Goal: Task Accomplishment & Management: Manage account settings

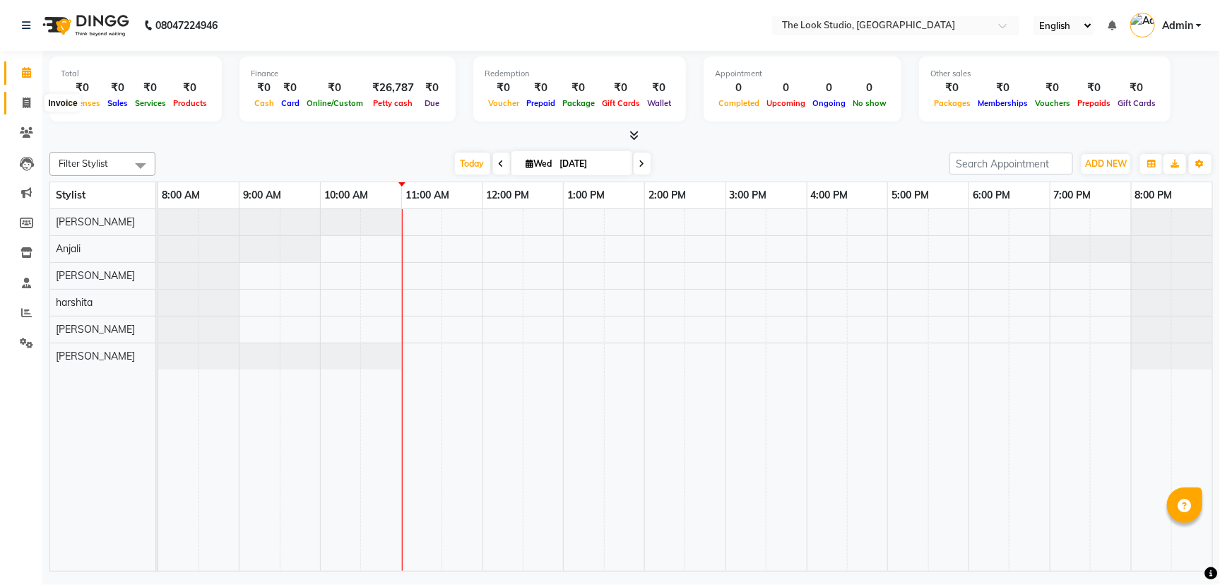
click at [30, 102] on icon at bounding box center [27, 103] width 8 height 11
select select "service"
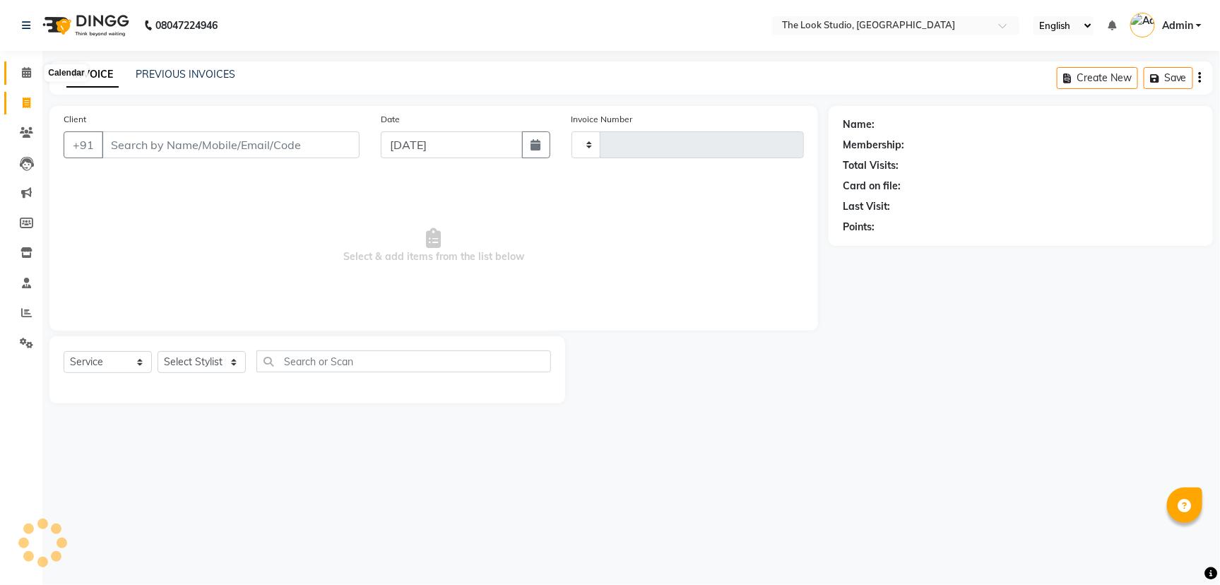
type input "0786"
click at [17, 67] on span at bounding box center [26, 73] width 25 height 16
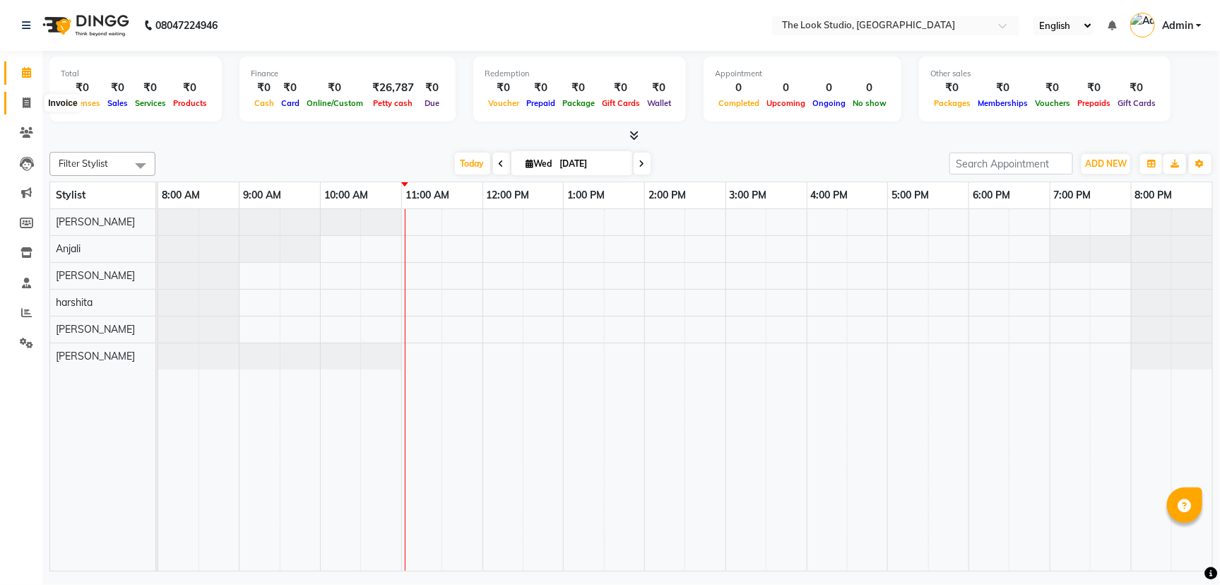
click at [25, 100] on icon at bounding box center [27, 103] width 8 height 11
select select "service"
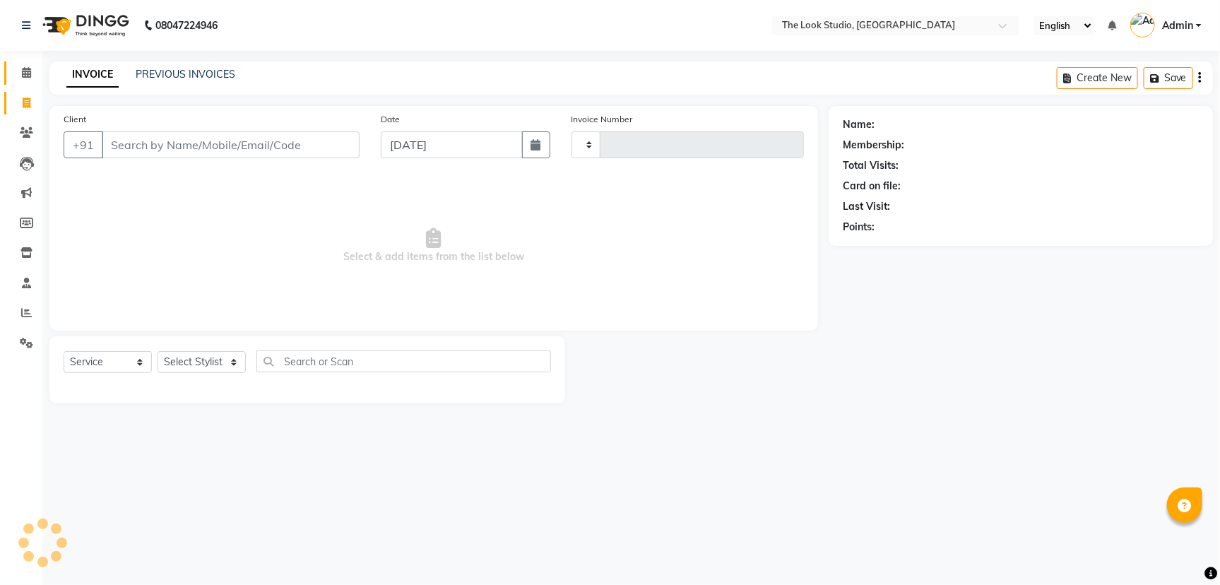
type input "0786"
select select "6149"
select select "product"
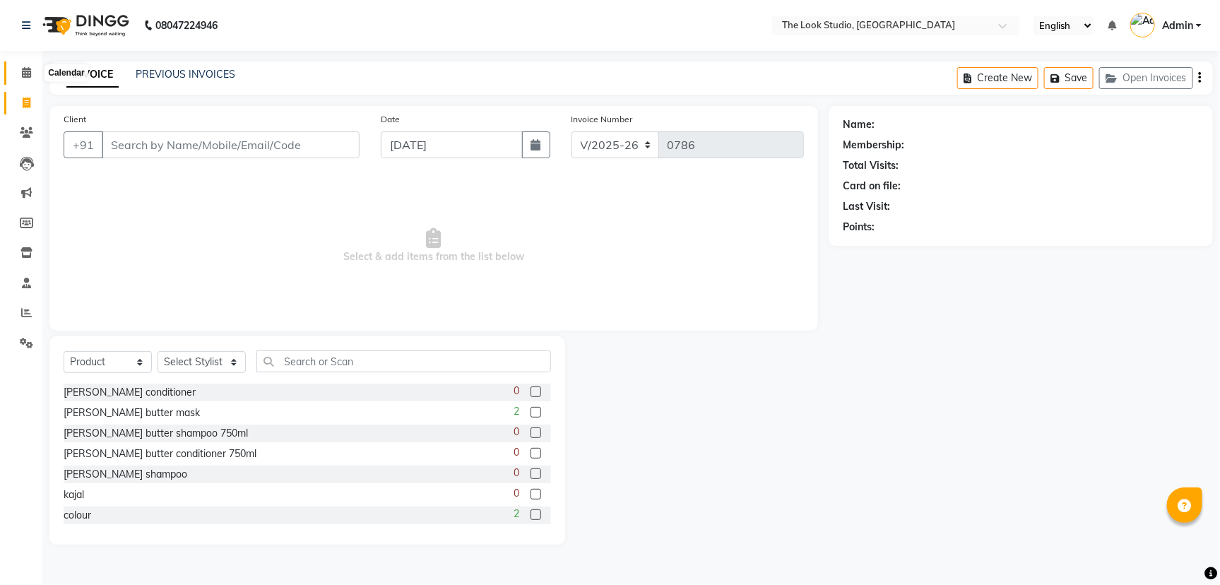
click at [23, 68] on icon at bounding box center [26, 72] width 9 height 11
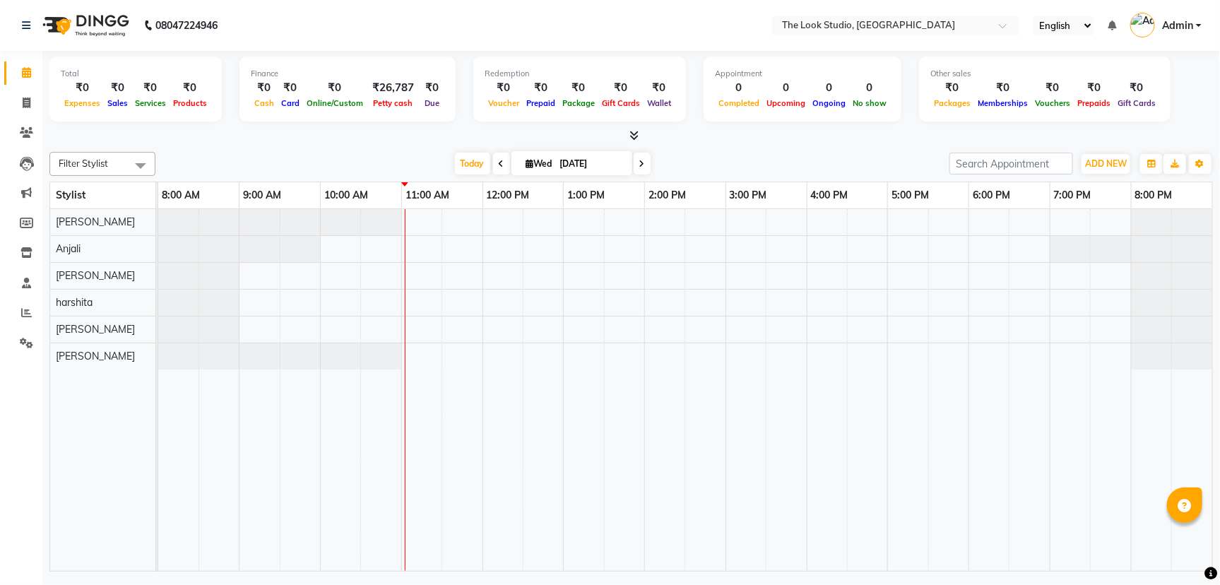
click at [315, 160] on div "[DATE] [DATE]" at bounding box center [553, 163] width 780 height 21
click at [20, 105] on span at bounding box center [26, 103] width 25 height 16
select select "service"
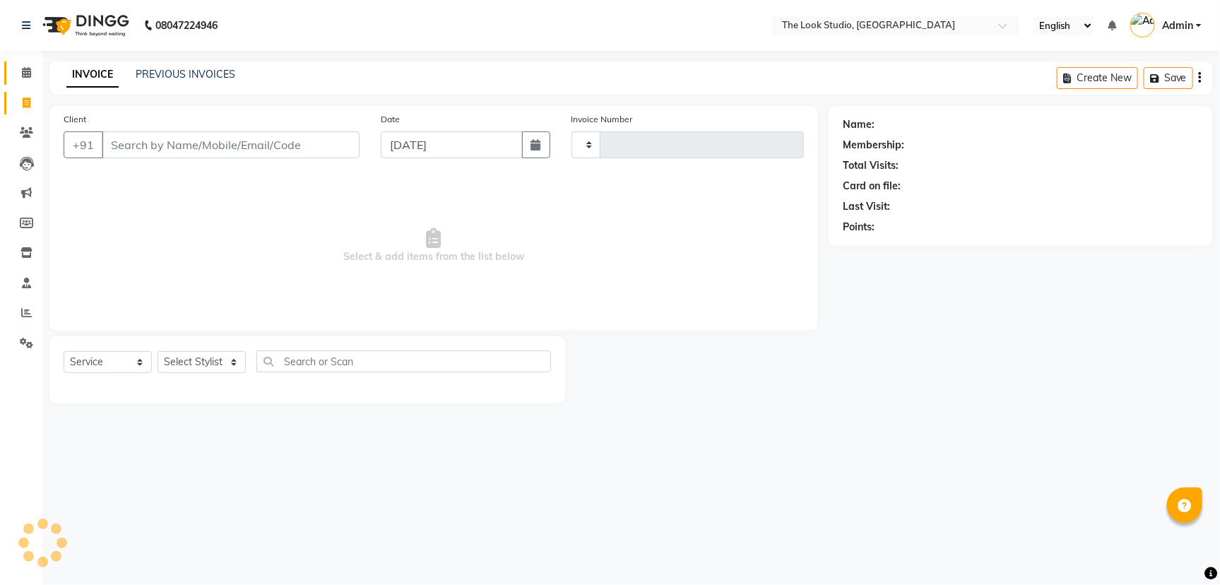
type input "0786"
select select "6149"
select select "product"
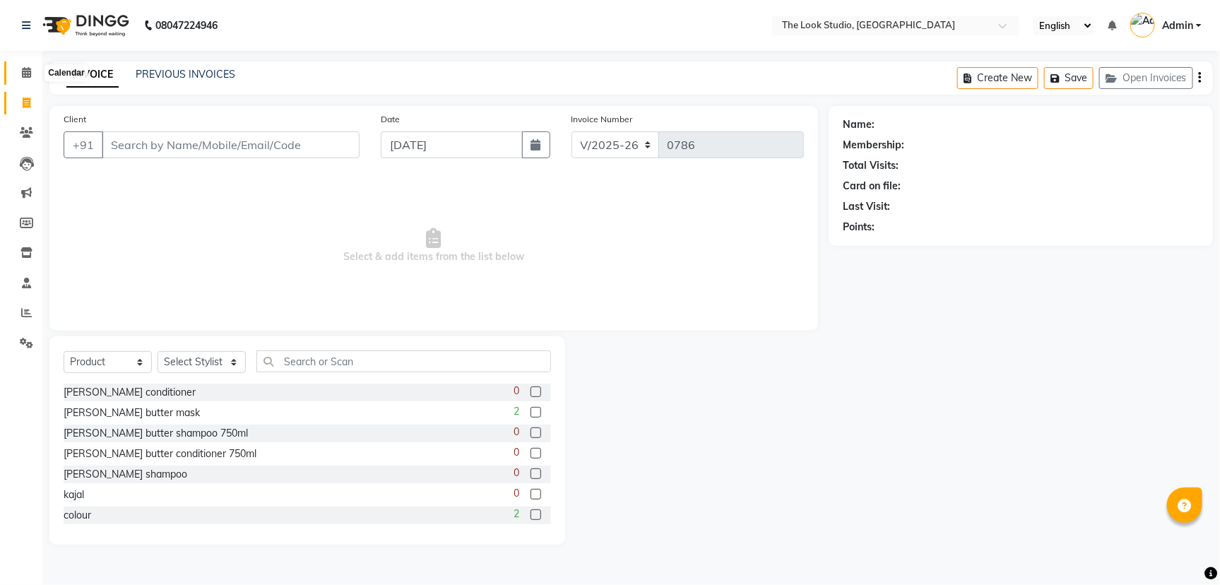
click at [28, 78] on span at bounding box center [26, 73] width 25 height 16
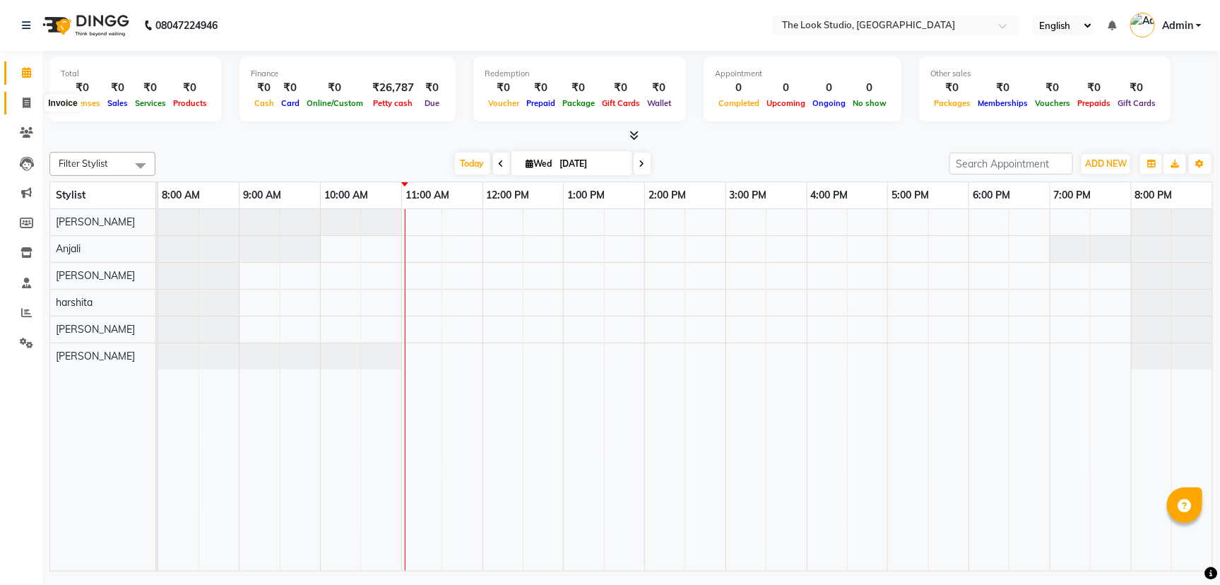
click at [28, 101] on icon at bounding box center [27, 103] width 8 height 11
select select "service"
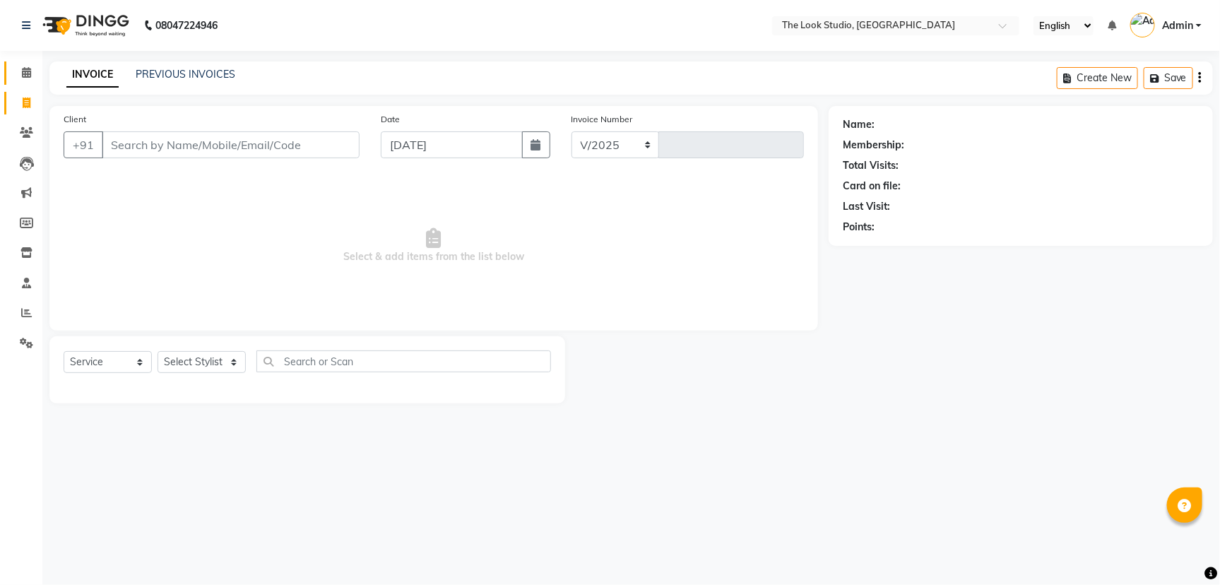
select select "6149"
type input "0786"
click at [23, 74] on icon at bounding box center [26, 72] width 9 height 11
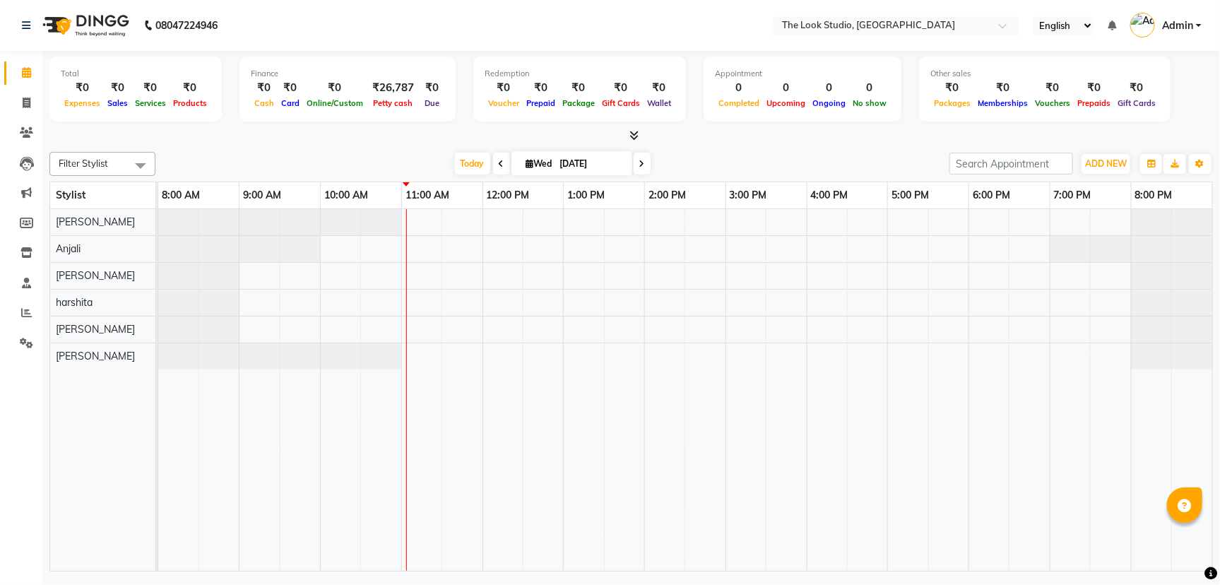
click at [196, 146] on div "Filter Stylist Select All [PERSON_NAME] [PERSON_NAME] [PERSON_NAME] [PERSON_NAM…" at bounding box center [631, 358] width 1164 height 425
click at [25, 190] on icon at bounding box center [26, 192] width 11 height 11
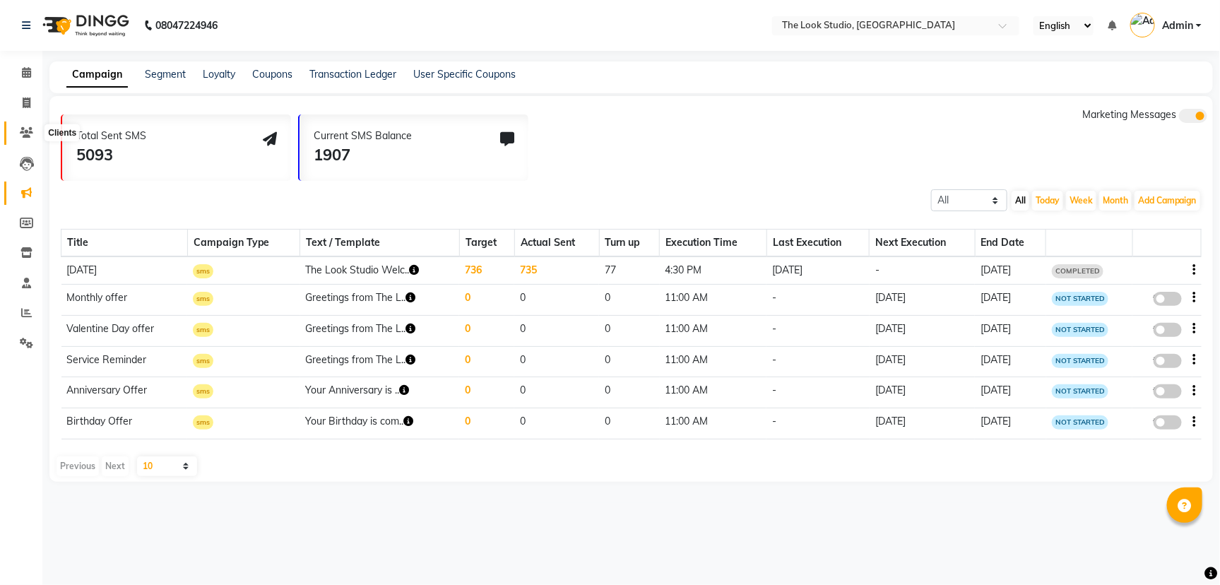
click at [25, 134] on icon at bounding box center [26, 132] width 13 height 11
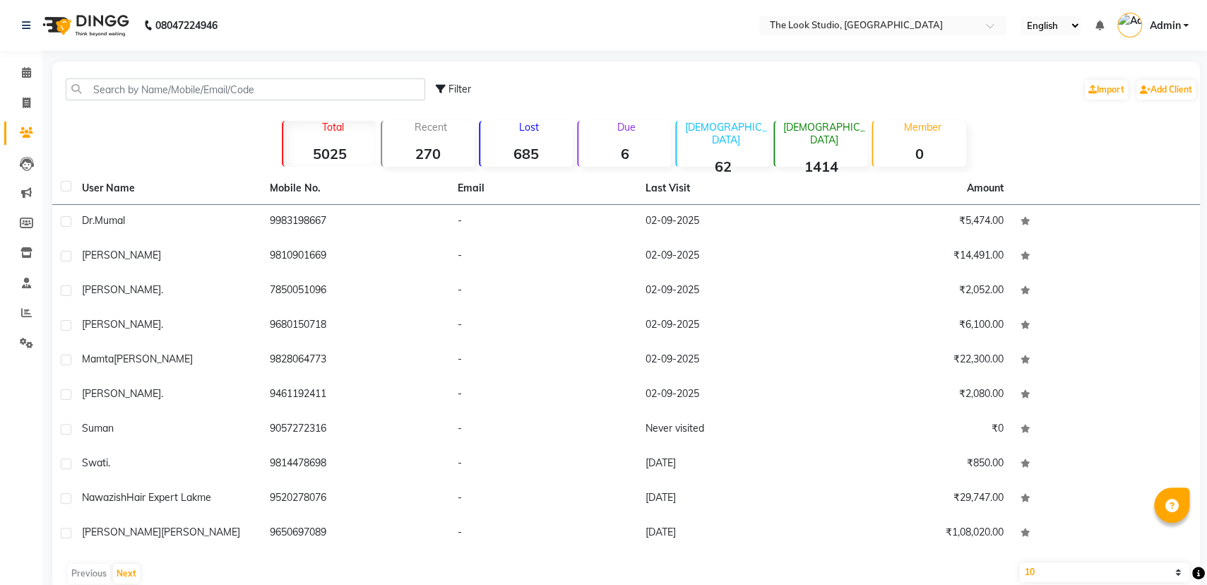
click at [48, 115] on main "Filter Import Add Client Total 5025 Recent 270 Lost 685 Due 6 [DEMOGRAPHIC_DATA…" at bounding box center [624, 336] width 1165 height 550
click at [32, 107] on span at bounding box center [26, 103] width 25 height 16
select select "service"
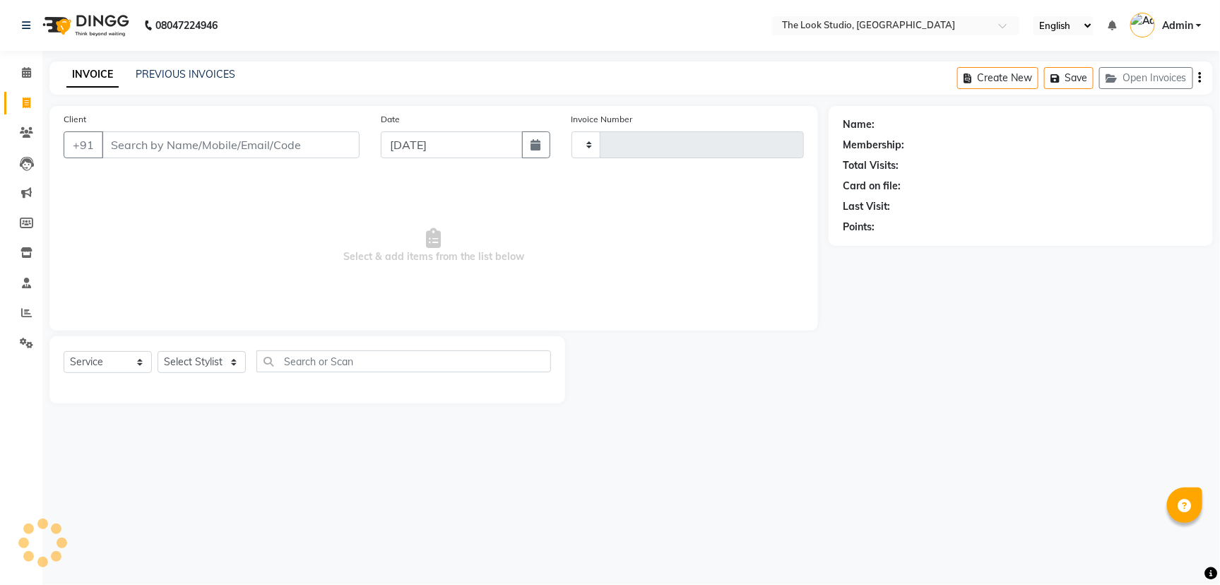
type input "0786"
select select "6149"
select select "product"
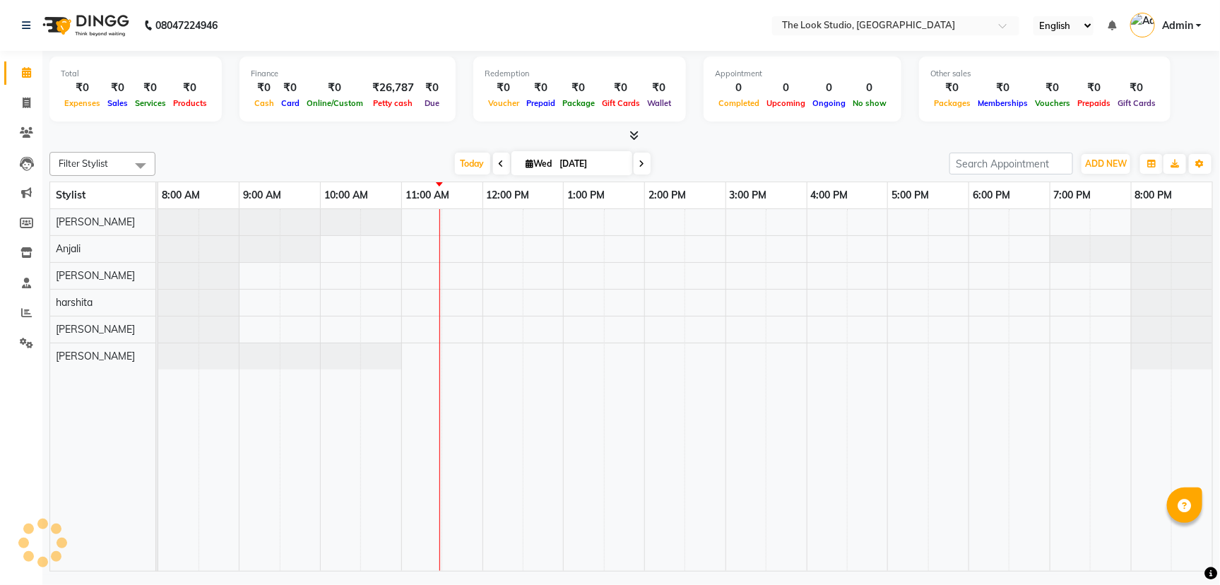
click at [414, 249] on div at bounding box center [685, 390] width 1054 height 362
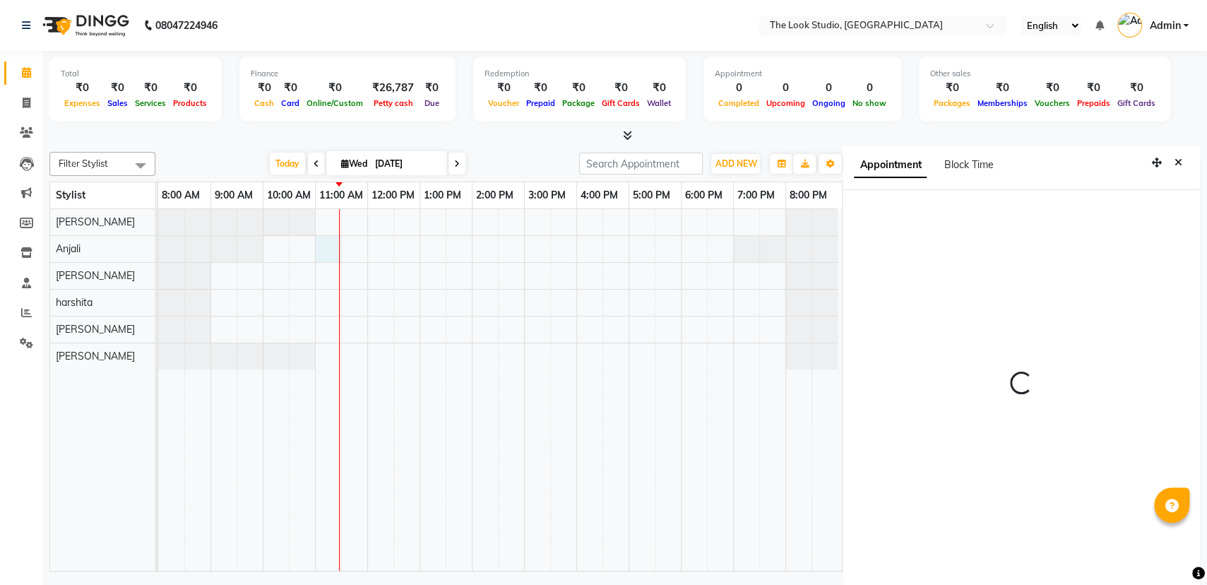
select select "45012"
select select "tentative"
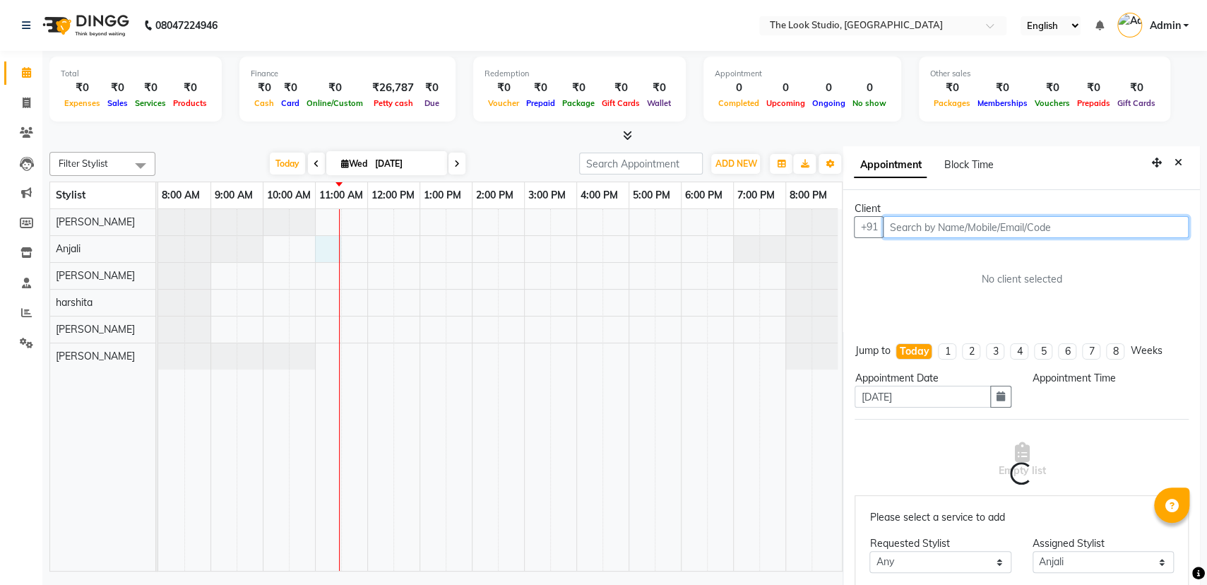
click at [957, 229] on input "text" at bounding box center [1036, 227] width 306 height 22
select select "660"
click at [957, 229] on input "text" at bounding box center [1036, 227] width 306 height 22
click at [1002, 224] on input "9899" at bounding box center [1036, 227] width 306 height 22
click at [1000, 224] on input "9899" at bounding box center [1036, 227] width 306 height 22
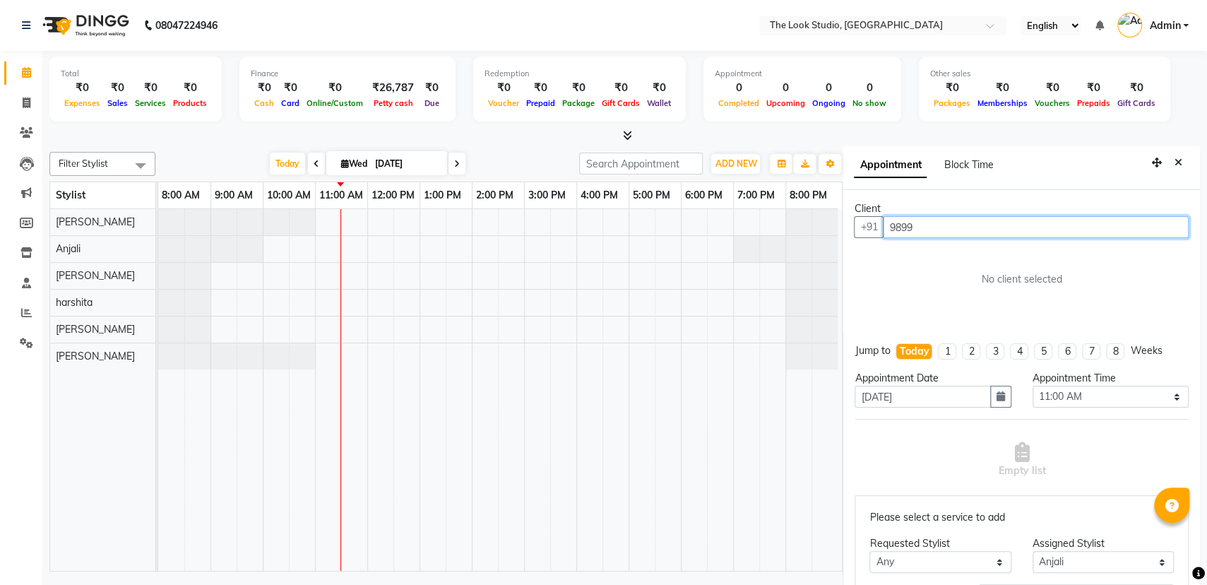
click at [1000, 224] on input "9899" at bounding box center [1036, 227] width 306 height 22
click at [1001, 228] on input "9899" at bounding box center [1036, 227] width 306 height 22
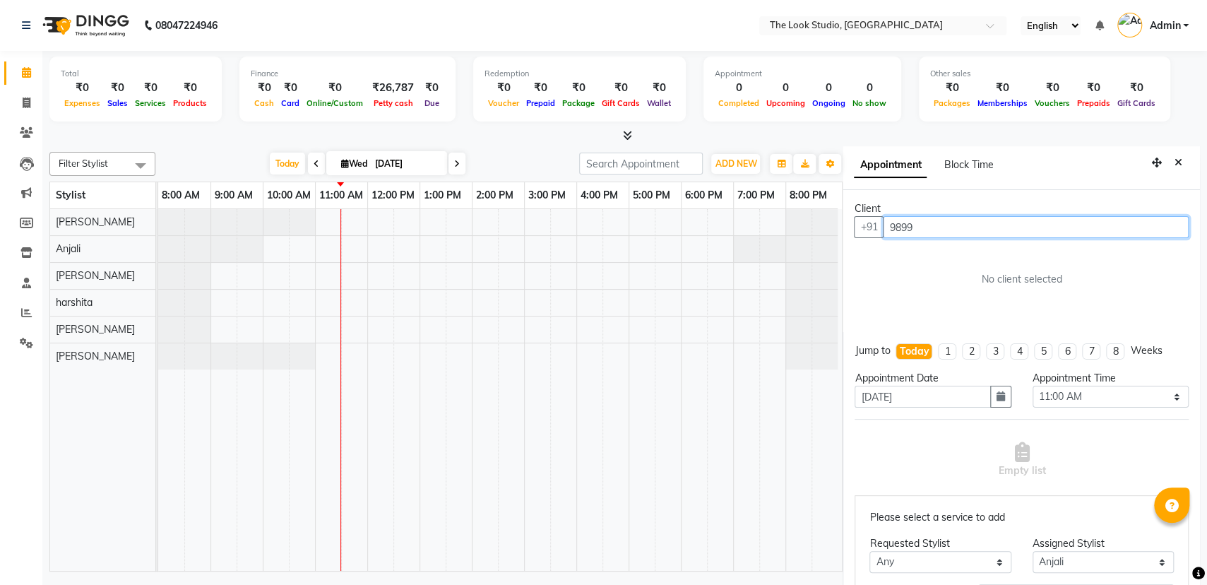
click at [1003, 228] on input "9899" at bounding box center [1036, 227] width 306 height 22
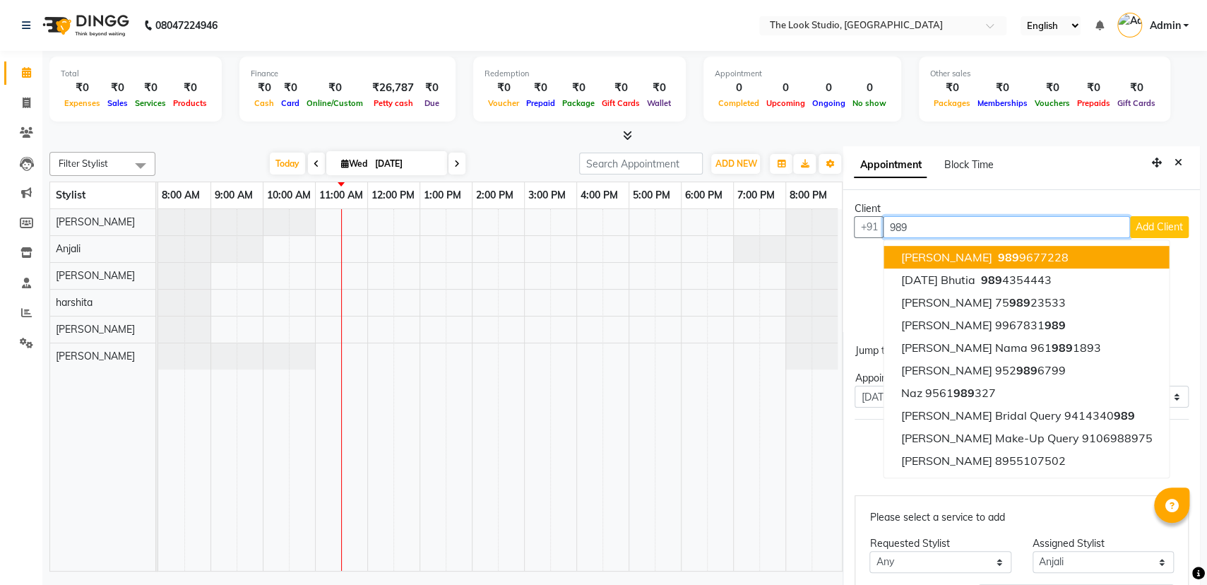
type input "989"
click at [1026, 168] on div "Appointment Block Time" at bounding box center [1022, 168] width 358 height 44
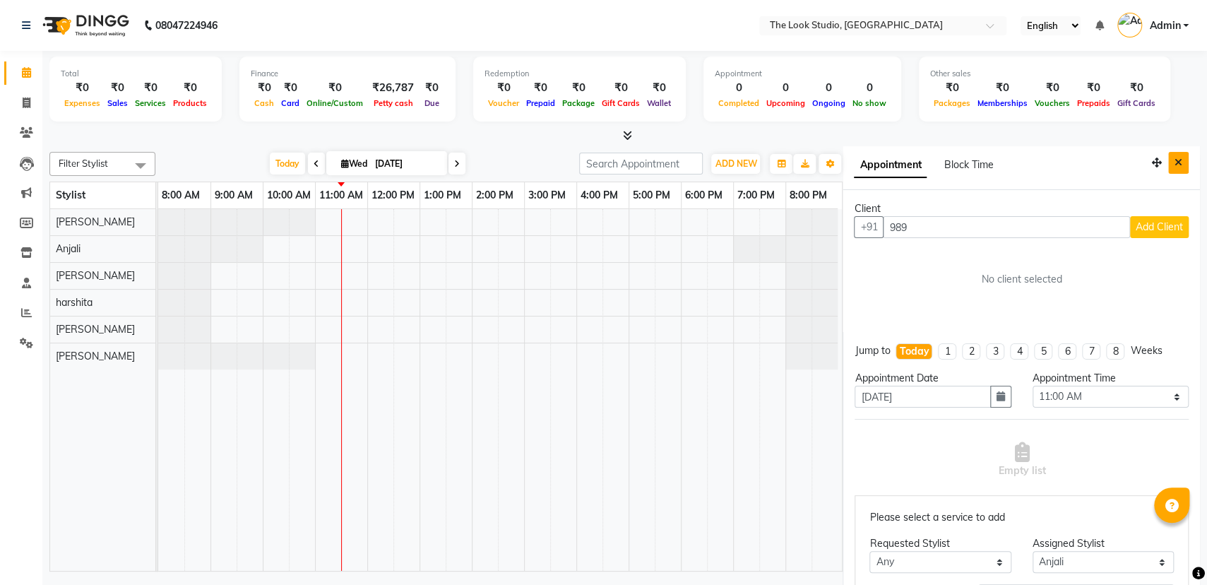
click at [1175, 160] on icon "Close" at bounding box center [1179, 163] width 8 height 10
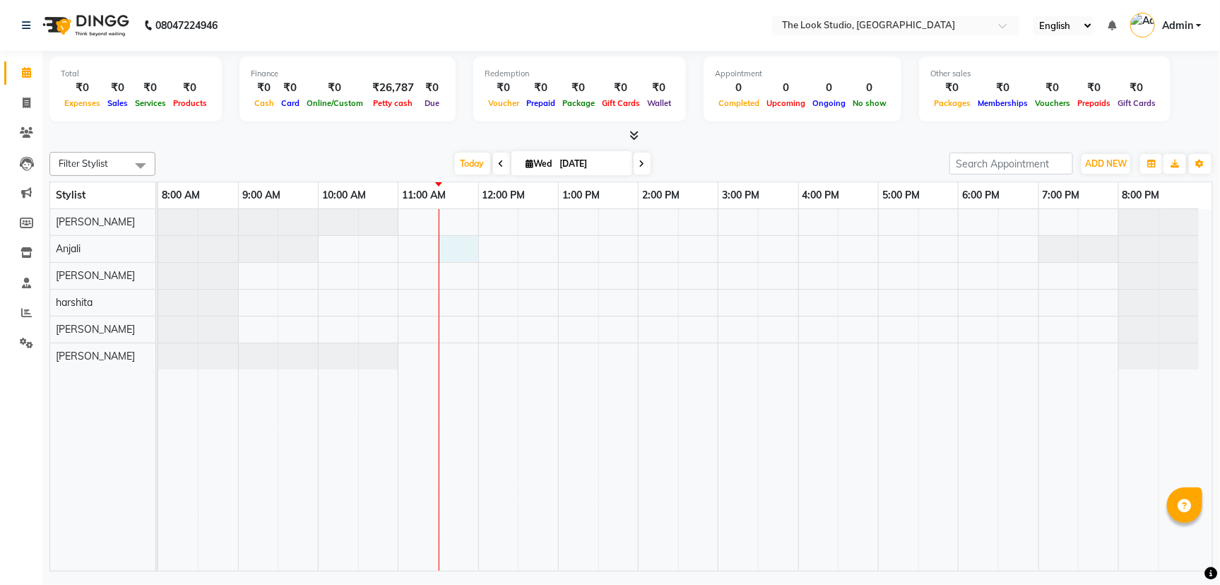
click at [456, 246] on div at bounding box center [685, 390] width 1054 height 362
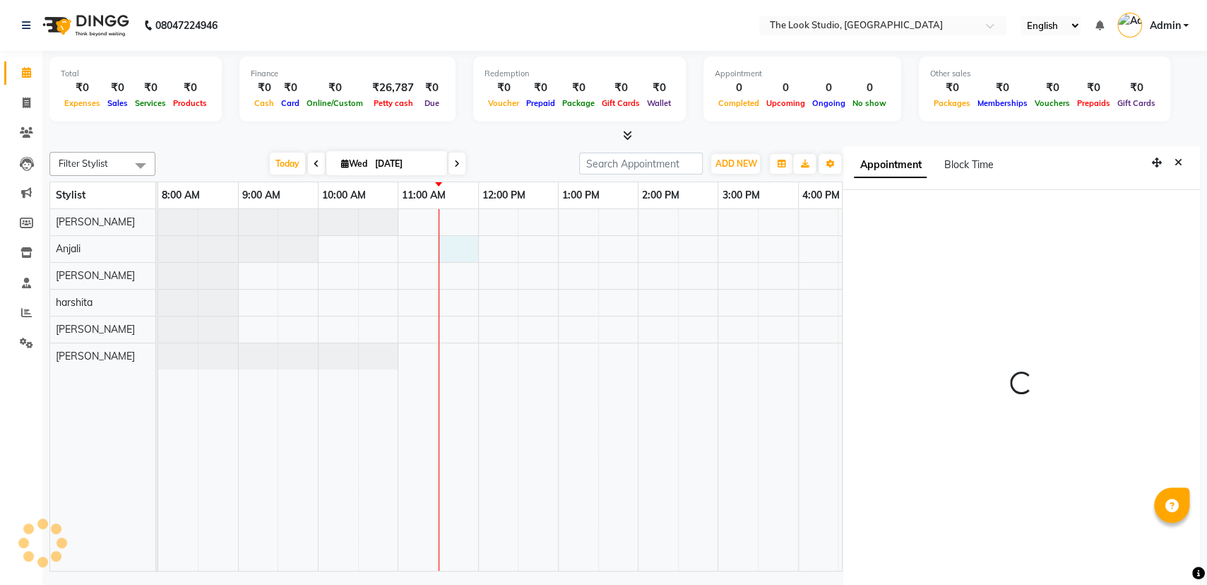
scroll to position [6, 0]
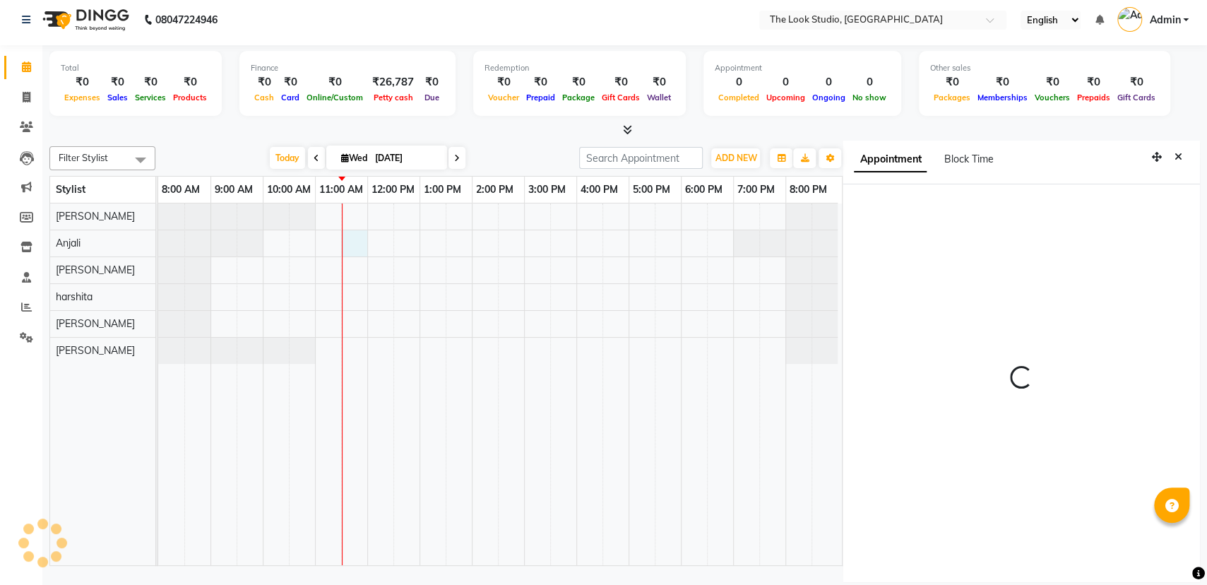
select select "690"
select select "45012"
select select "tentative"
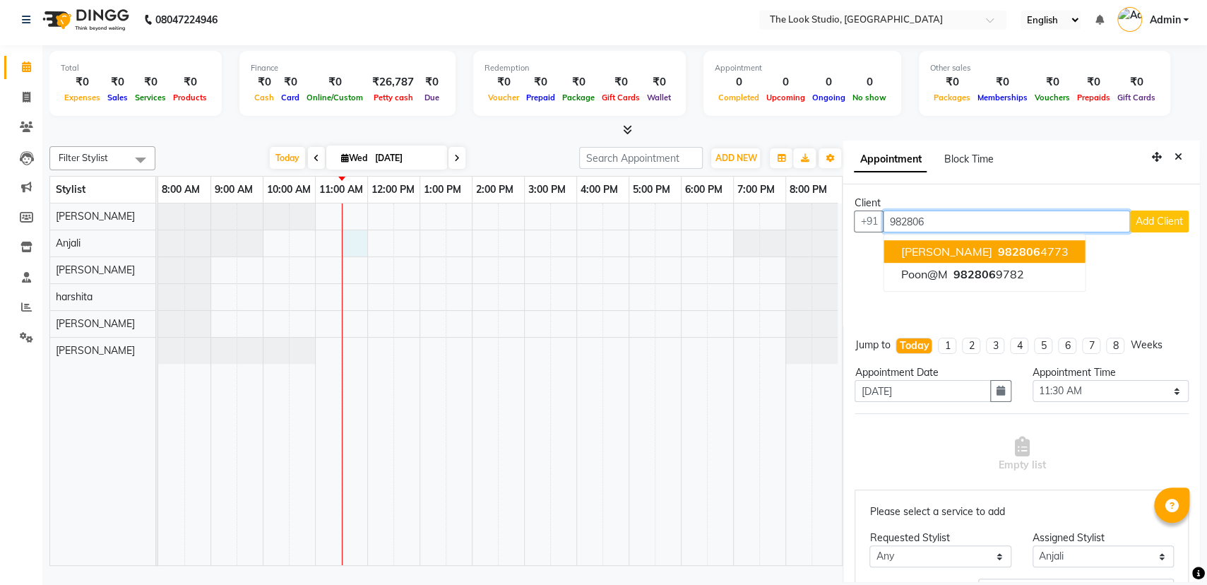
click at [967, 244] on span "[PERSON_NAME]" at bounding box center [947, 251] width 91 height 14
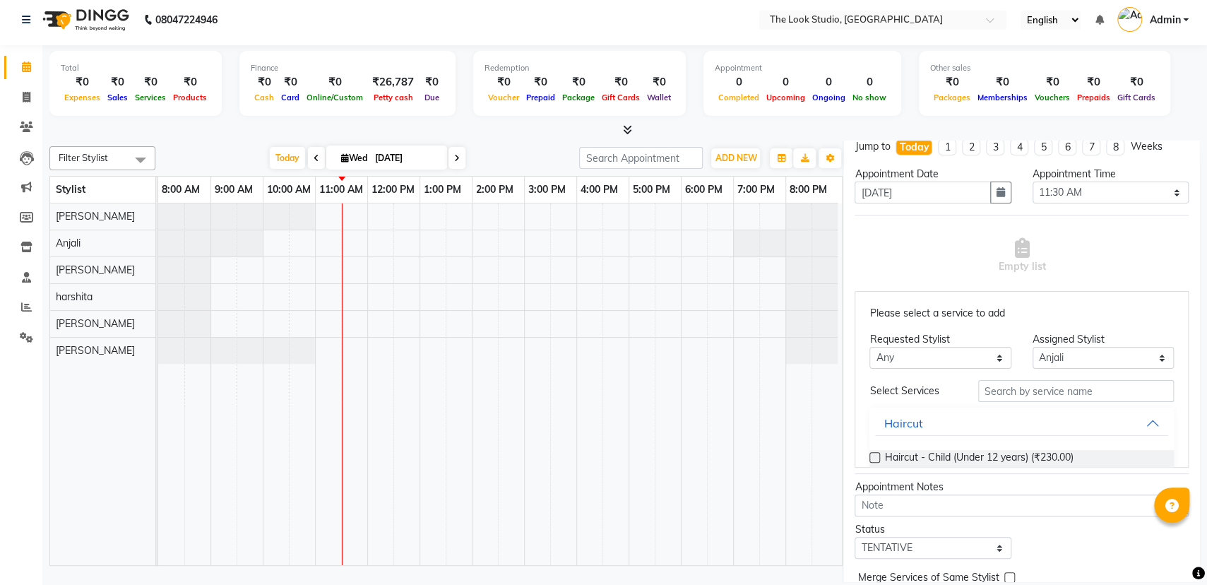
scroll to position [288, 0]
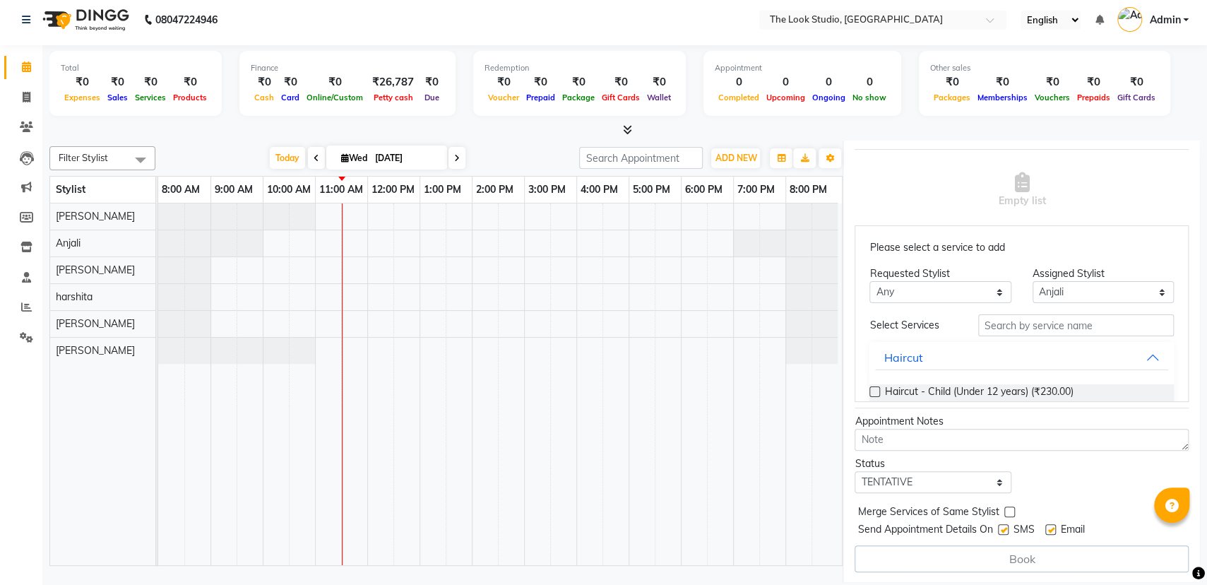
type input "9828064773"
click at [871, 391] on label at bounding box center [875, 391] width 11 height 11
click at [871, 391] on input "checkbox" at bounding box center [874, 393] width 9 height 9
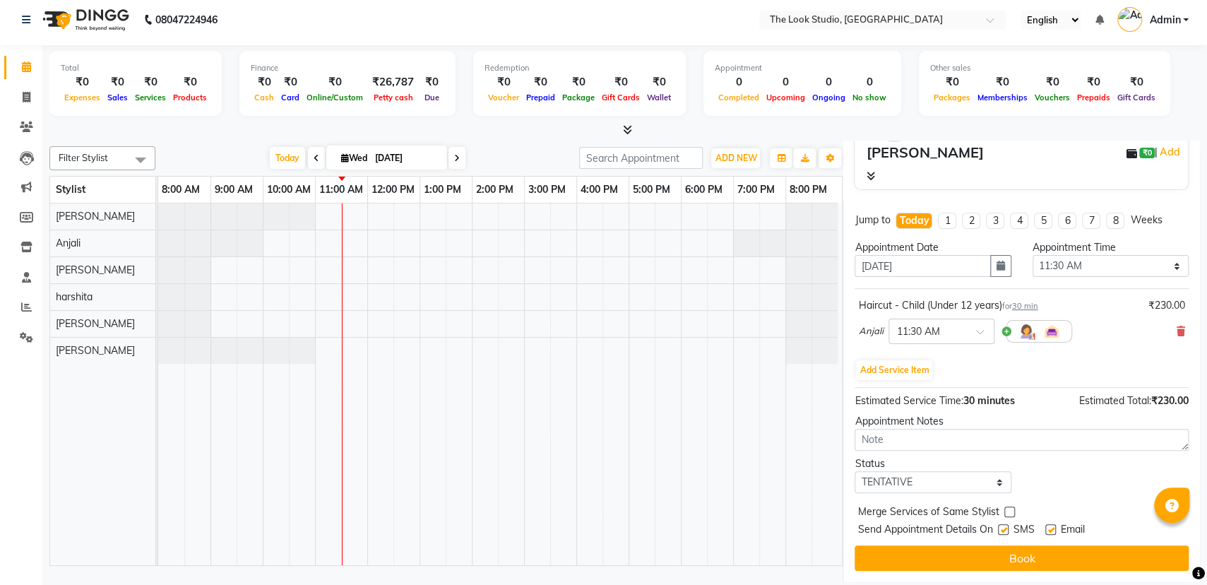
scroll to position [148, 0]
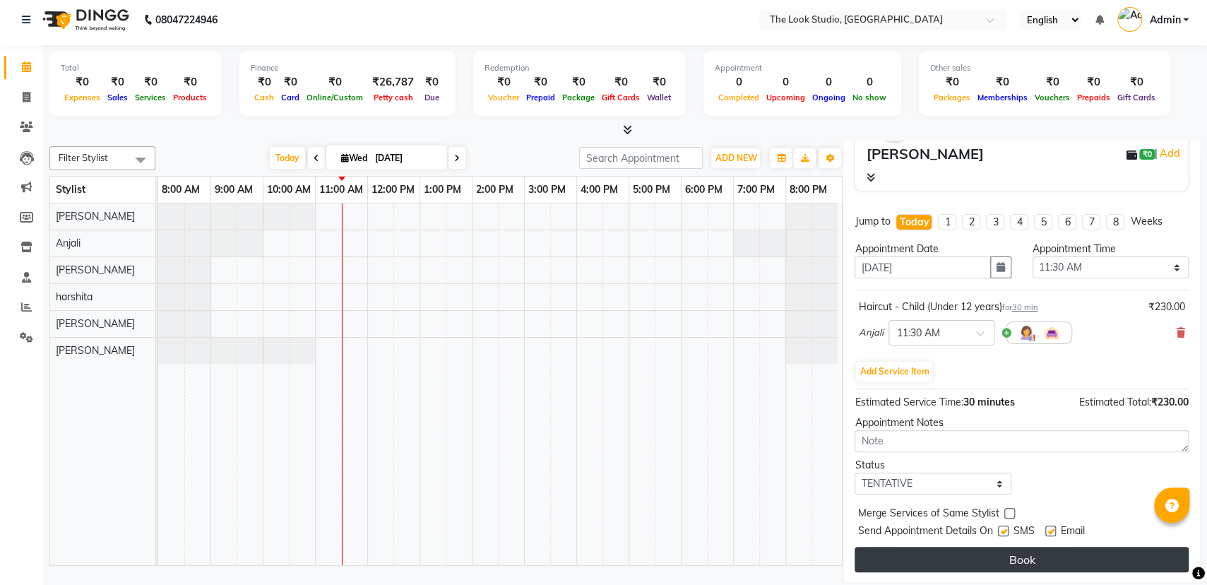
click at [1031, 555] on button "Book" at bounding box center [1022, 559] width 334 height 25
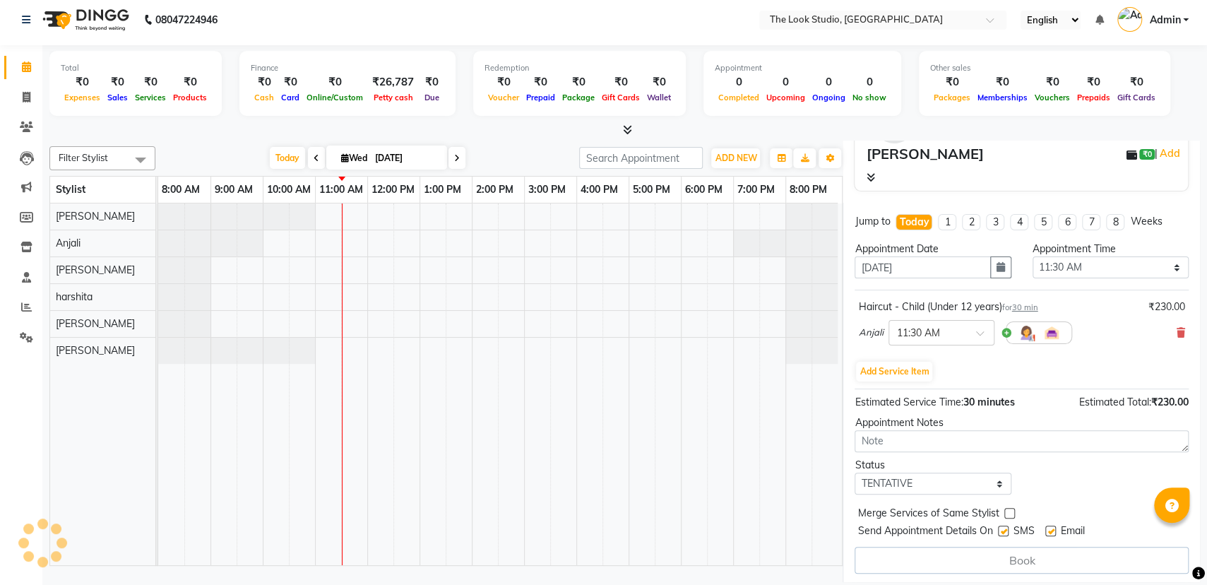
select select "45012"
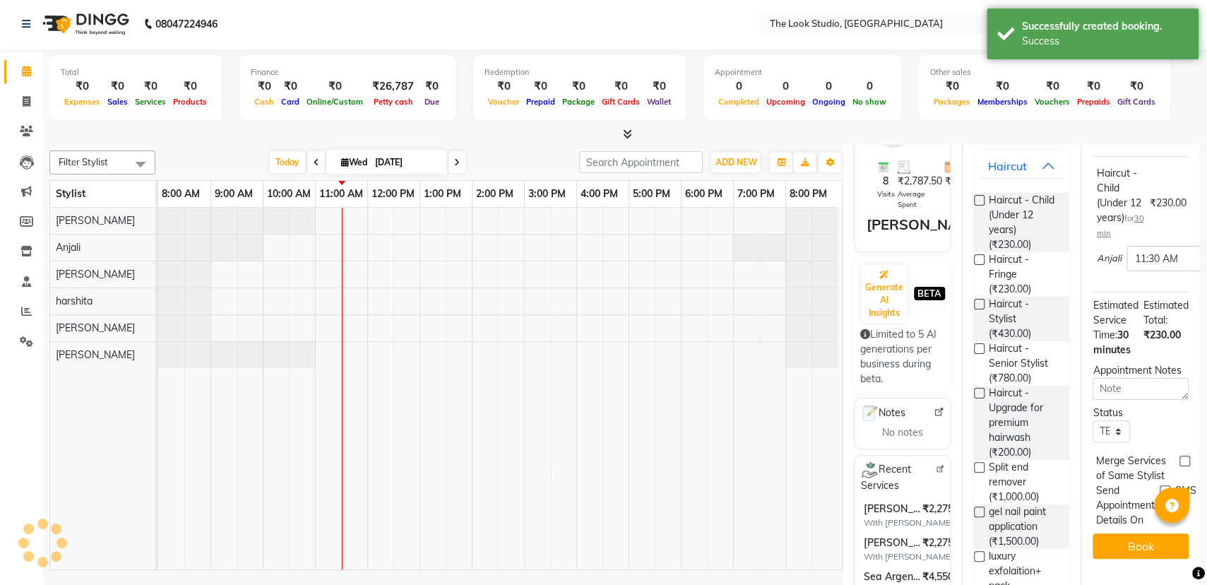
scroll to position [0, 0]
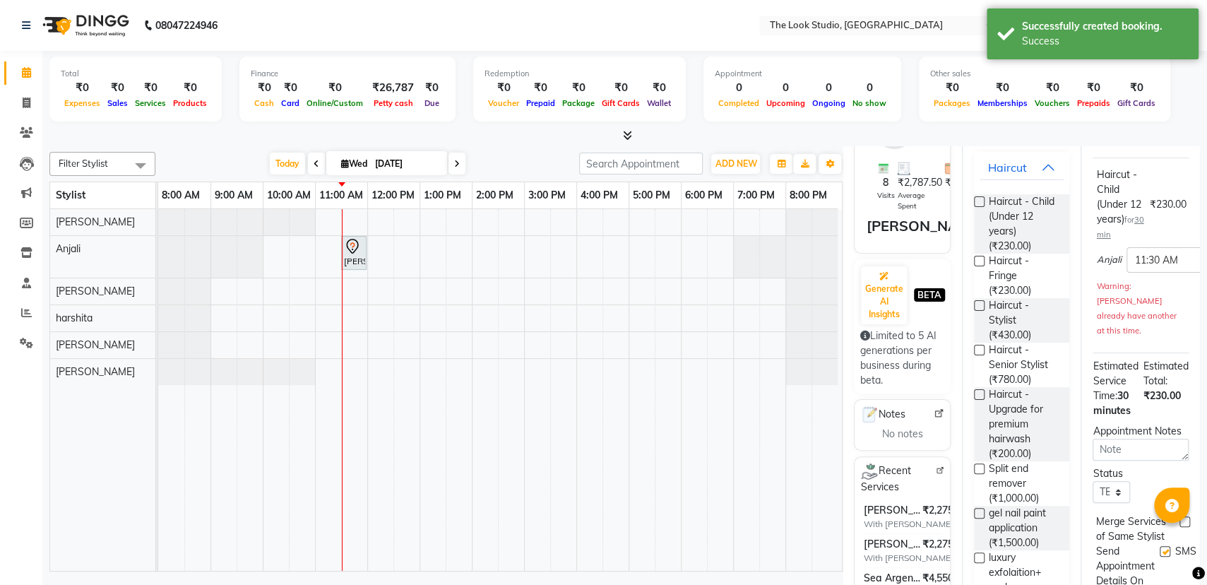
click at [532, 141] on div at bounding box center [624, 136] width 1151 height 15
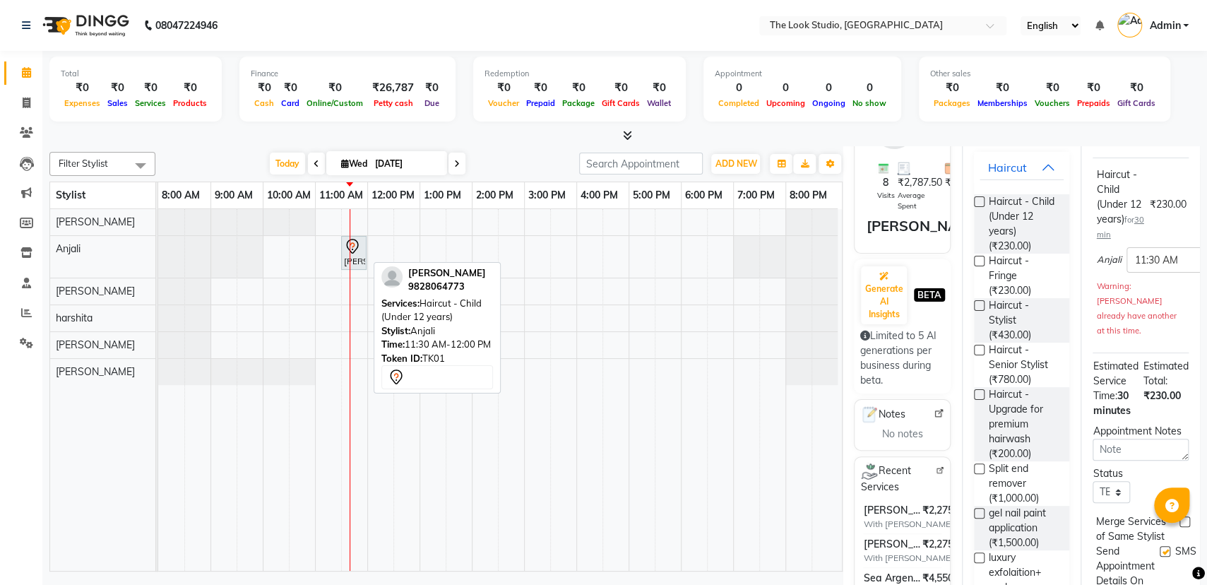
click at [365, 241] on div at bounding box center [366, 253] width 6 height 33
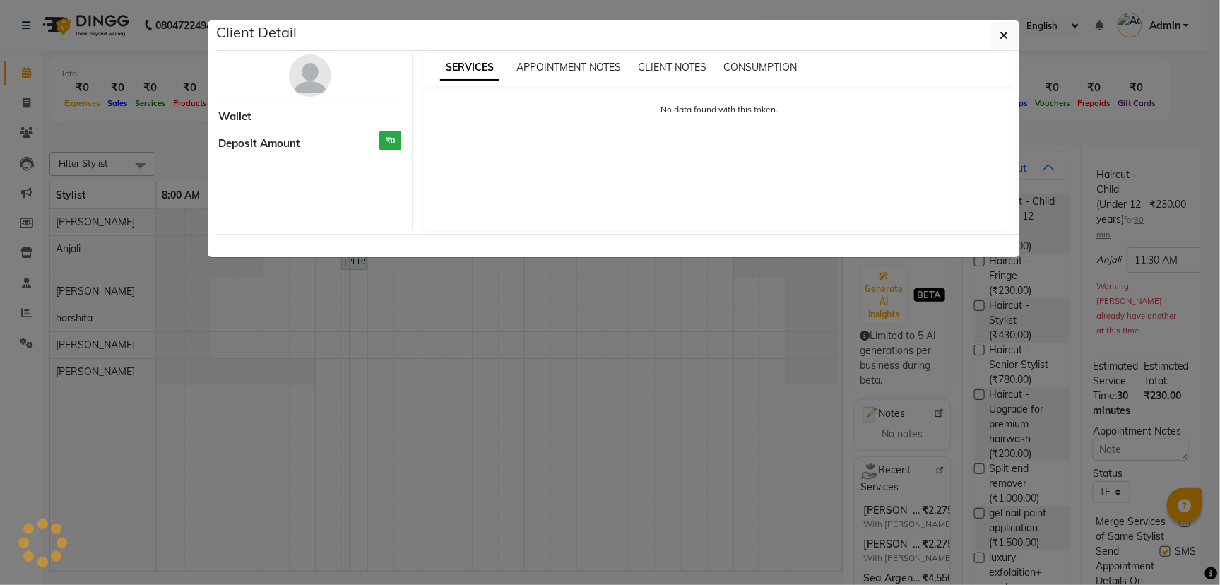
select select "7"
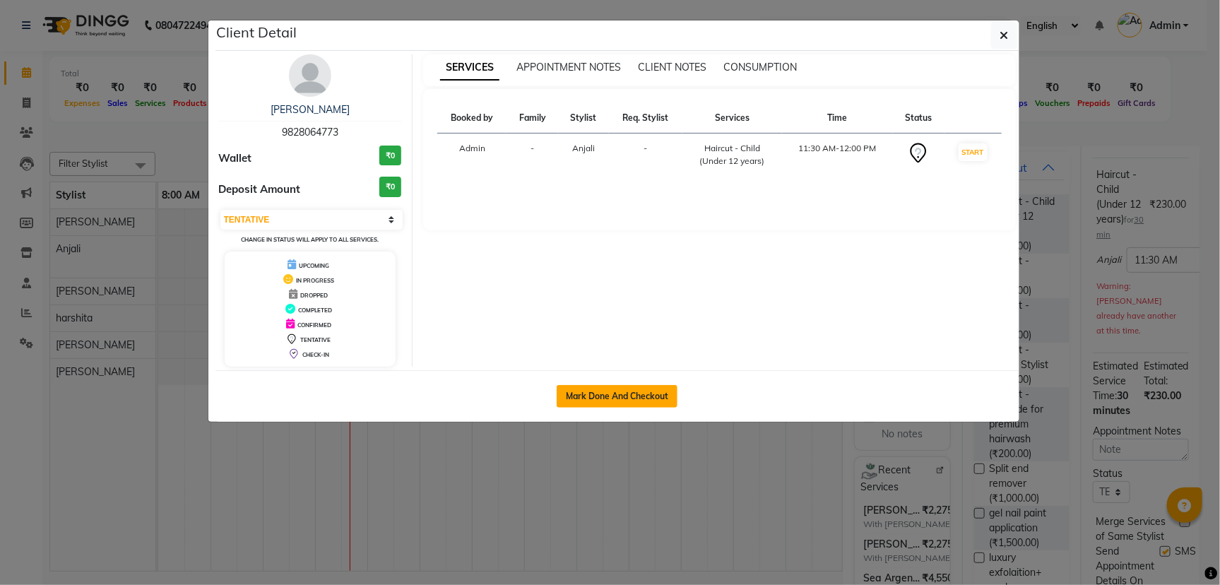
click at [571, 390] on button "Mark Done And Checkout" at bounding box center [617, 396] width 121 height 23
select select "service"
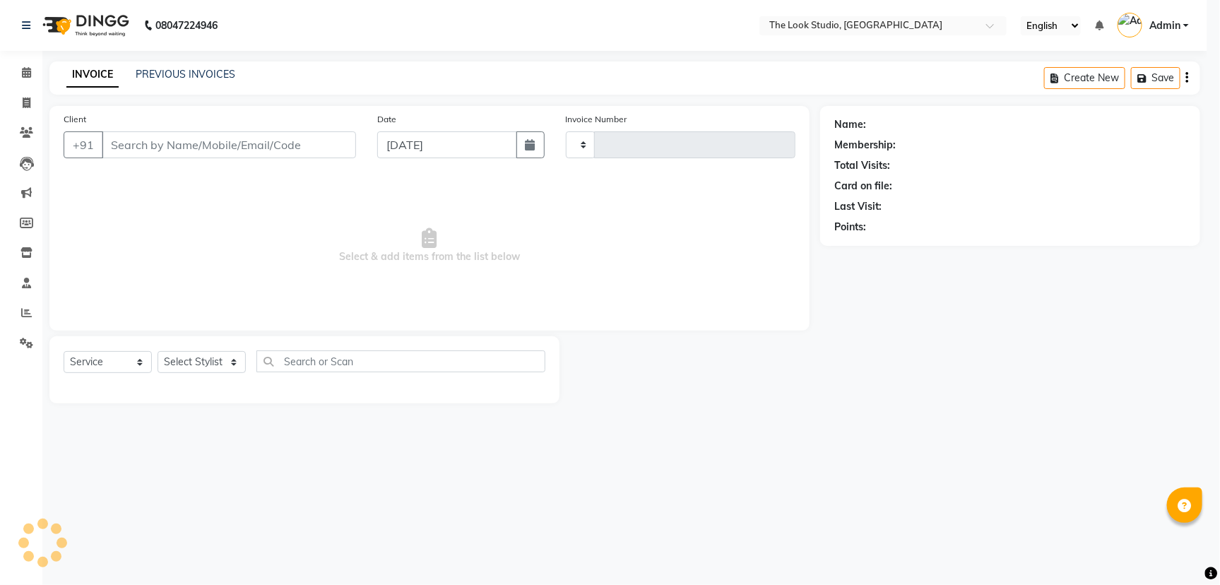
type input "0786"
select select "6149"
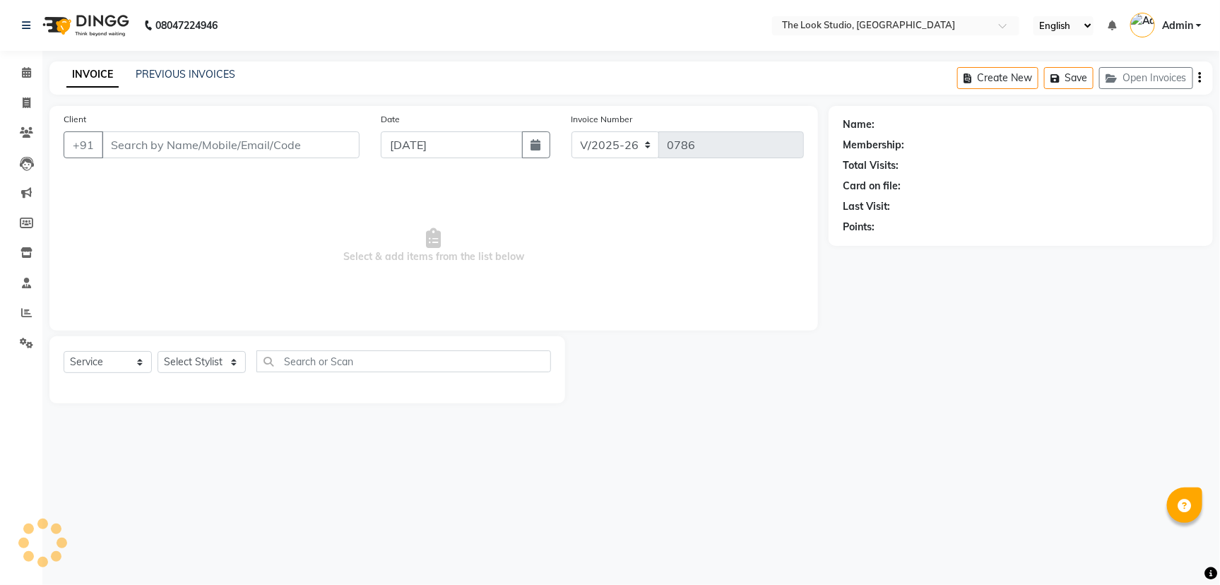
select select "product"
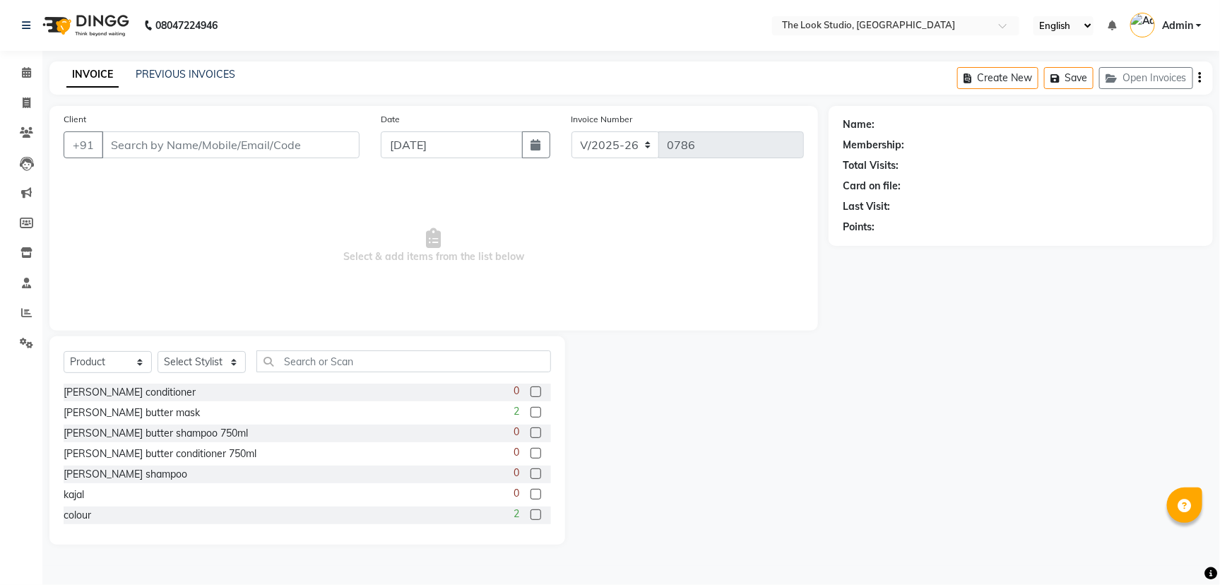
type input "9828064773"
select select "45012"
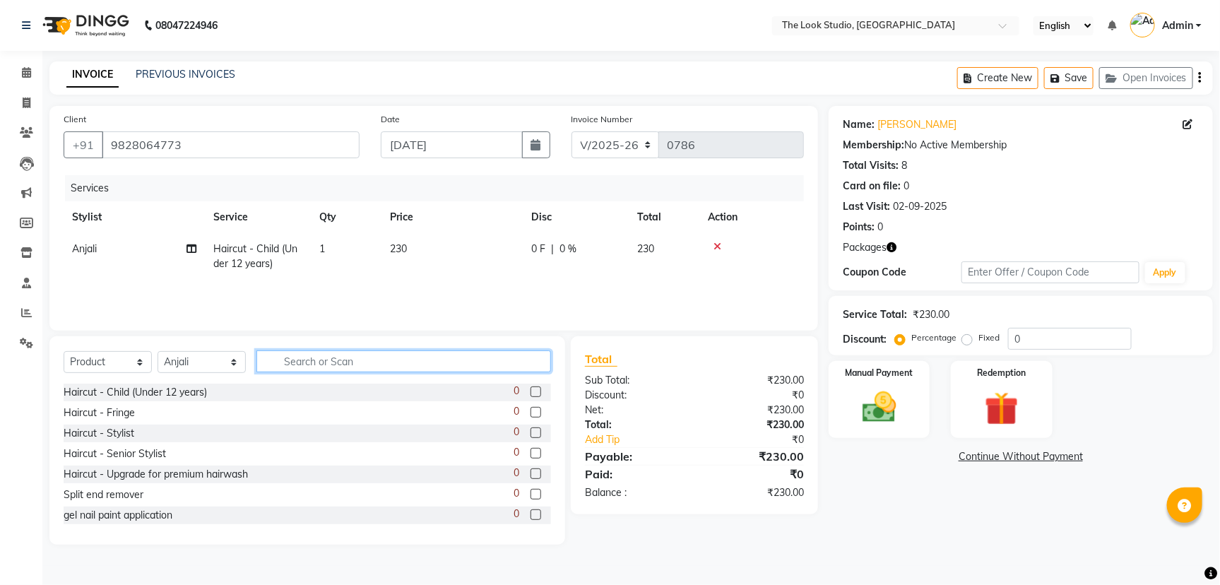
click at [333, 366] on input "text" at bounding box center [403, 361] width 295 height 22
type input "faci"
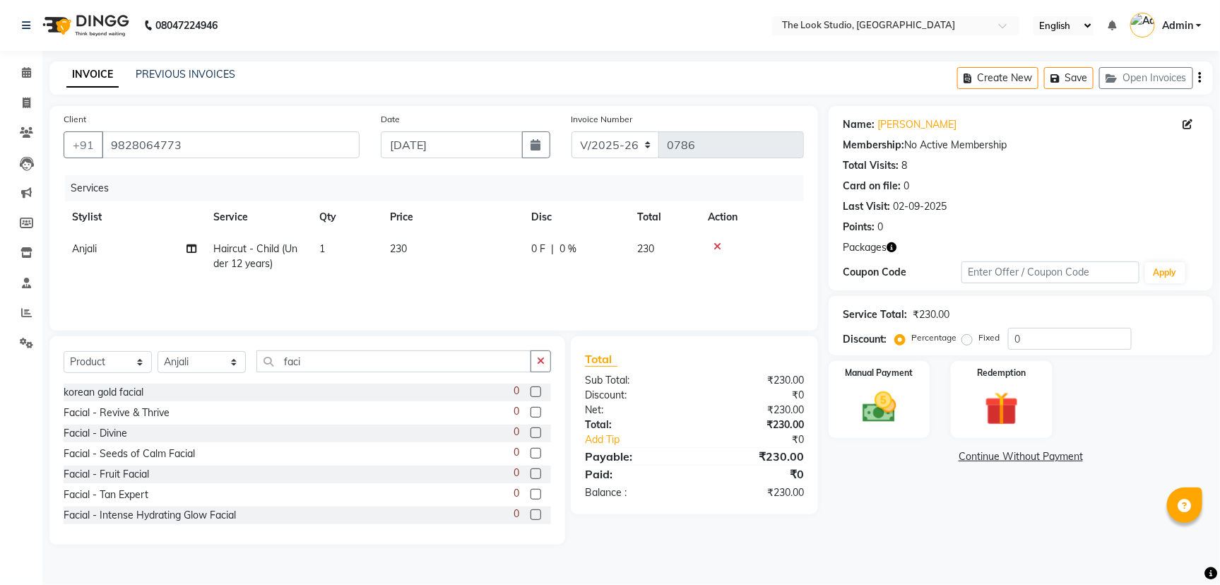
drag, startPoint x: 520, startPoint y: 493, endPoint x: 527, endPoint y: 498, distance: 8.6
click at [531, 497] on label at bounding box center [536, 494] width 11 height 11
click at [531, 497] on input "checkbox" at bounding box center [535, 494] width 9 height 9
checkbox input "false"
click at [136, 361] on select "Select Service Product Membership Package Voucher Prepaid Gift Card" at bounding box center [108, 362] width 88 height 22
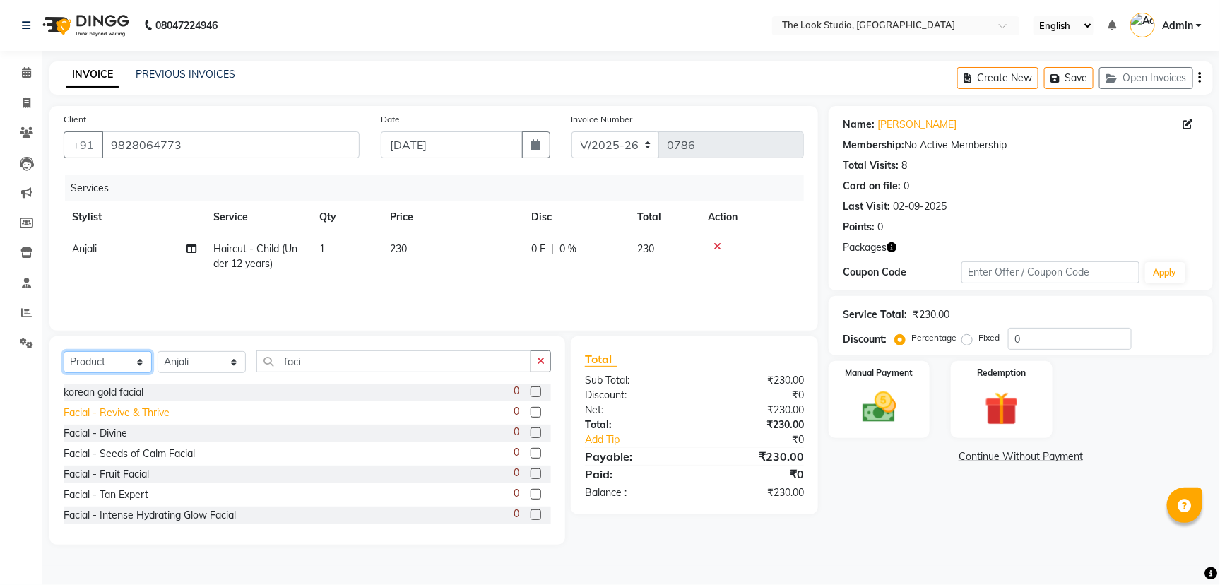
select select "service"
click at [64, 351] on select "Select Service Product Membership Package Voucher Prepaid Gift Card" at bounding box center [108, 362] width 88 height 22
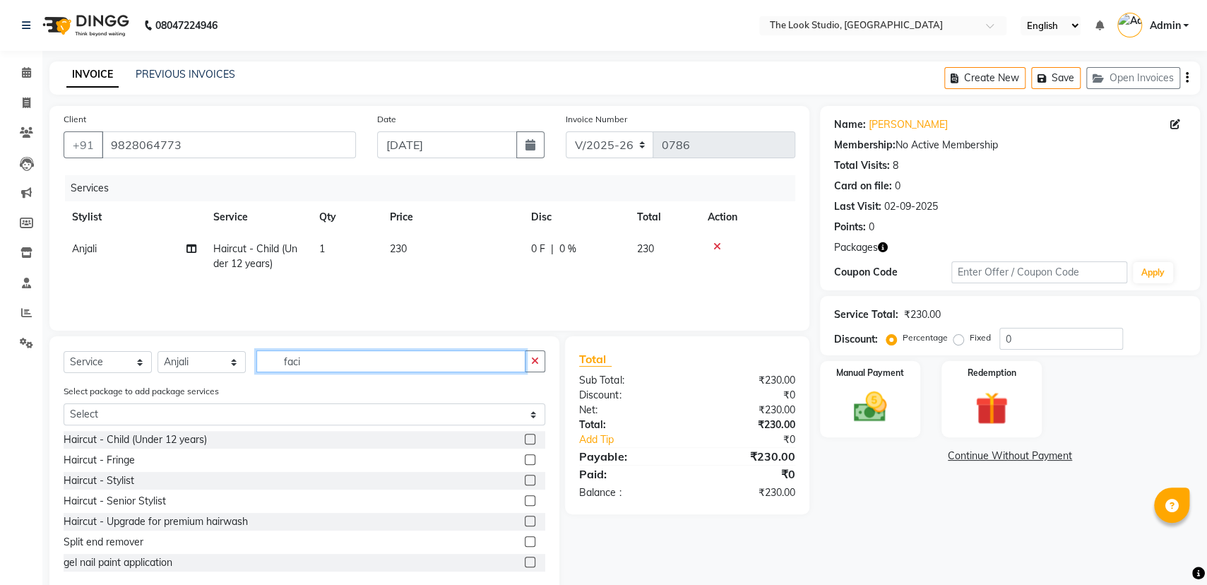
click at [305, 356] on input "faci" at bounding box center [390, 361] width 269 height 22
type input "facial"
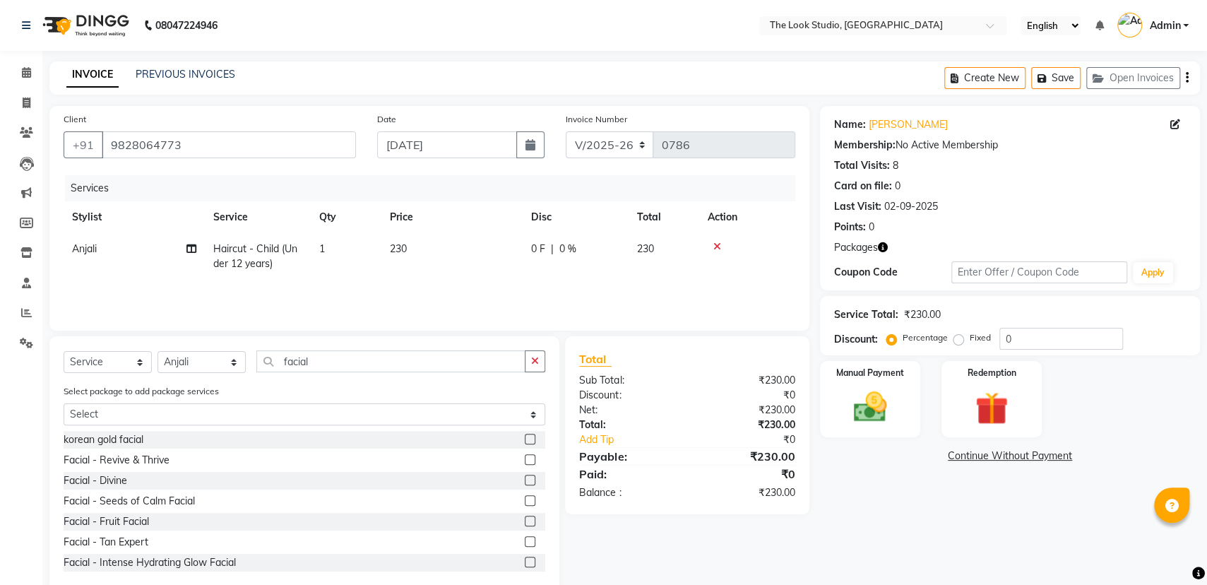
click at [525, 543] on label at bounding box center [530, 541] width 11 height 11
click at [525, 543] on input "checkbox" at bounding box center [529, 542] width 9 height 9
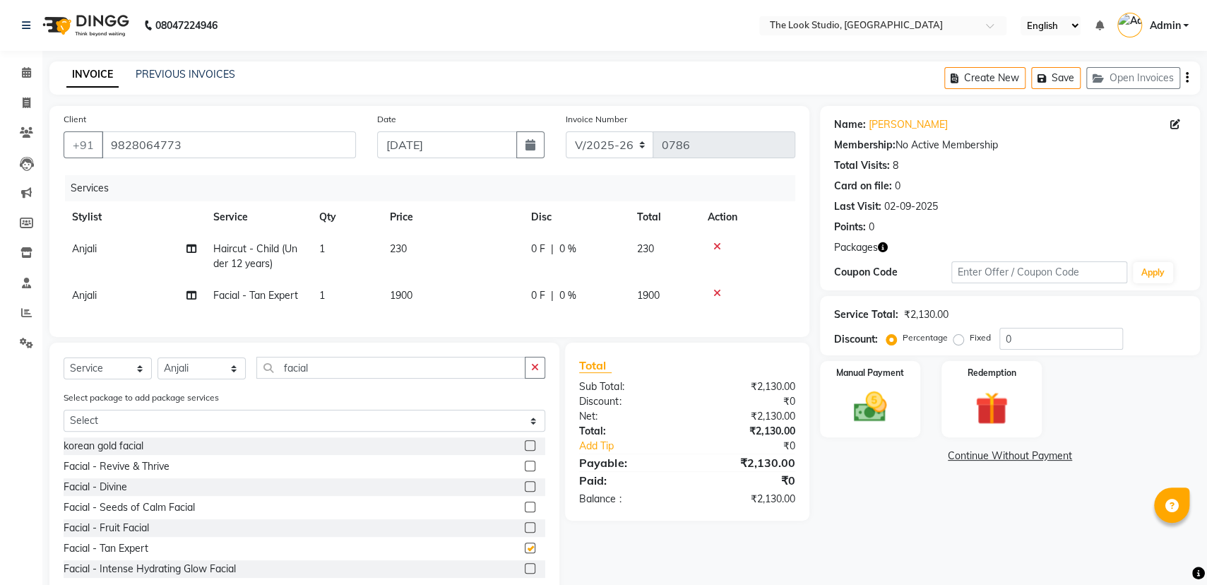
checkbox input "false"
click at [714, 238] on td at bounding box center [747, 256] width 96 height 47
click at [712, 244] on div at bounding box center [747, 247] width 79 height 10
click at [717, 244] on icon at bounding box center [718, 247] width 8 height 10
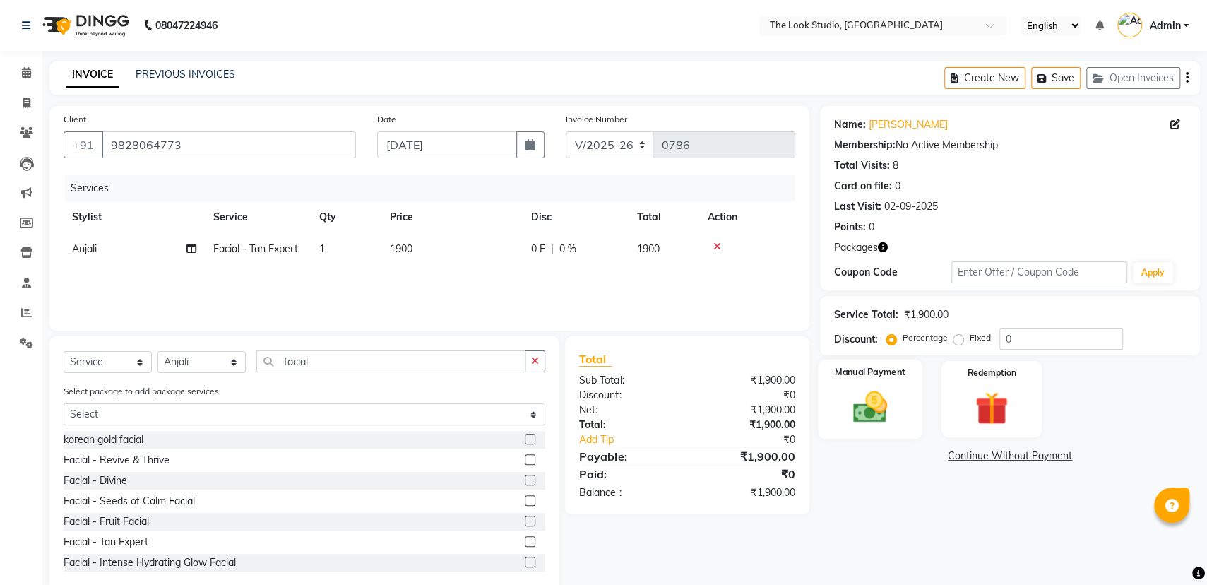
click at [875, 398] on img at bounding box center [870, 407] width 57 height 40
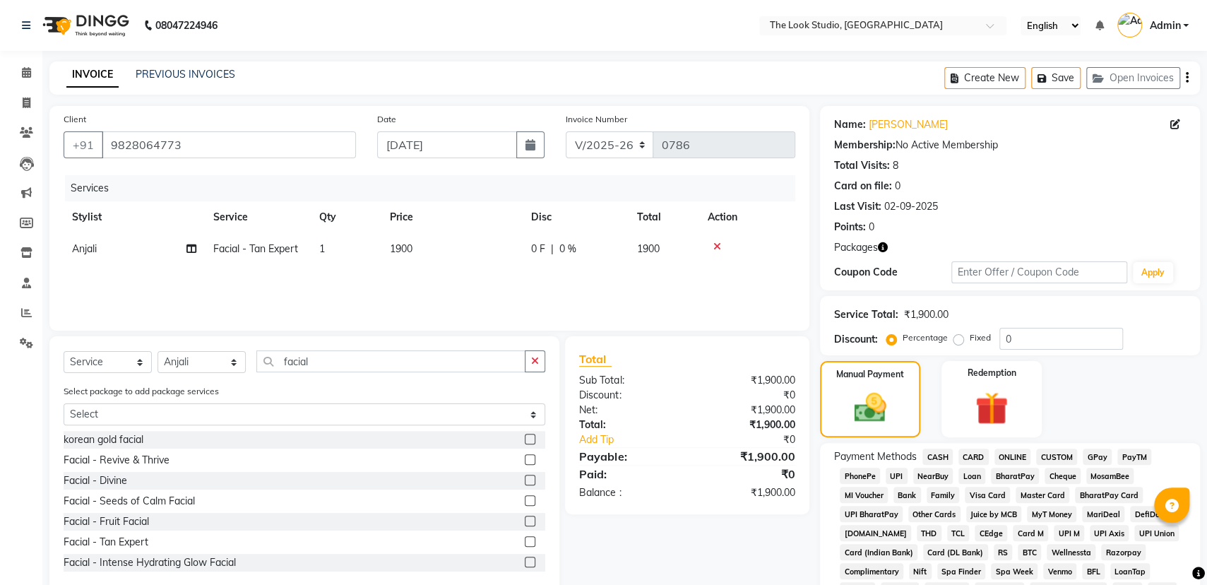
click at [894, 474] on span "UPI" at bounding box center [897, 476] width 22 height 16
click at [938, 455] on span "CASH" at bounding box center [938, 457] width 30 height 16
drag, startPoint x: 900, startPoint y: 476, endPoint x: 936, endPoint y: 478, distance: 36.1
click at [906, 476] on span "UPI" at bounding box center [897, 476] width 22 height 16
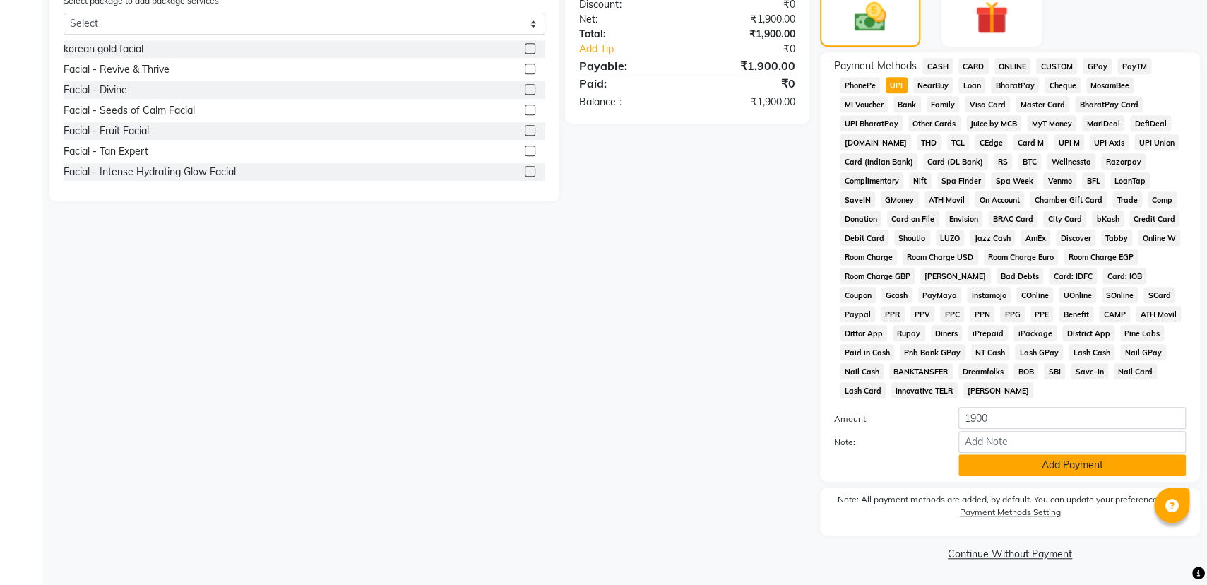
click at [1085, 454] on button "Add Payment" at bounding box center [1073, 465] width 228 height 22
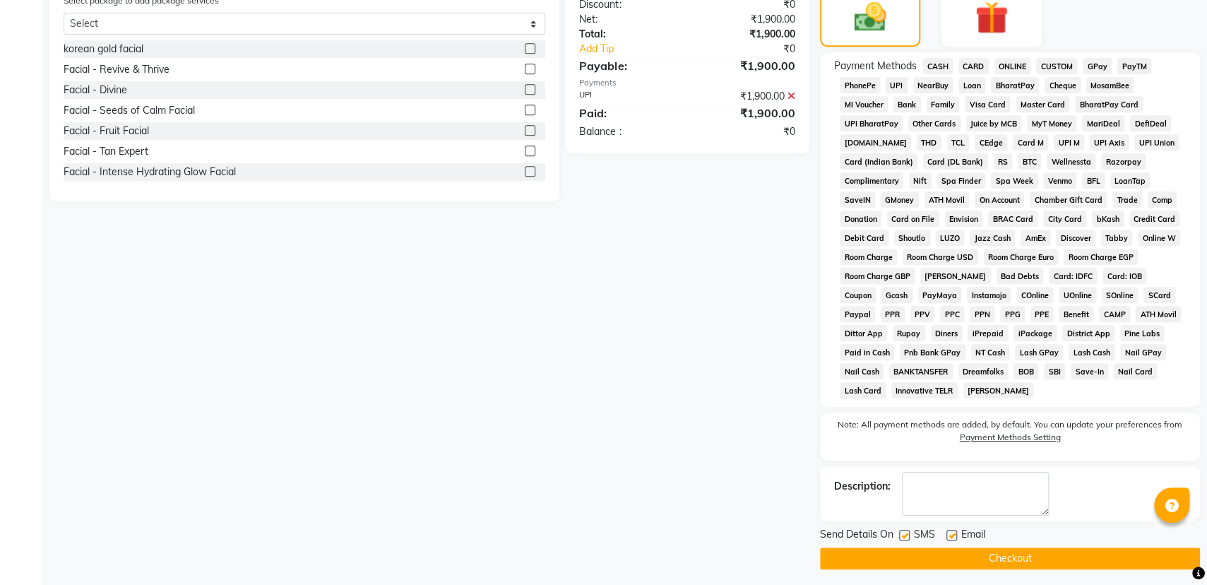
click at [1051, 564] on button "Checkout" at bounding box center [1010, 559] width 380 height 22
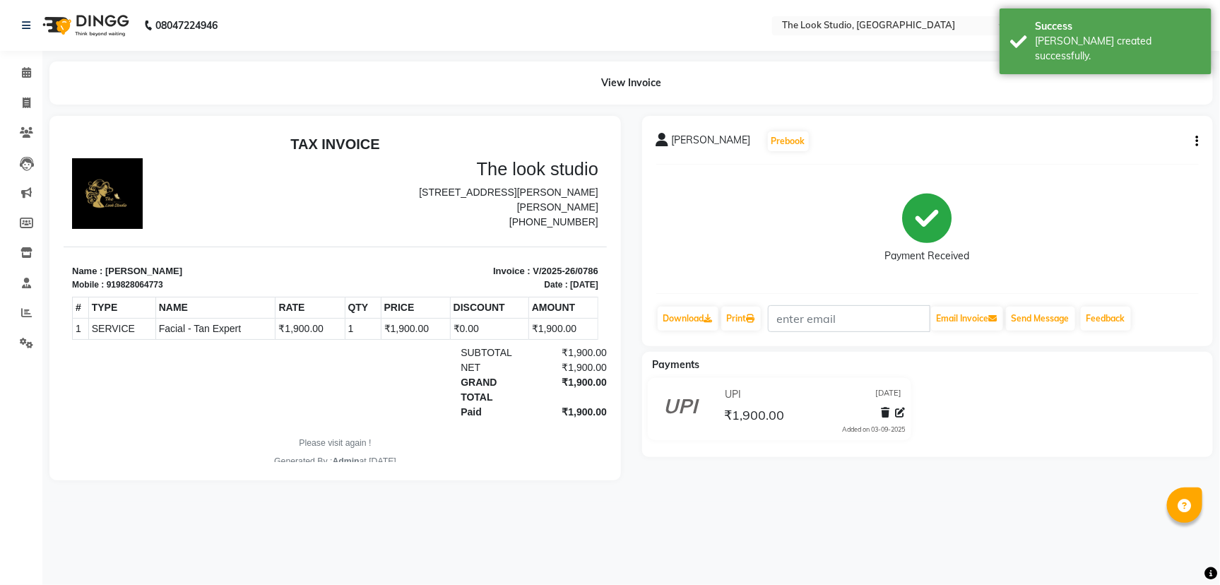
select select "service"
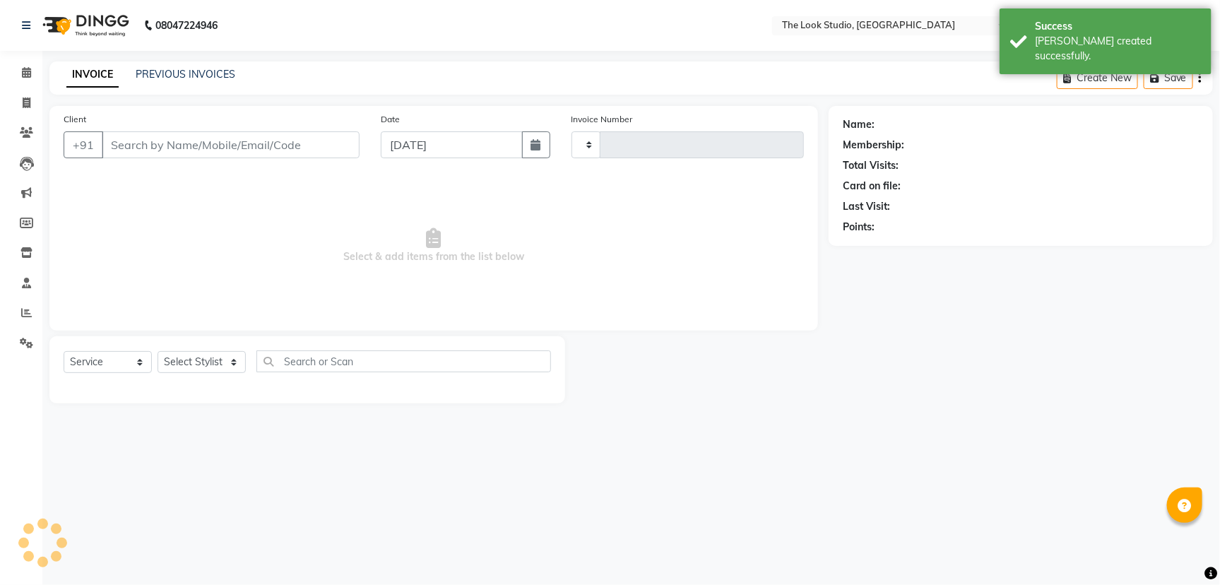
type input "0787"
select select "6149"
select select "product"
type input "9828064773"
select select "45012"
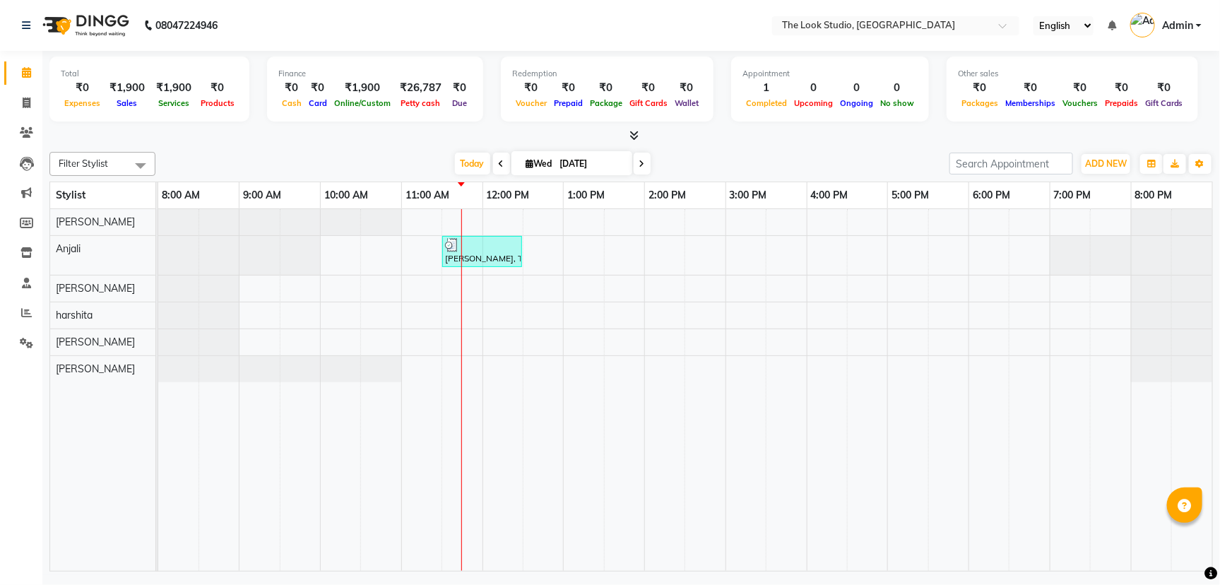
click at [515, 290] on div "[PERSON_NAME], TK01, 11:30 AM-12:30 PM, Facial - Tan Expert" at bounding box center [685, 390] width 1054 height 362
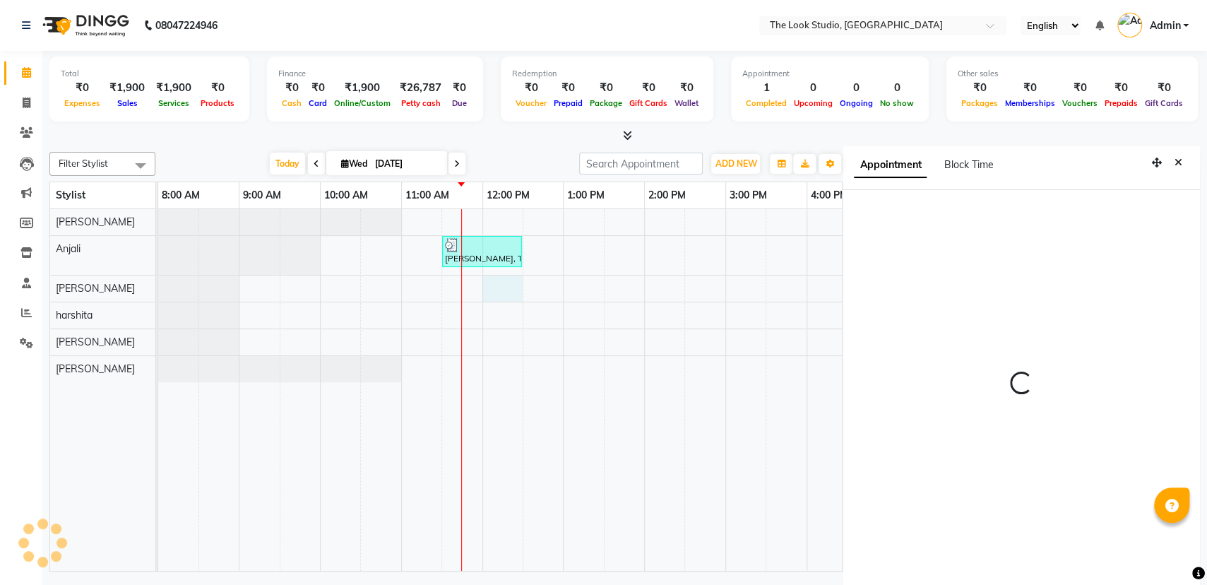
scroll to position [6, 0]
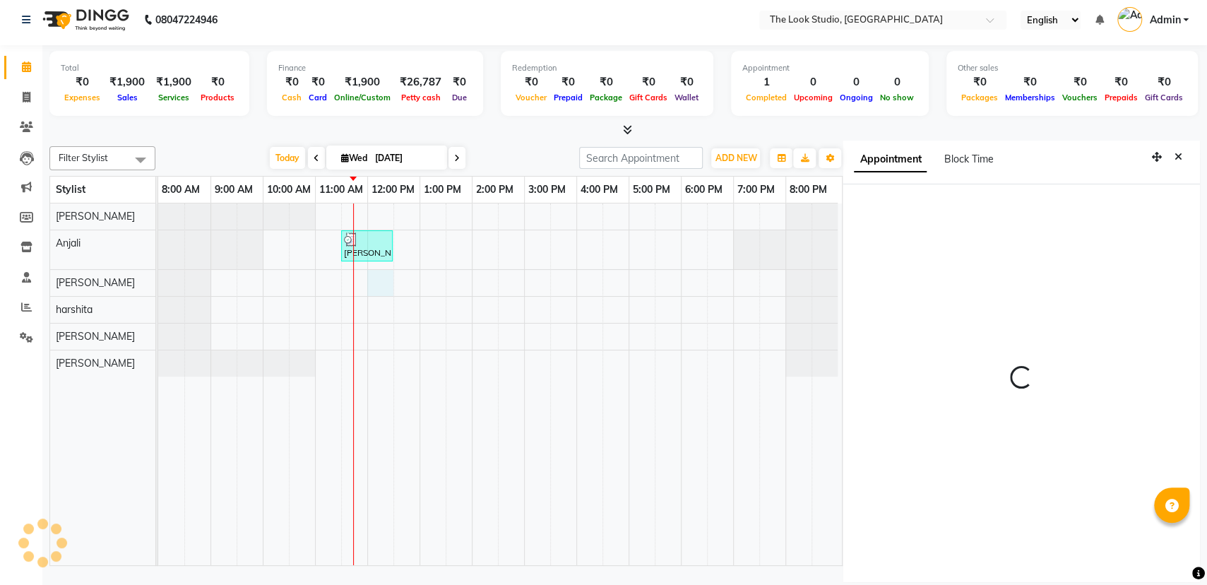
select select "720"
select select "45935"
select select "tentative"
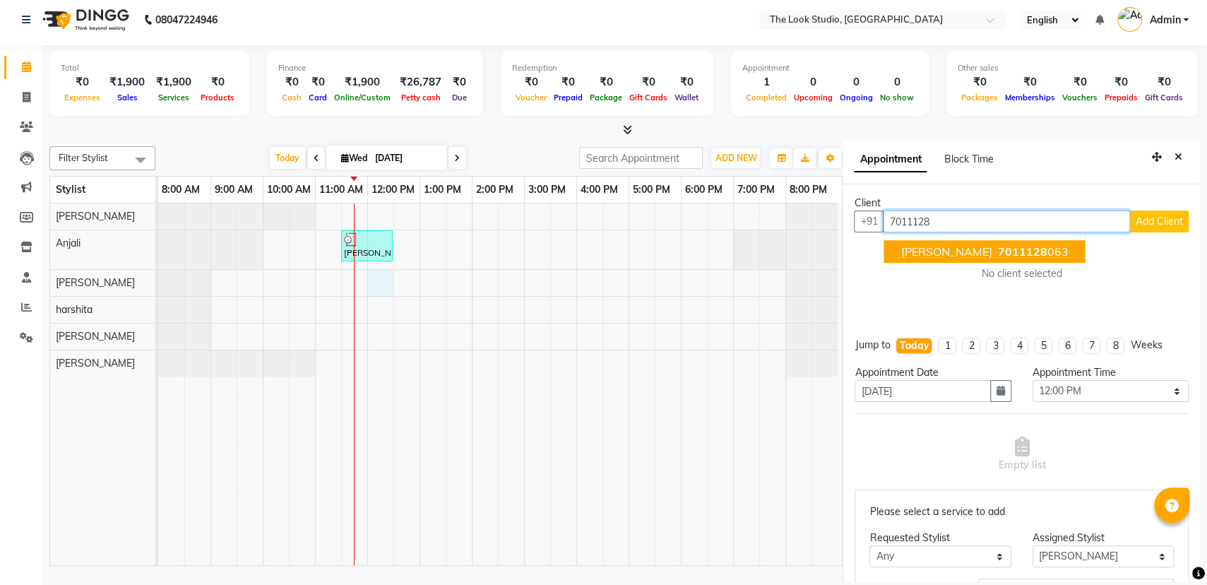
click at [947, 248] on span "[PERSON_NAME]" at bounding box center [947, 251] width 91 height 14
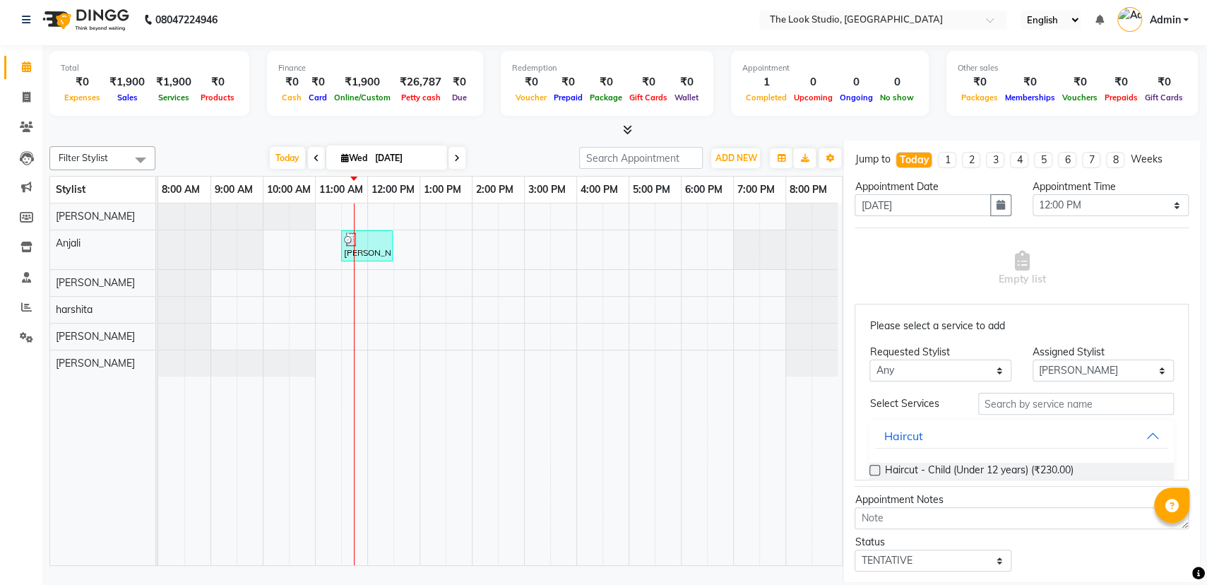
scroll to position [288, 0]
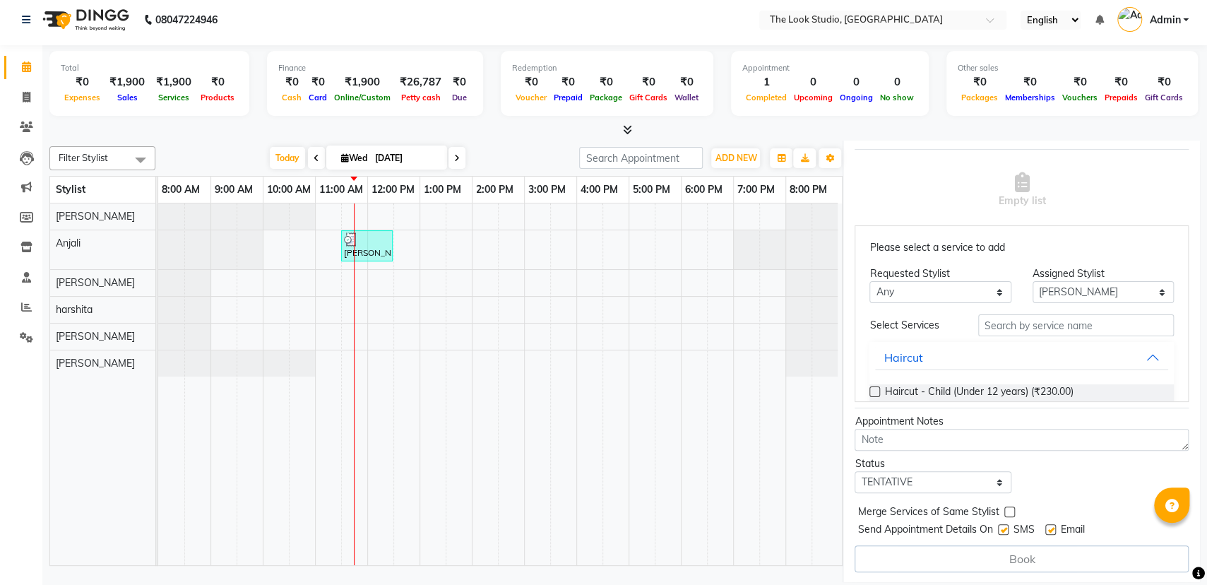
type input "7011128063"
click at [874, 384] on div "Haircut - Child (Under 12 years) (₹230.00)" at bounding box center [1022, 393] width 305 height 18
click at [874, 392] on label at bounding box center [875, 391] width 11 height 11
click at [874, 392] on input "checkbox" at bounding box center [874, 393] width 9 height 9
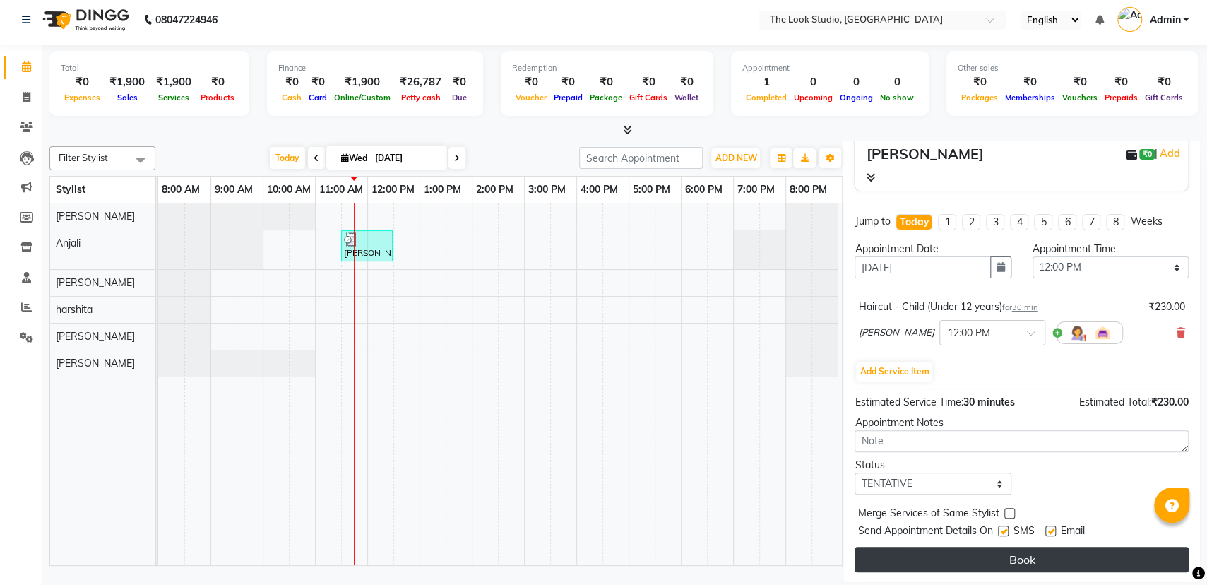
click at [951, 557] on button "Book" at bounding box center [1022, 559] width 334 height 25
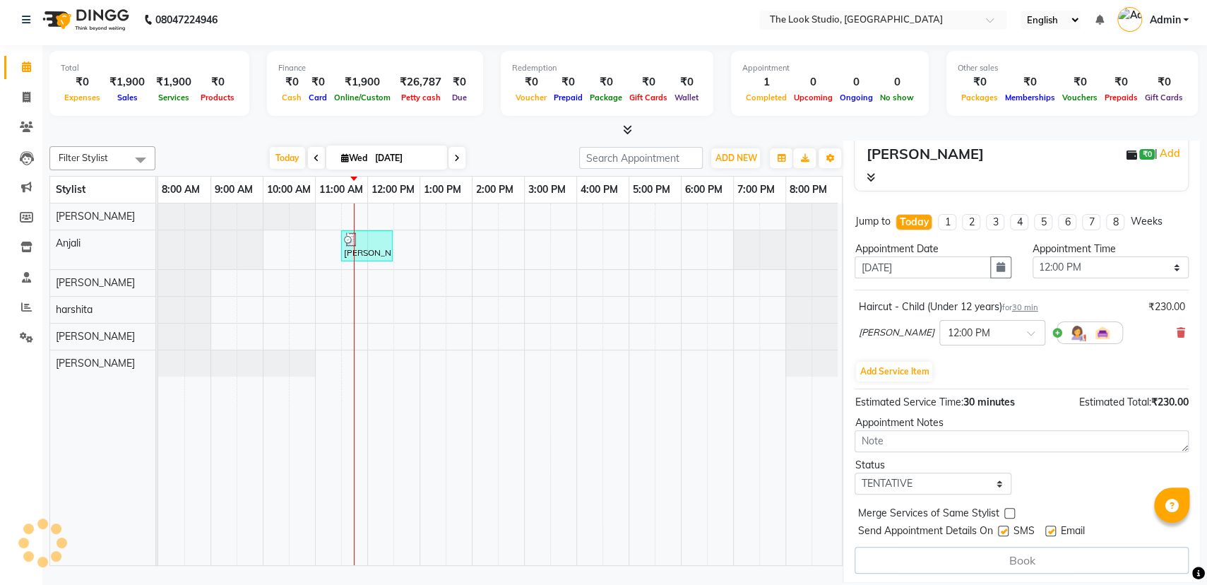
select select "45935"
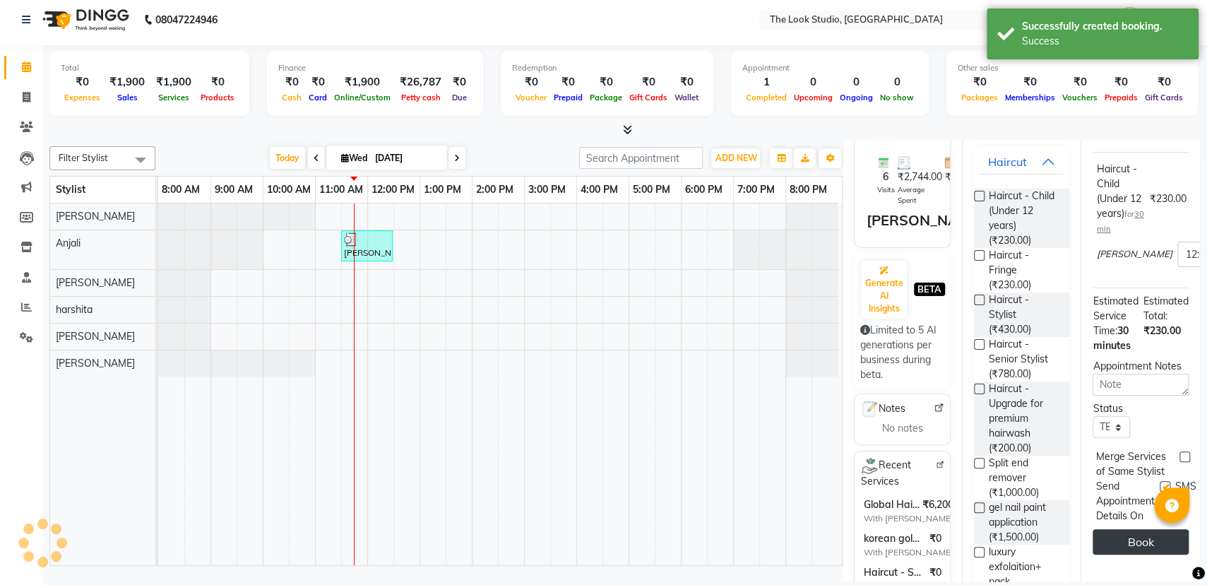
scroll to position [0, 0]
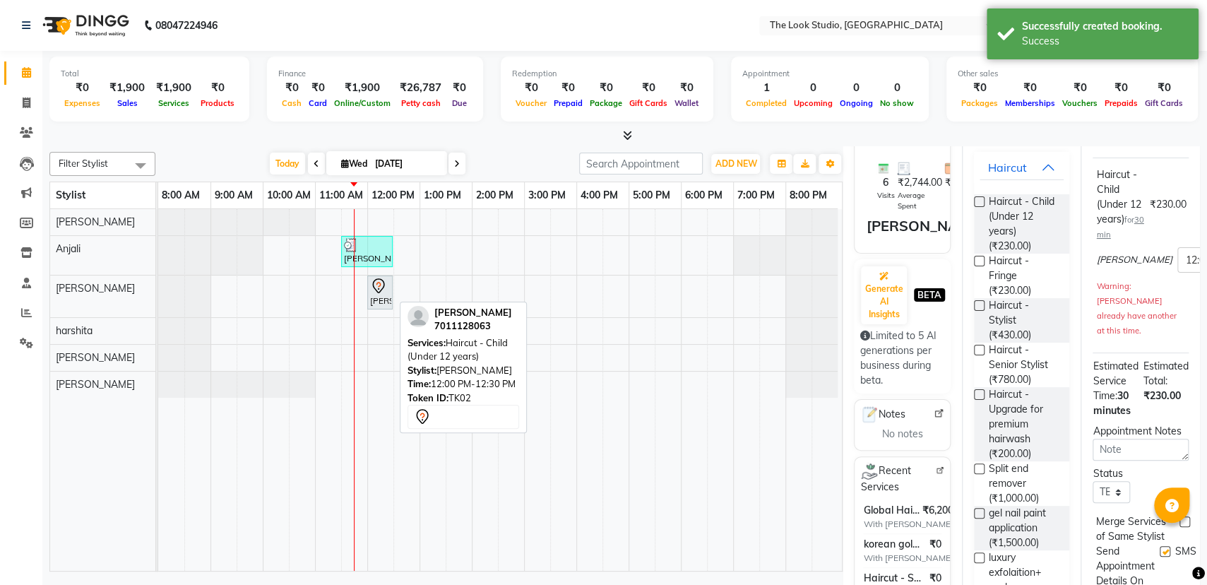
click at [386, 302] on div "[PERSON_NAME], TK02, 12:00 PM-12:30 PM, Haircut - Child (Under 12 years)" at bounding box center [380, 293] width 23 height 30
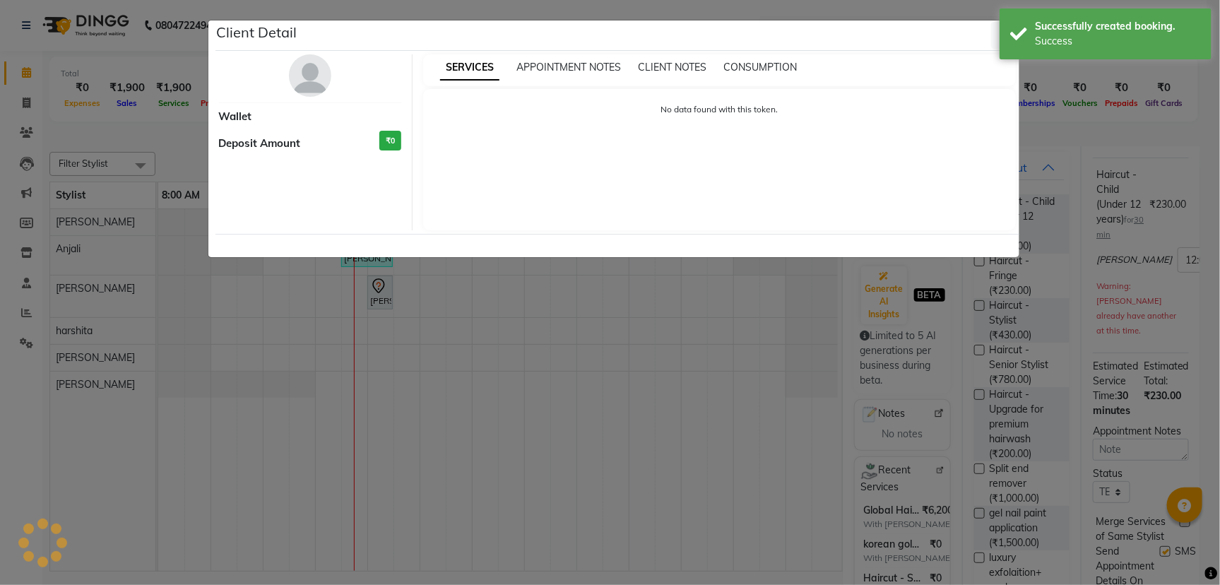
select select "7"
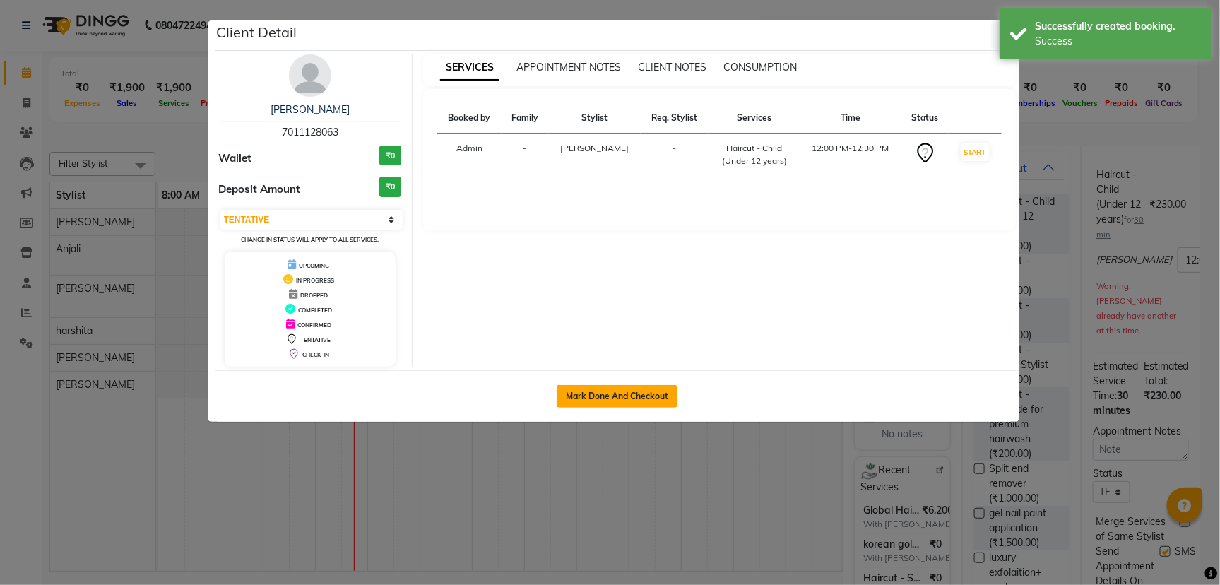
click at [577, 396] on button "Mark Done And Checkout" at bounding box center [617, 396] width 121 height 23
select select "service"
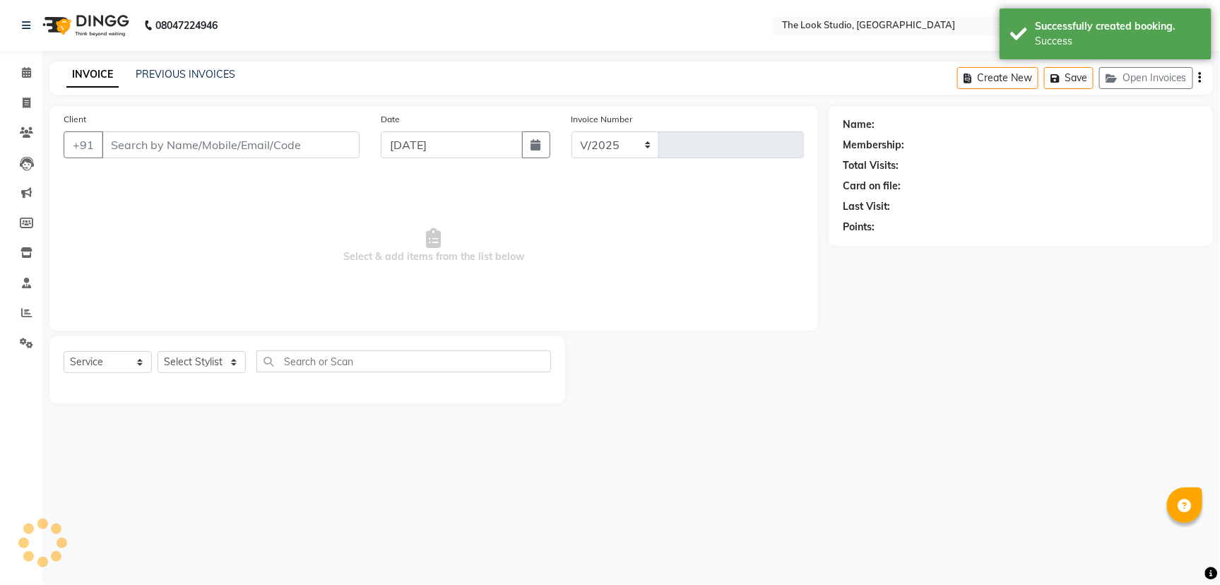
select select "6149"
type input "0787"
select select "product"
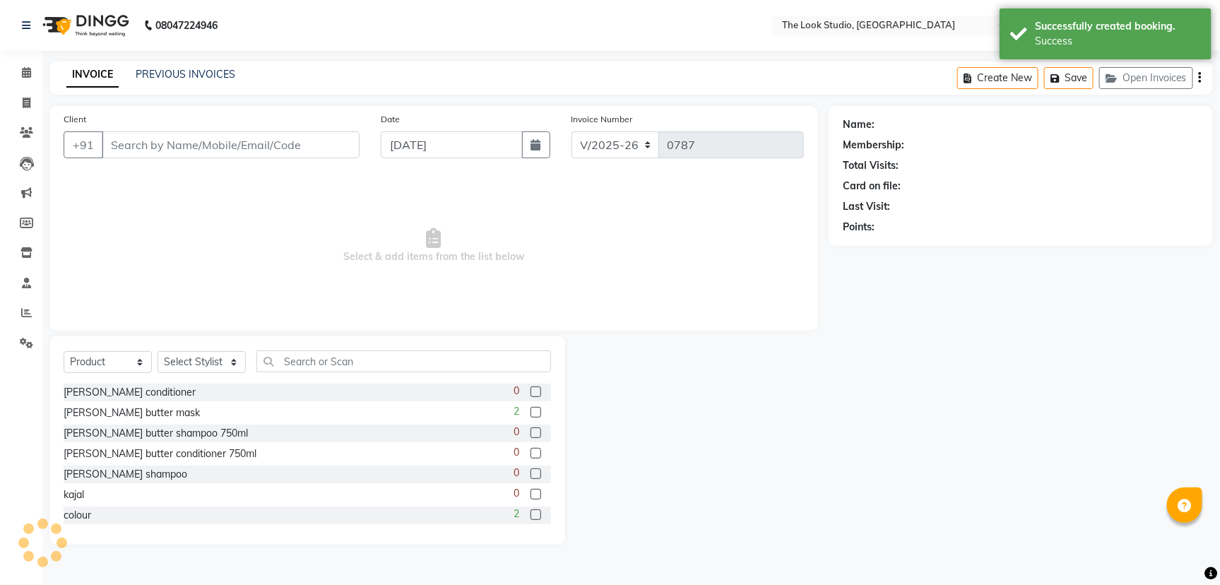
type input "7011128063"
select select "45935"
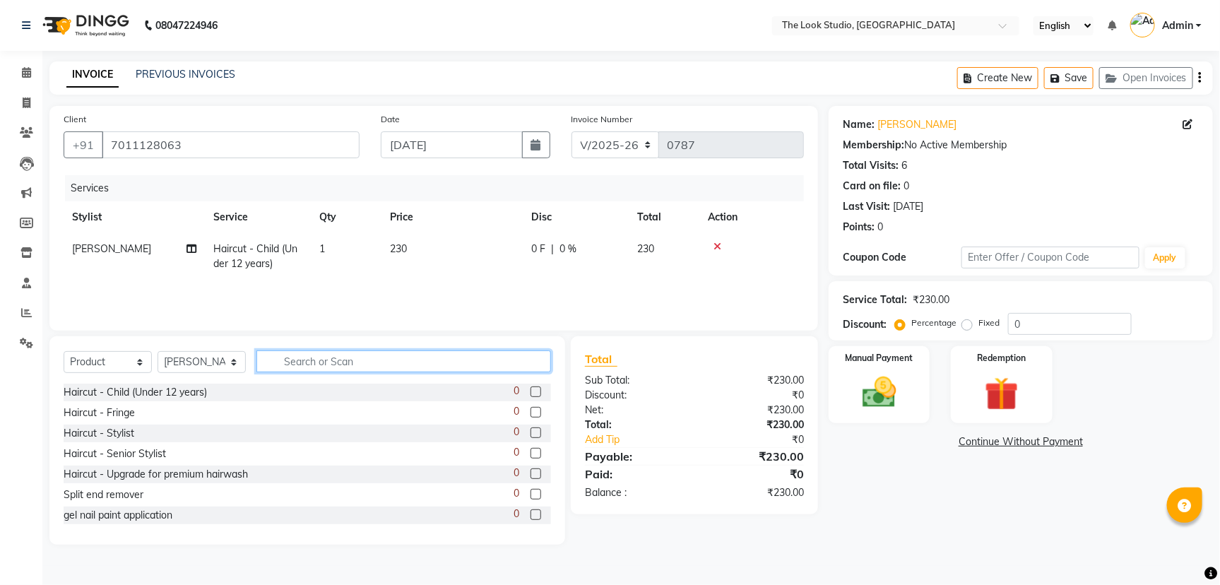
click at [411, 364] on input "text" at bounding box center [403, 361] width 295 height 22
type input "hair"
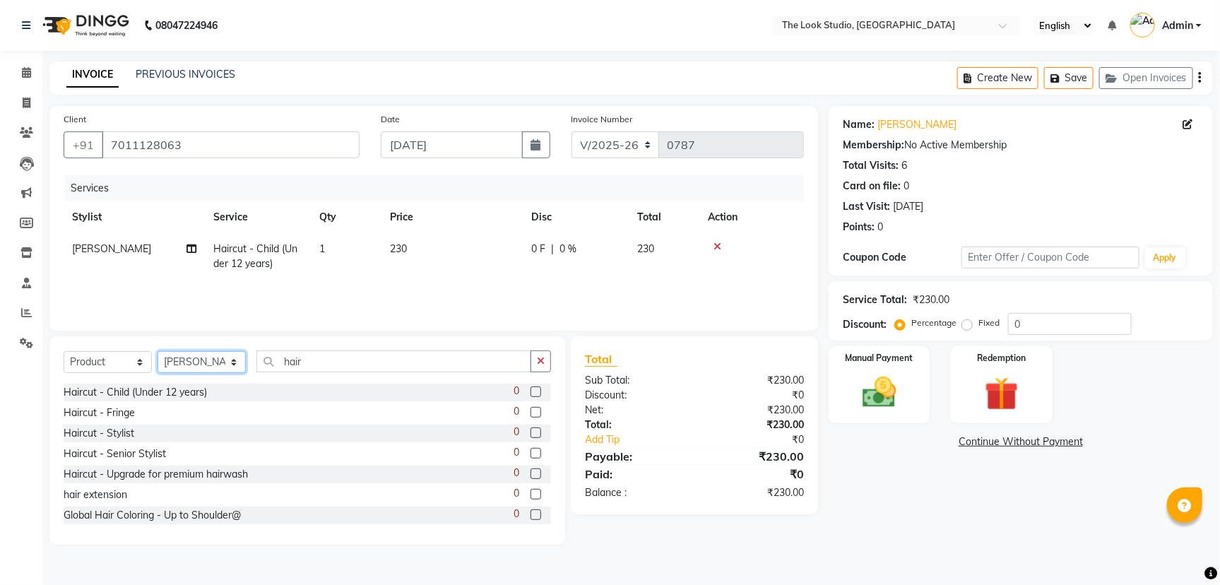
click at [240, 364] on select "Select Stylist [PERSON_NAME] [PERSON_NAME] Danish [PERSON_NAME] [PERSON_NAME] […" at bounding box center [202, 362] width 88 height 22
select select "45010"
click at [158, 351] on select "Select Stylist [PERSON_NAME] [PERSON_NAME] Danish [PERSON_NAME] [PERSON_NAME] […" at bounding box center [202, 362] width 88 height 22
click at [531, 452] on label at bounding box center [536, 453] width 11 height 11
click at [531, 452] on input "checkbox" at bounding box center [535, 453] width 9 height 9
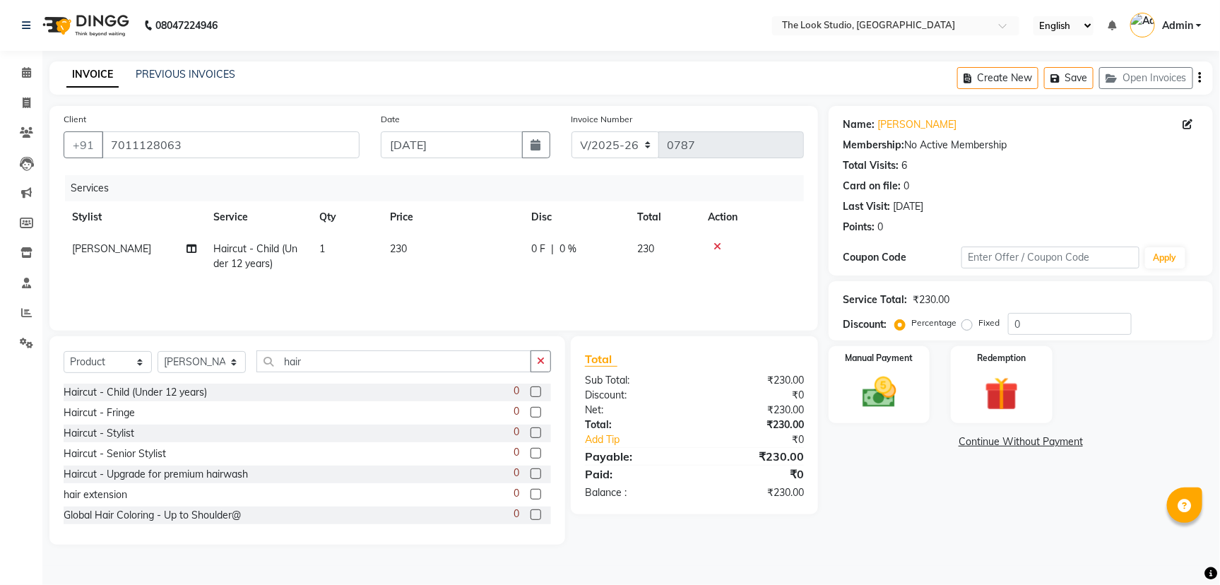
click at [531, 452] on label at bounding box center [536, 453] width 11 height 11
click at [531, 452] on input "checkbox" at bounding box center [535, 453] width 9 height 9
checkbox input "false"
click at [143, 362] on select "Select Service Product Membership Package Voucher Prepaid Gift Card" at bounding box center [108, 362] width 88 height 22
select select "service"
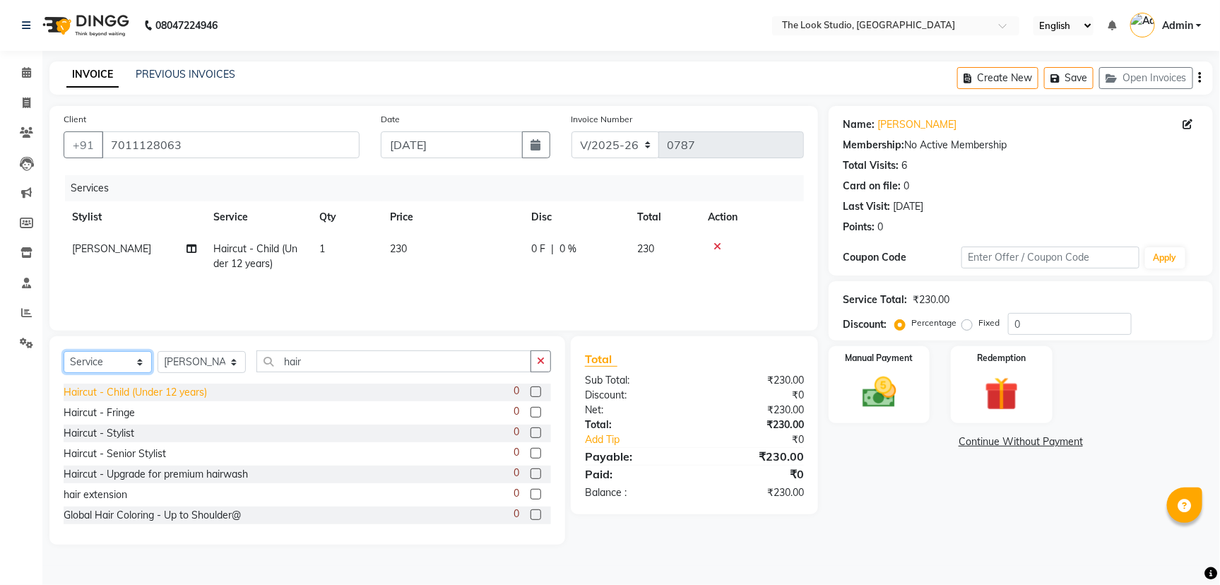
click at [64, 351] on select "Select Service Product Membership Package Voucher Prepaid Gift Card" at bounding box center [108, 362] width 88 height 22
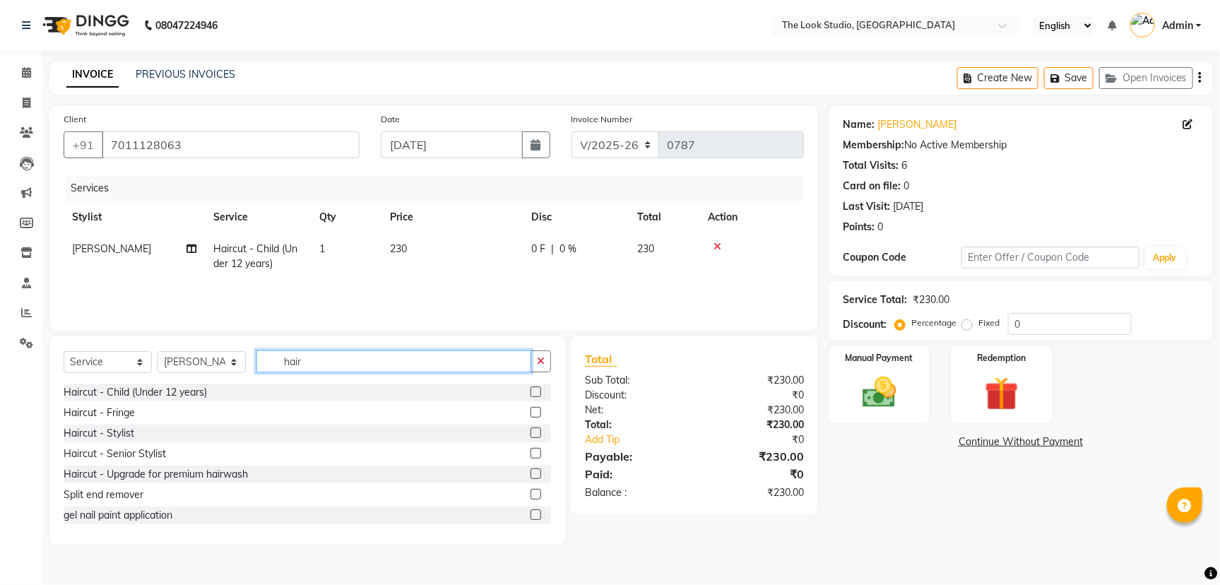
click at [421, 358] on input "hair" at bounding box center [393, 361] width 275 height 22
click at [531, 454] on label at bounding box center [536, 453] width 11 height 11
click at [531, 454] on input "checkbox" at bounding box center [535, 453] width 9 height 9
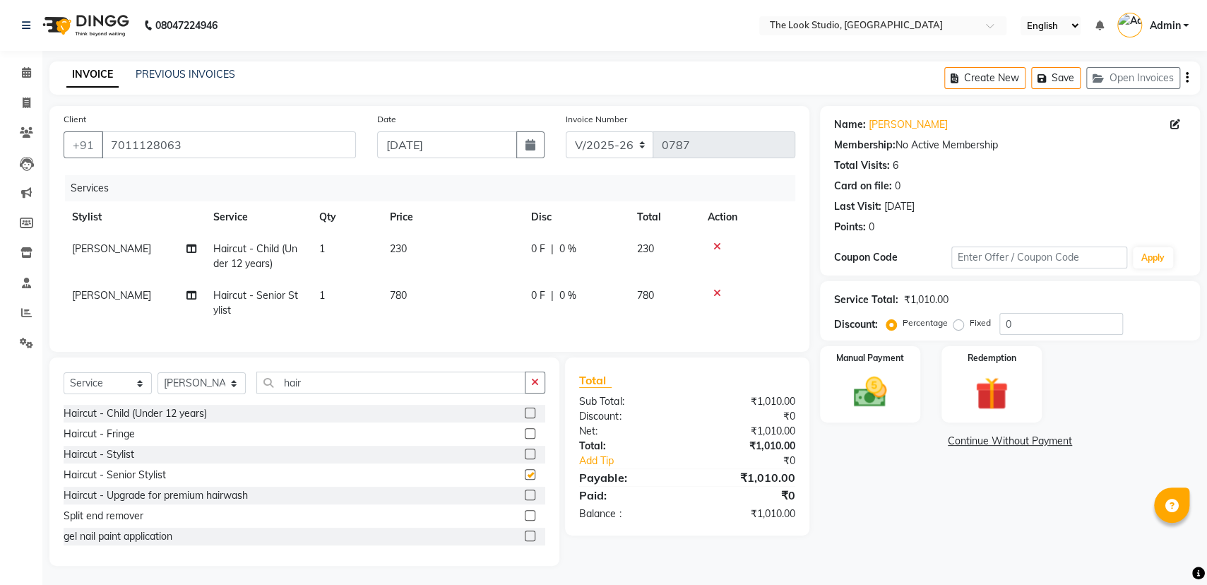
checkbox input "false"
click at [720, 243] on icon at bounding box center [718, 247] width 8 height 10
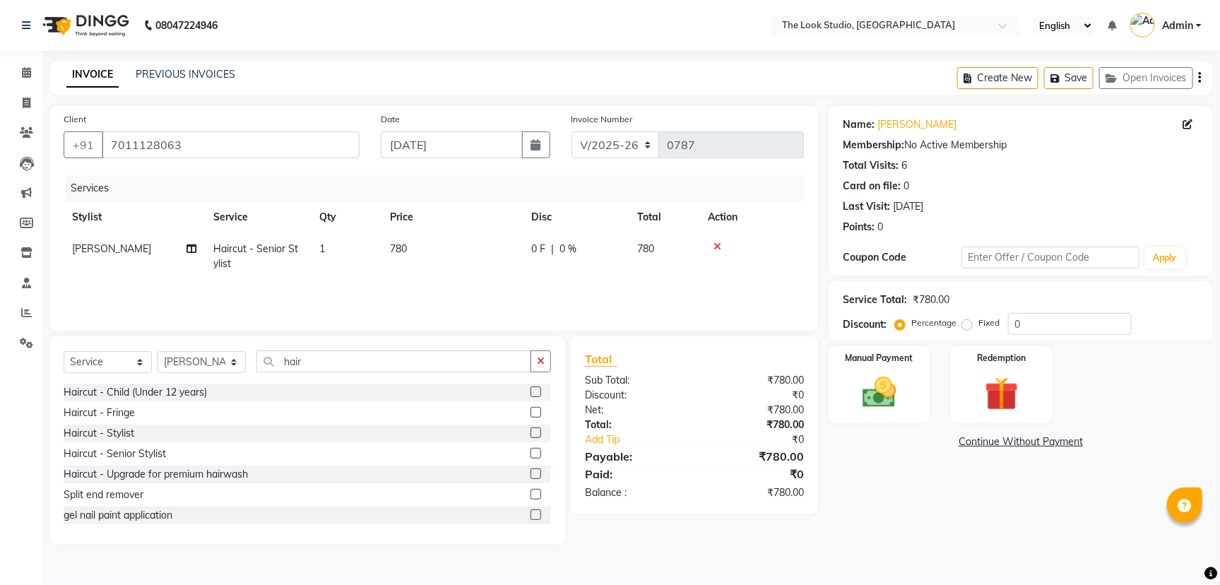
click at [562, 246] on span "0 %" at bounding box center [568, 249] width 17 height 15
select select "45010"
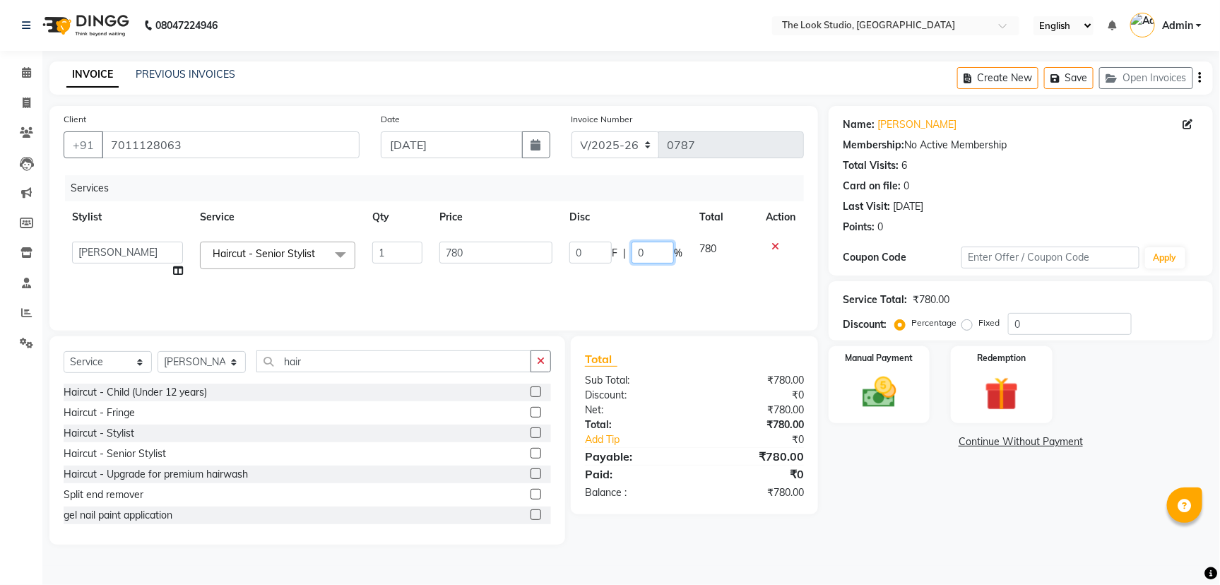
click at [645, 247] on input "0" at bounding box center [653, 253] width 42 height 22
type input "030"
click at [672, 254] on input "030" at bounding box center [653, 253] width 42 height 22
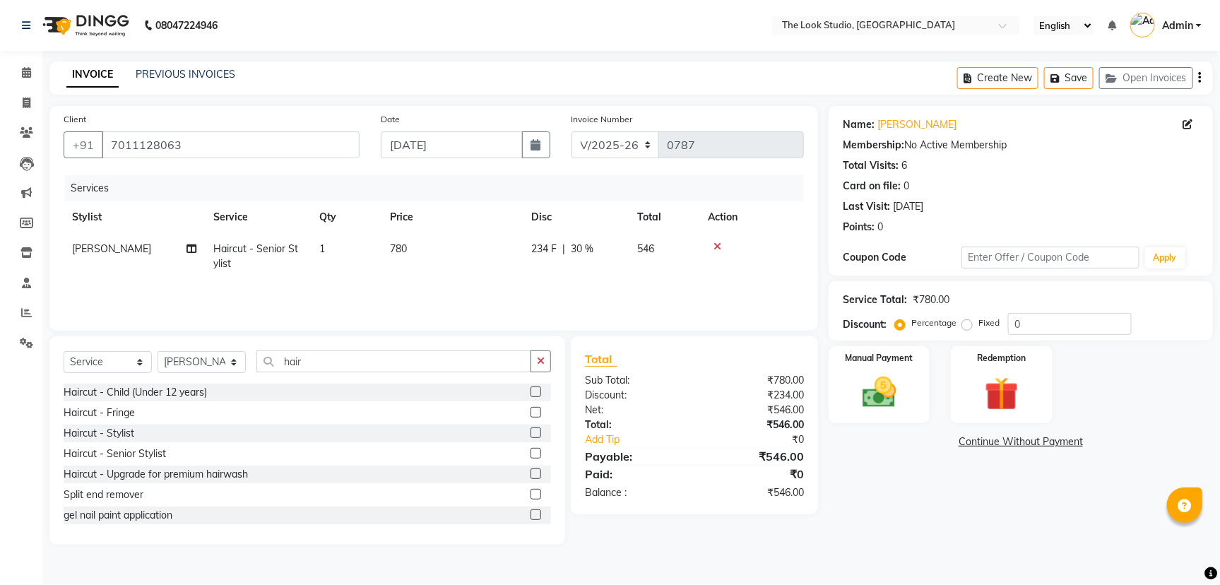
click at [707, 275] on tr "[PERSON_NAME] Haircut - Senior Stylist 1 780 234 F | 30 % 546" at bounding box center [434, 256] width 740 height 47
click at [890, 391] on img at bounding box center [879, 392] width 57 height 40
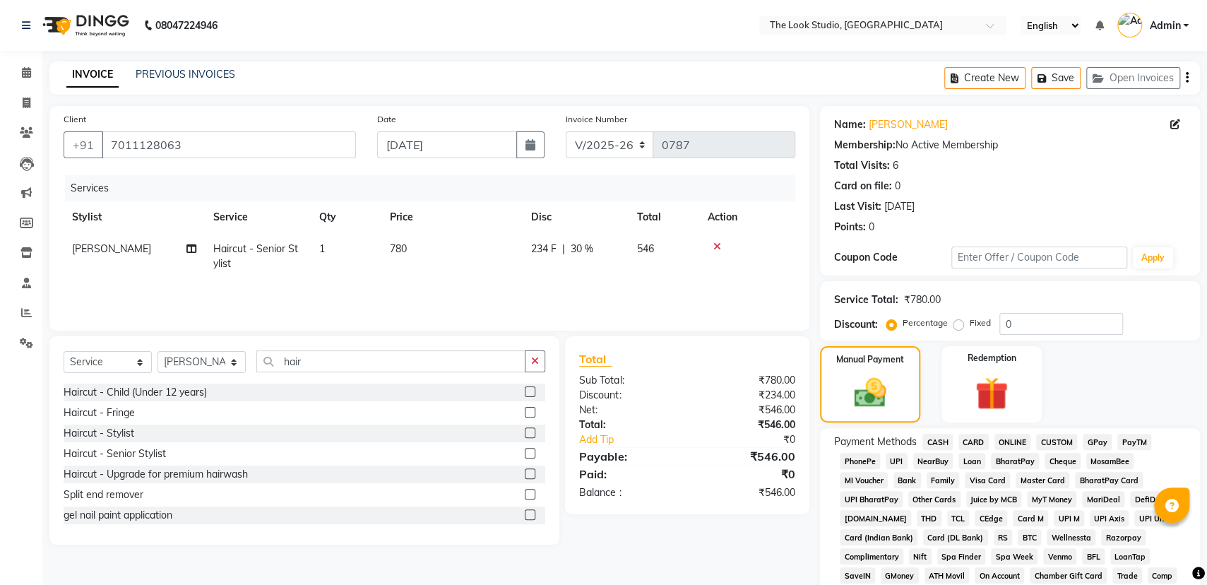
click at [933, 441] on span "CASH" at bounding box center [938, 442] width 30 height 16
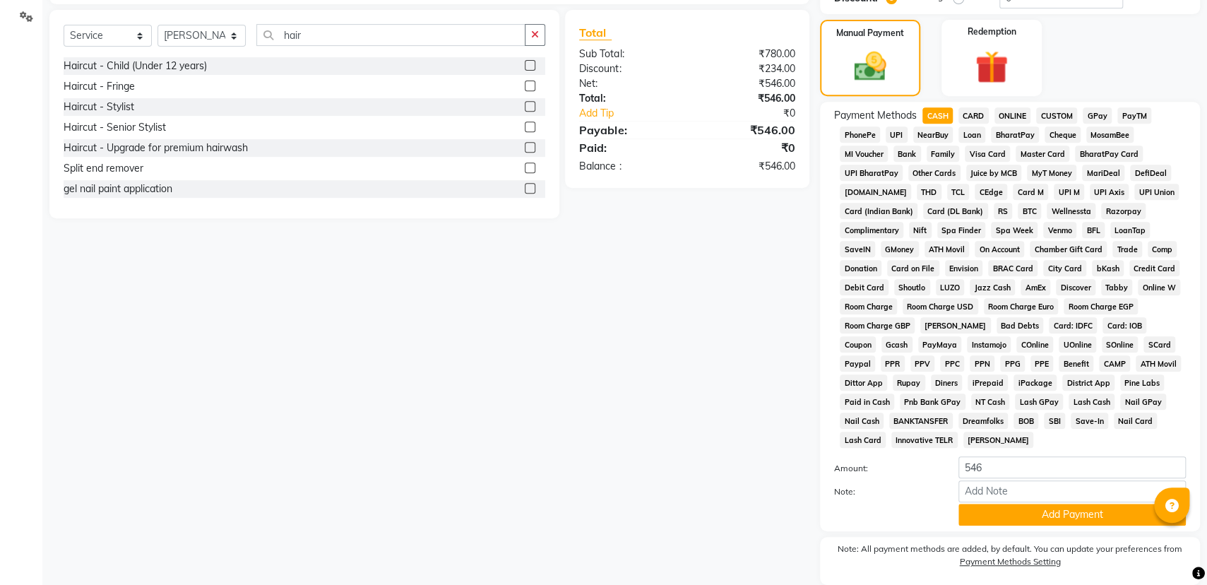
scroll to position [375, 0]
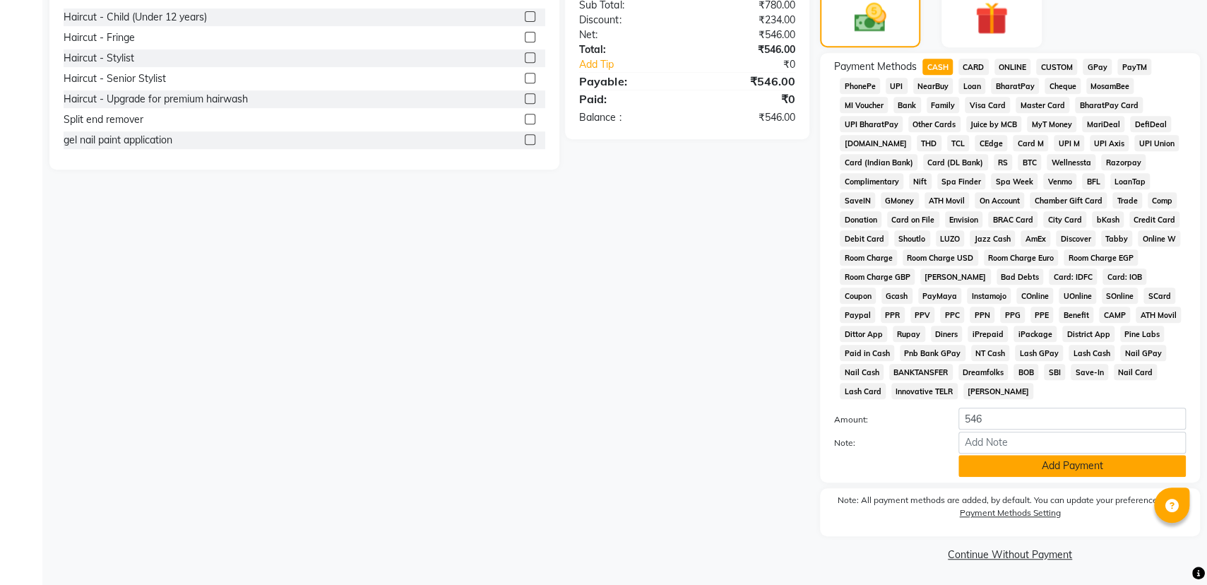
click at [1075, 459] on button "Add Payment" at bounding box center [1073, 466] width 228 height 22
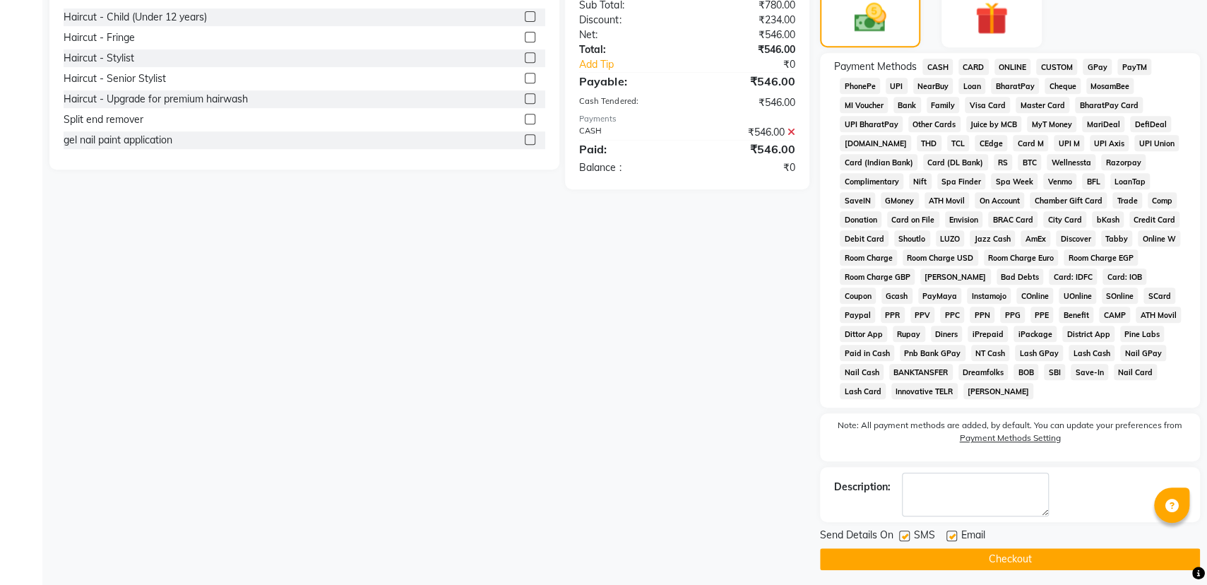
click at [1058, 553] on button "Checkout" at bounding box center [1010, 559] width 380 height 22
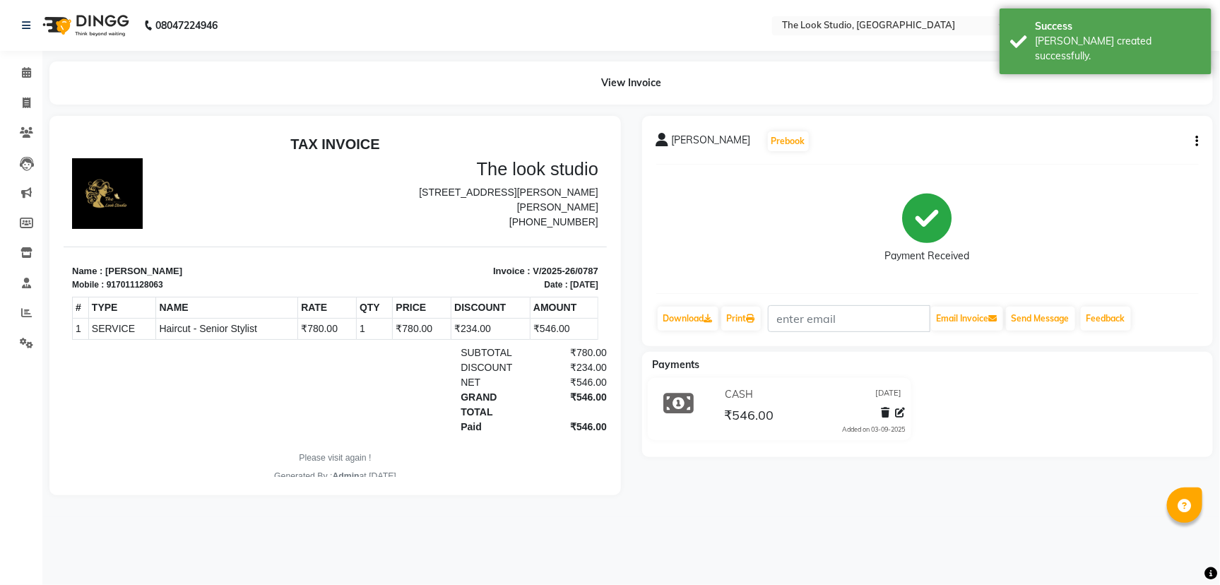
select select "service"
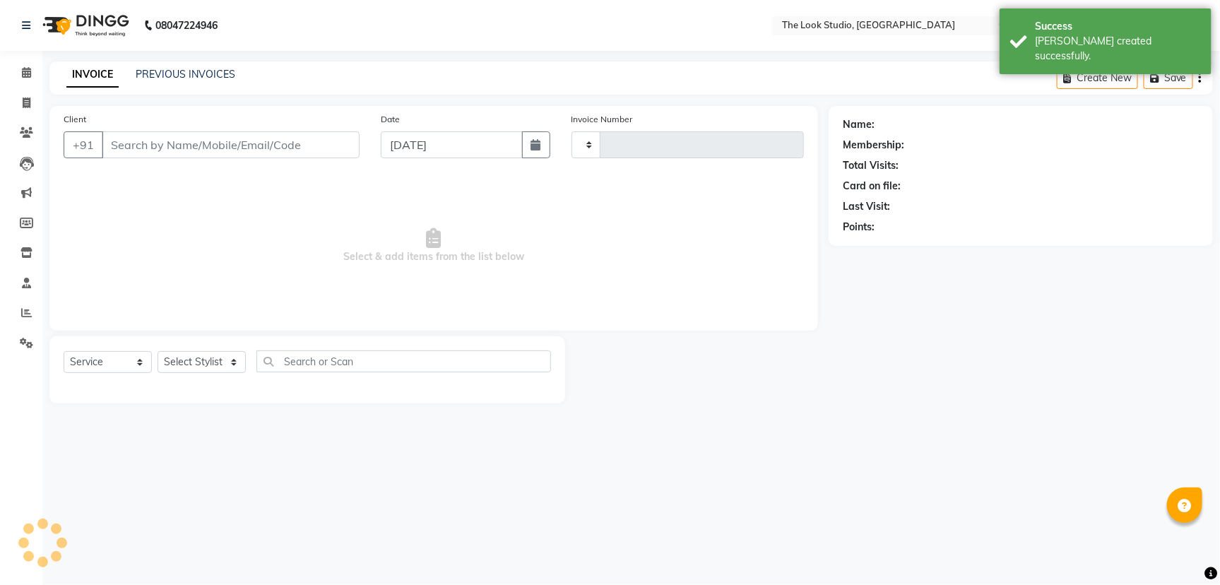
type input "0788"
select select "6149"
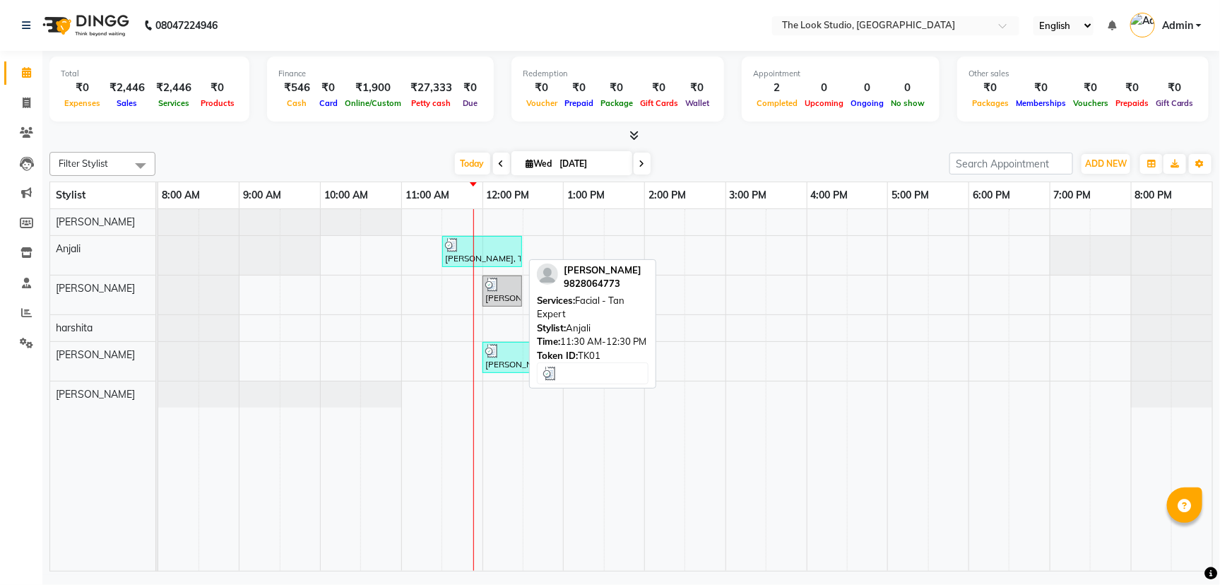
click at [486, 252] on div "[PERSON_NAME], TK01, 11:30 AM-12:30 PM, Facial - Tan Expert" at bounding box center [482, 251] width 77 height 27
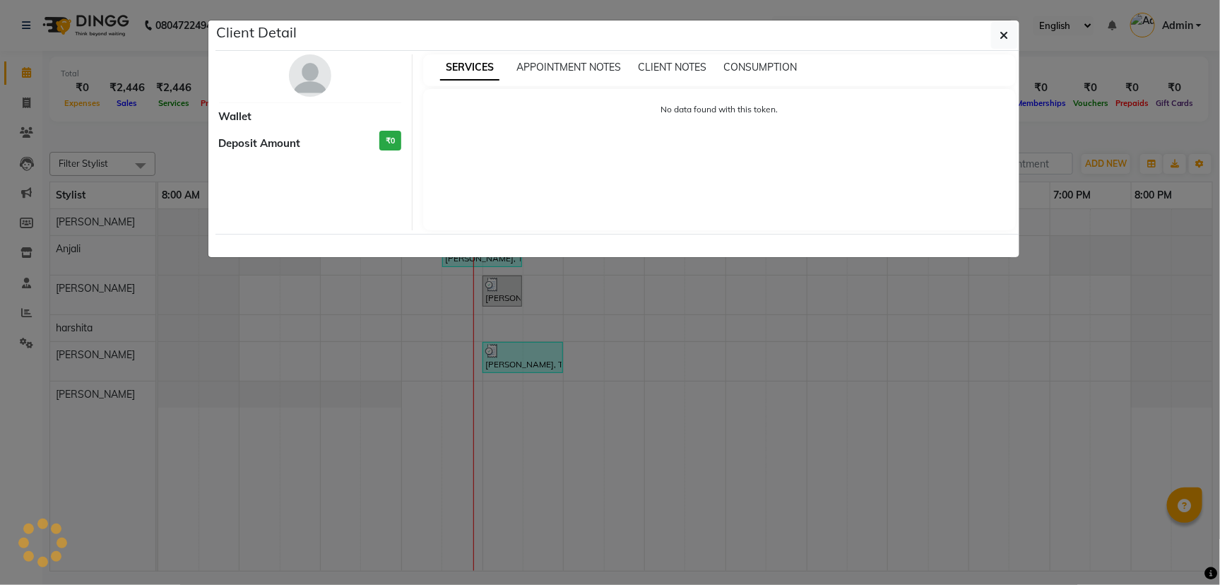
select select "3"
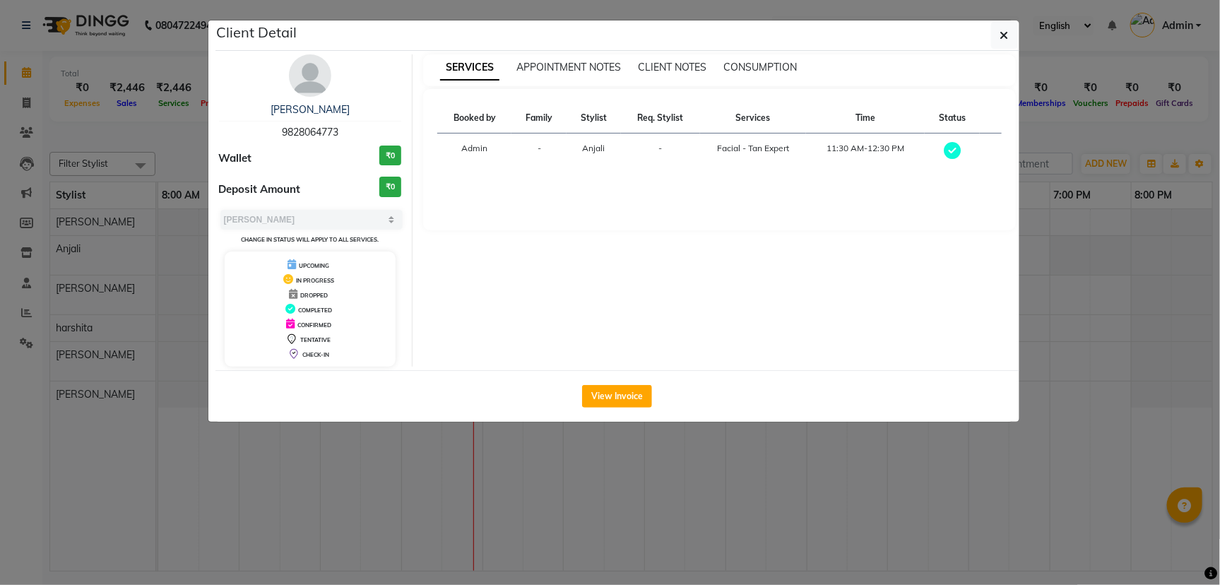
click at [612, 376] on div "View Invoice" at bounding box center [617, 396] width 804 height 52
click at [608, 388] on button "View Invoice" at bounding box center [617, 396] width 70 height 23
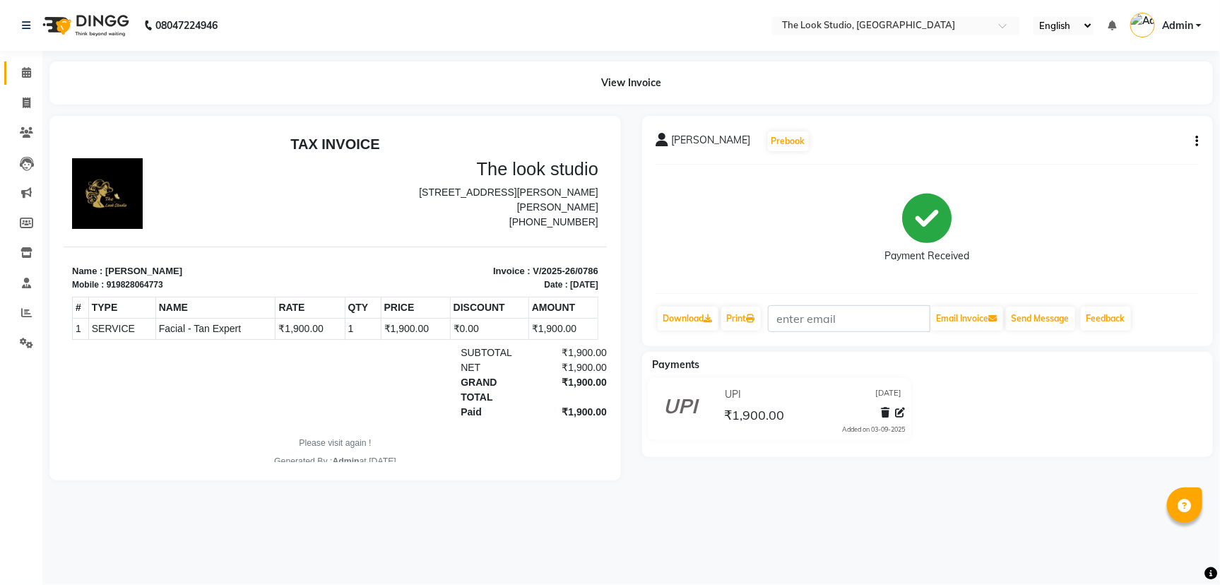
drag, startPoint x: 26, startPoint y: 61, endPoint x: 27, endPoint y: 71, distance: 10.6
click at [27, 62] on link "Calendar" at bounding box center [21, 72] width 34 height 23
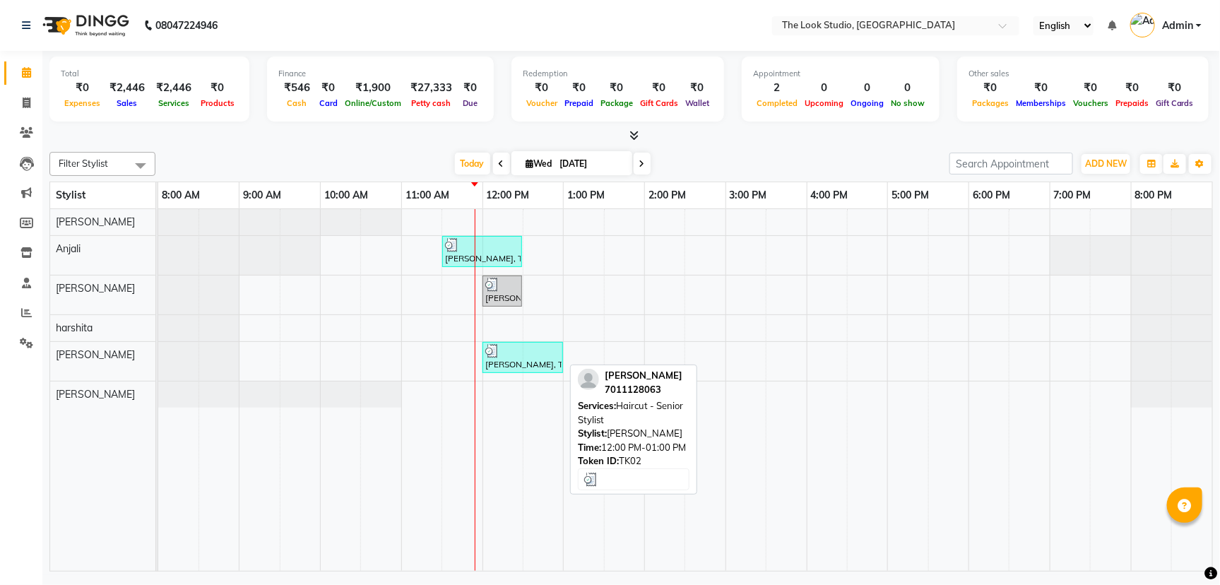
click at [511, 344] on div at bounding box center [522, 351] width 75 height 14
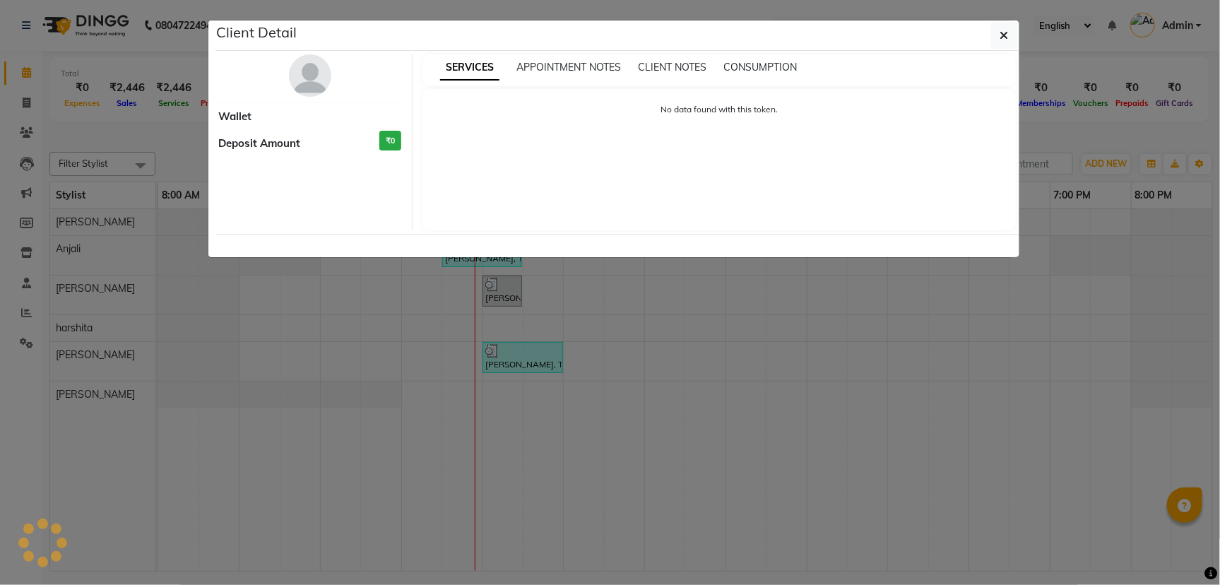
select select "3"
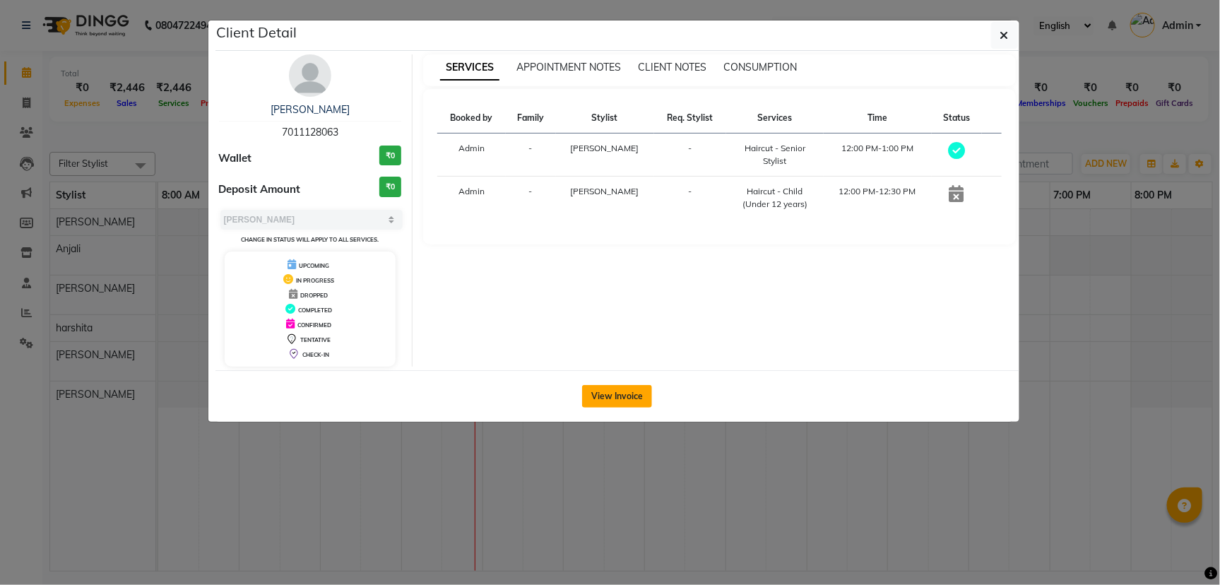
click at [608, 389] on button "View Invoice" at bounding box center [617, 396] width 70 height 23
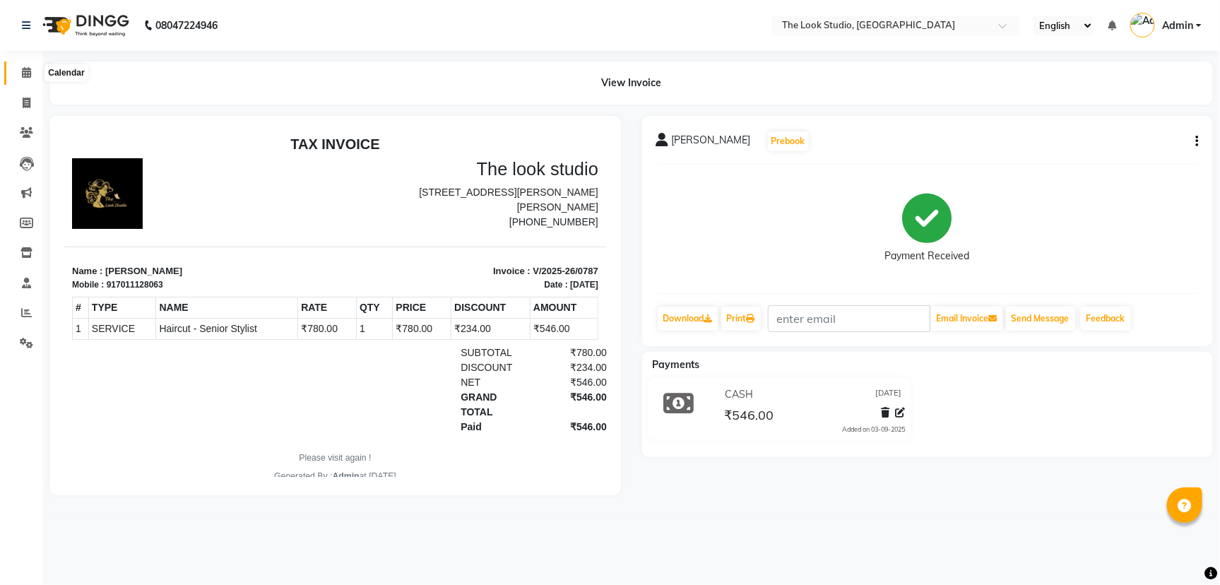
click at [22, 68] on icon at bounding box center [26, 72] width 9 height 11
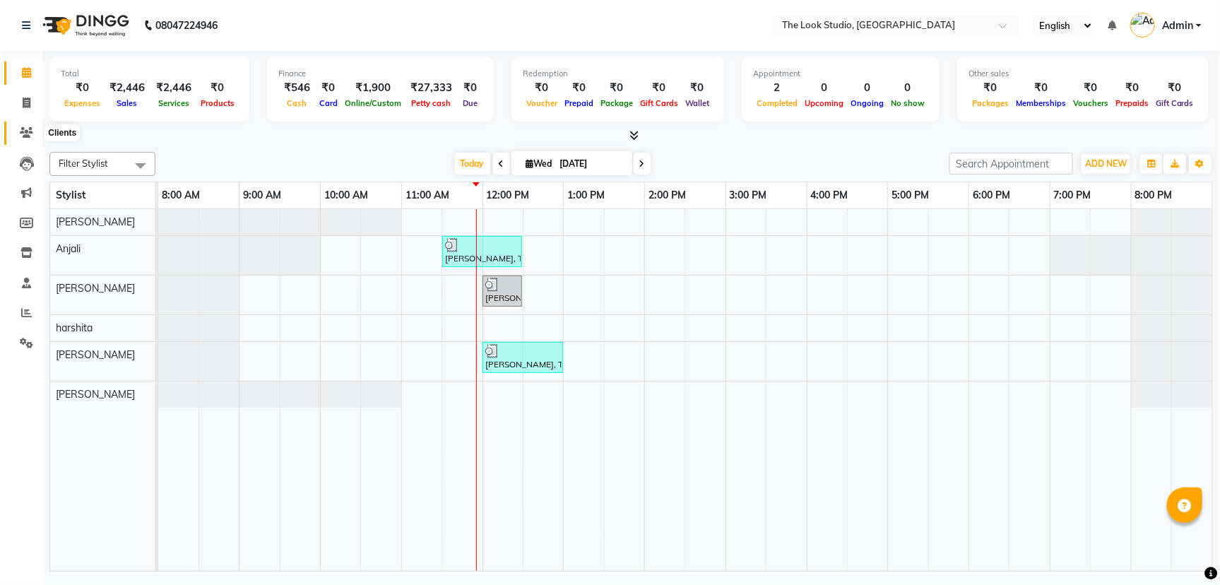
click at [25, 128] on icon at bounding box center [26, 132] width 13 height 11
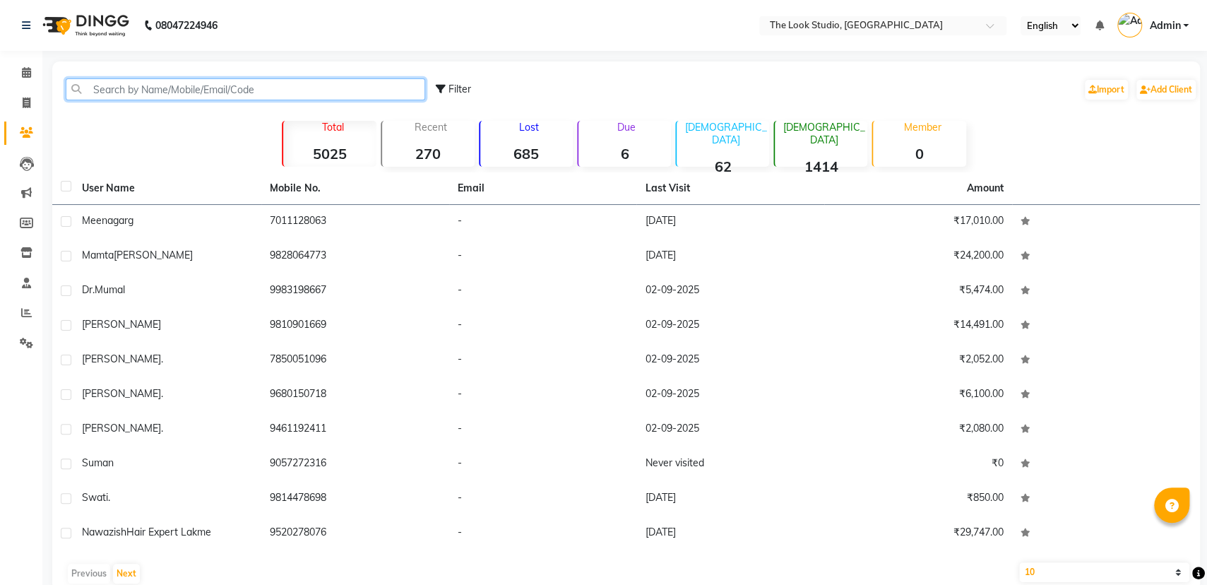
click at [237, 91] on input "text" at bounding box center [246, 89] width 360 height 22
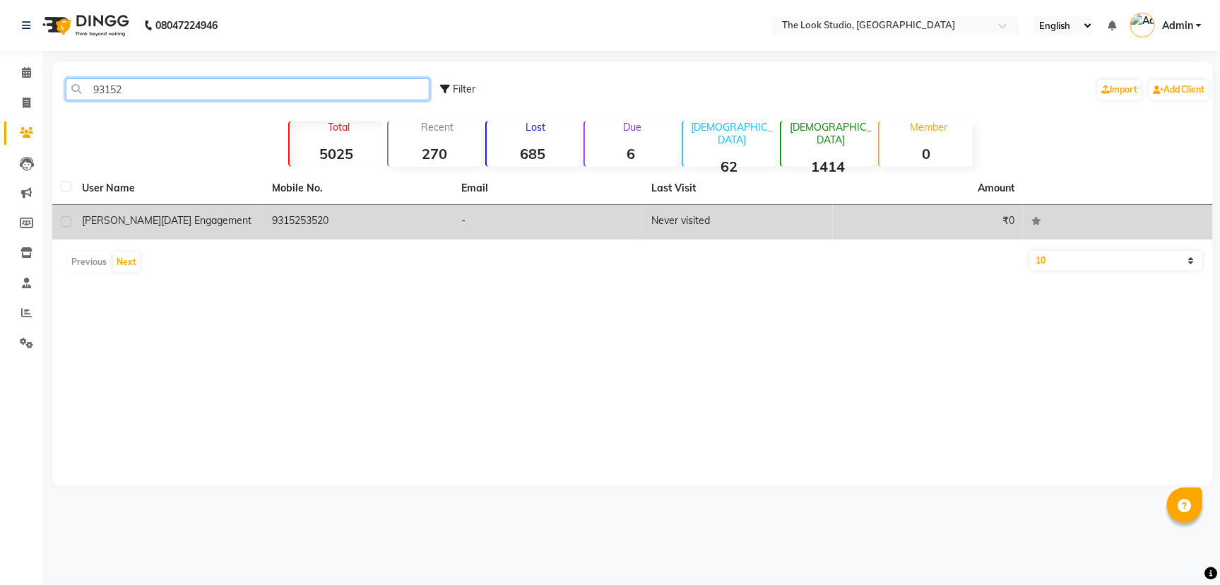
type input "93152"
click at [532, 214] on td "-" at bounding box center [549, 222] width 190 height 35
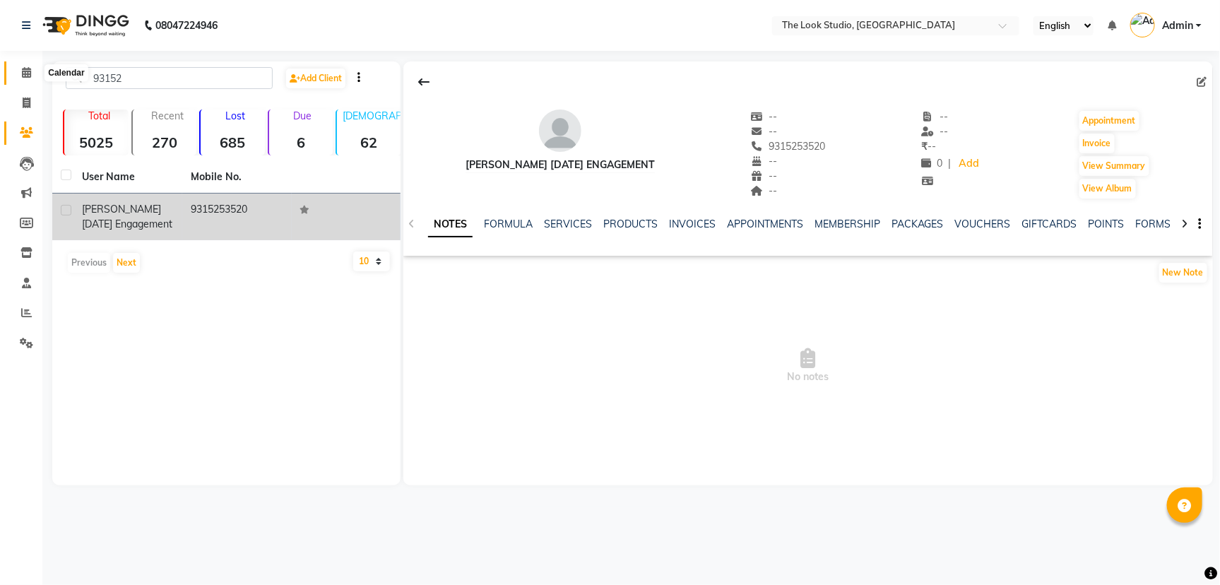
click at [27, 71] on icon at bounding box center [26, 72] width 9 height 11
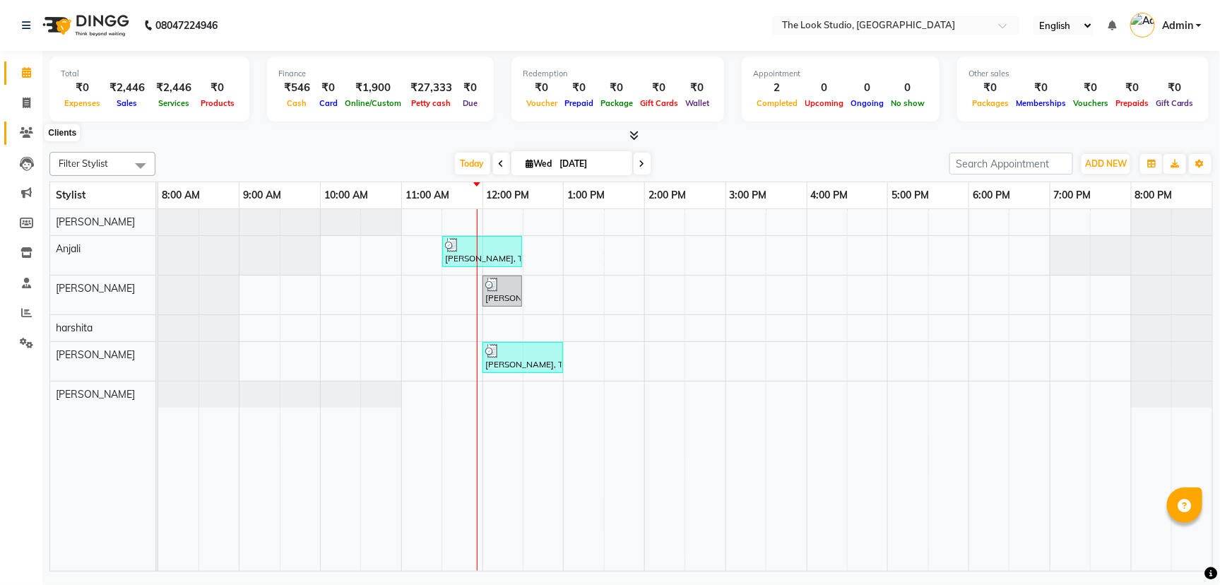
click at [29, 136] on icon at bounding box center [26, 132] width 13 height 11
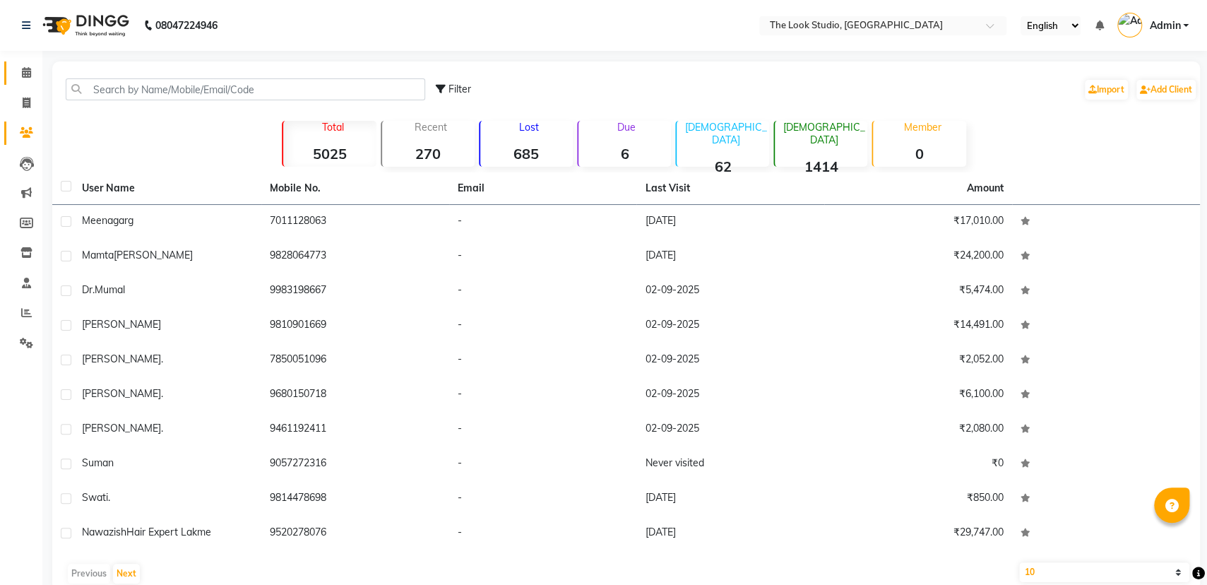
scroll to position [26, 0]
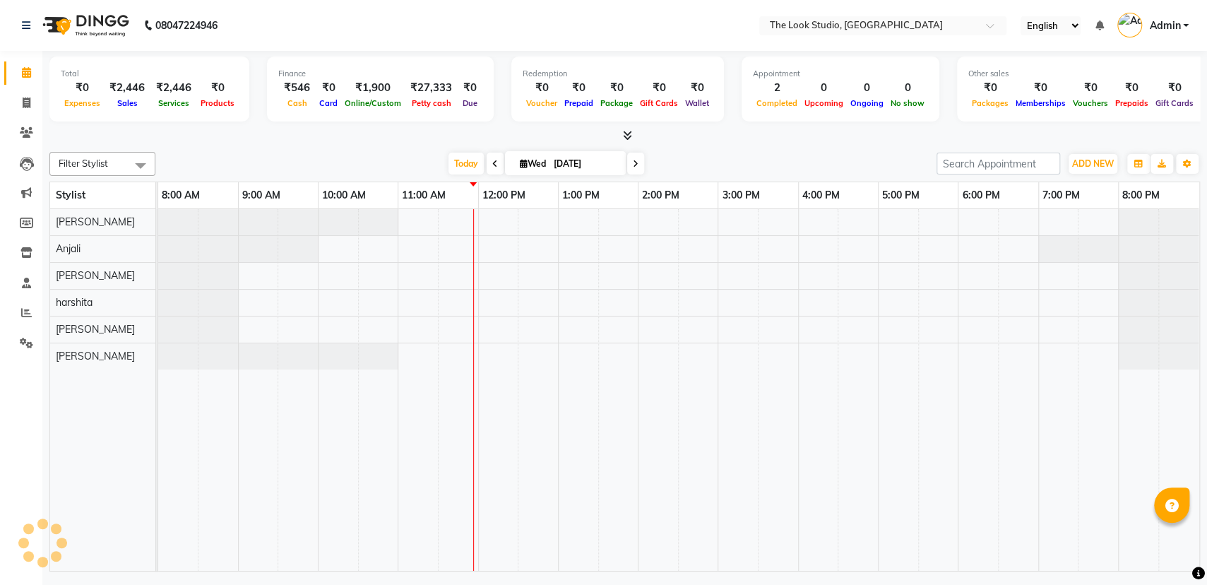
select select "en"
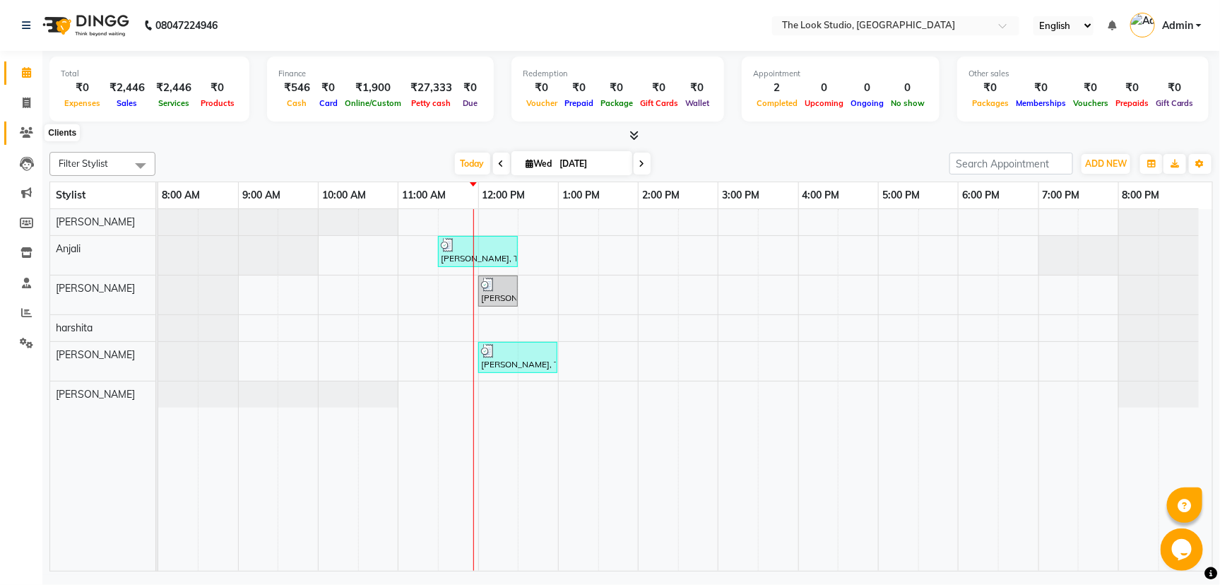
click at [23, 128] on icon at bounding box center [26, 132] width 13 height 11
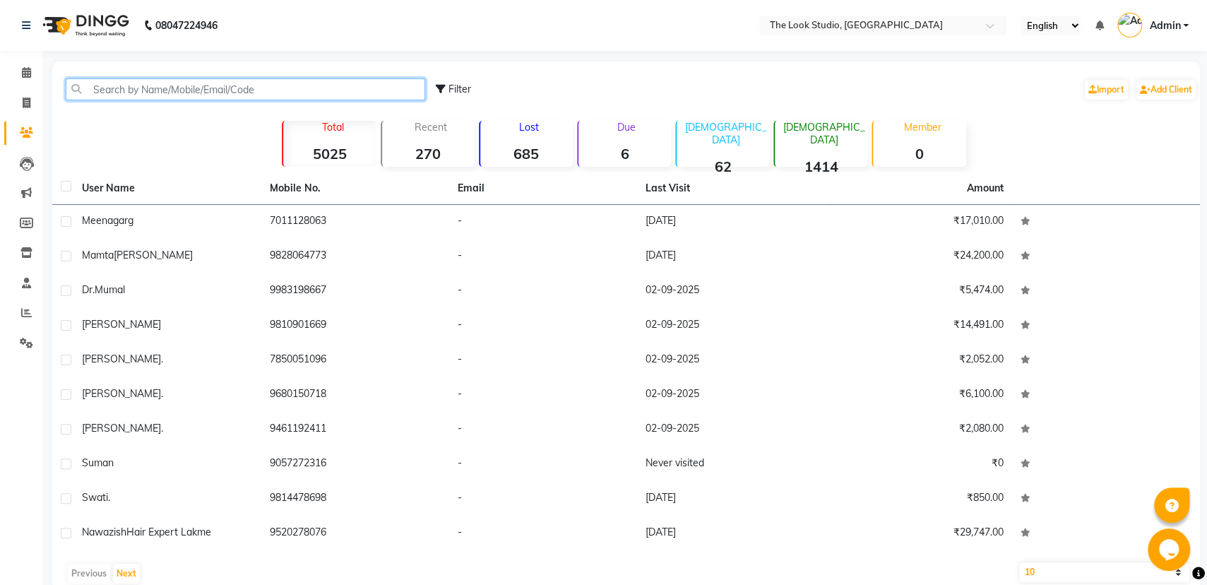
click at [165, 94] on input "text" at bounding box center [246, 89] width 360 height 22
click at [225, 94] on input "text" at bounding box center [246, 89] width 360 height 22
click at [265, 81] on input "text" at bounding box center [246, 89] width 360 height 22
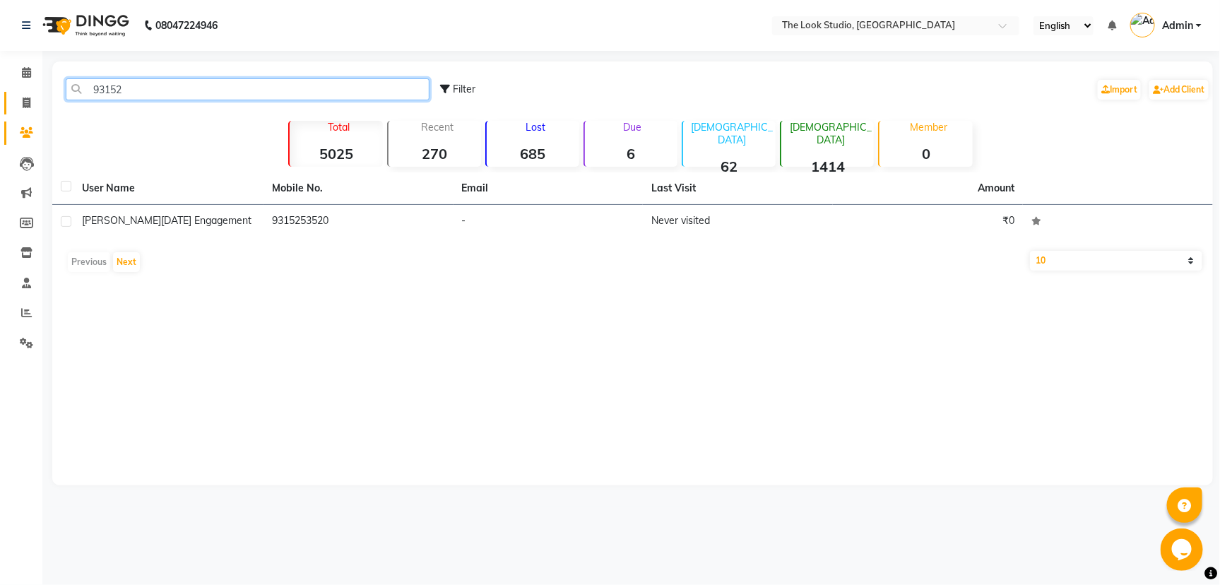
type input "93152"
click at [19, 99] on span at bounding box center [26, 103] width 25 height 16
select select "service"
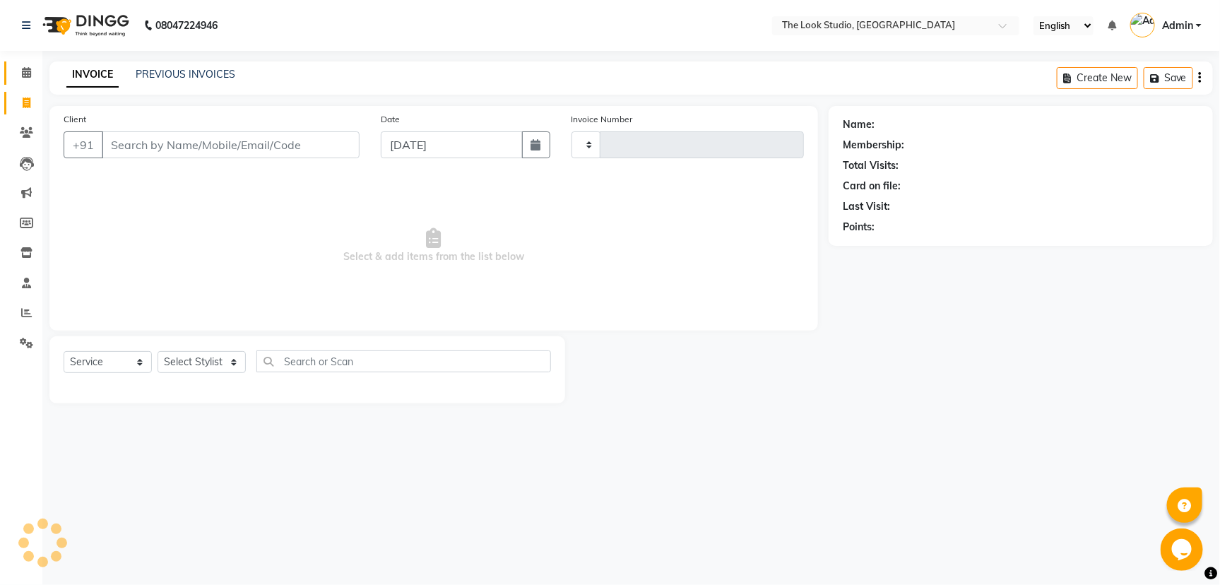
click at [24, 76] on icon at bounding box center [26, 72] width 9 height 11
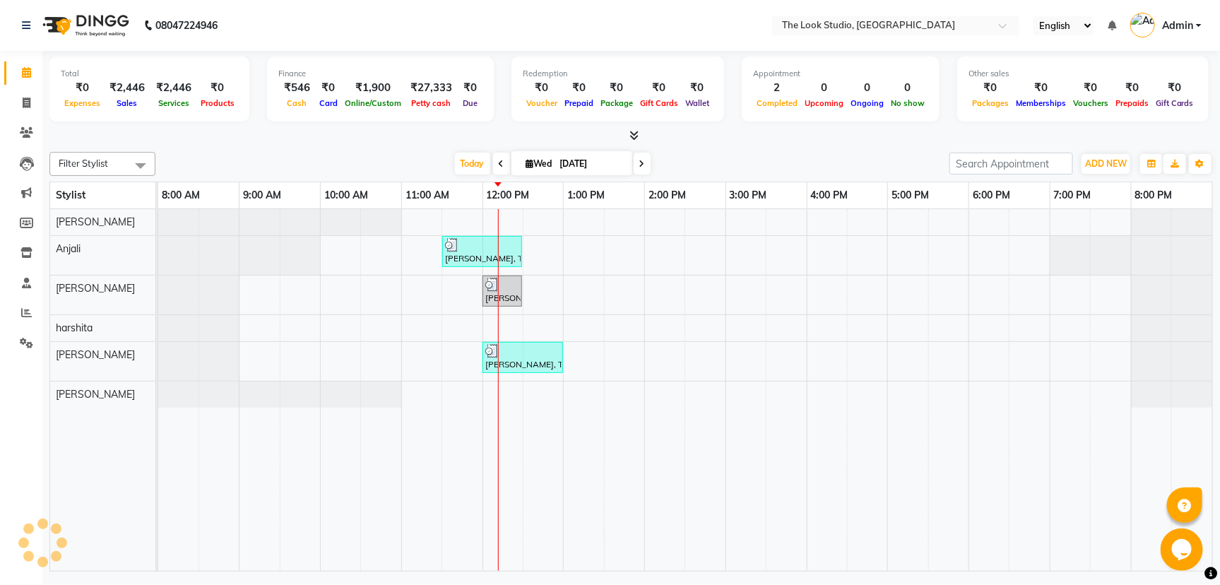
click at [24, 76] on icon at bounding box center [26, 72] width 9 height 11
click at [15, 132] on span at bounding box center [26, 133] width 25 height 16
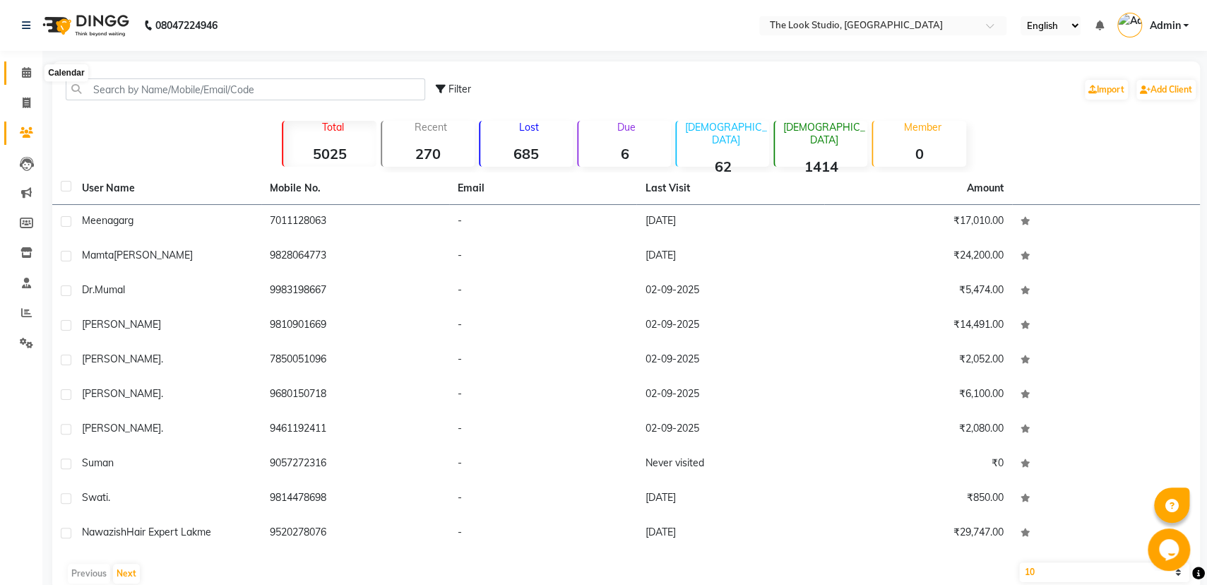
click at [17, 72] on span at bounding box center [26, 73] width 25 height 16
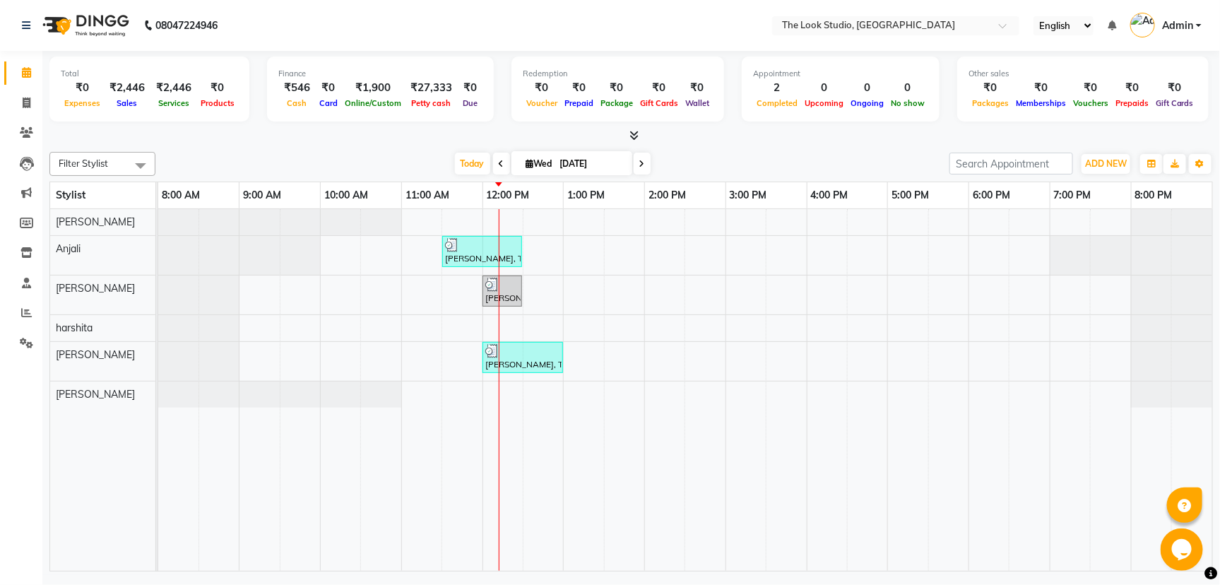
click at [620, 160] on input "[DATE]" at bounding box center [591, 163] width 71 height 21
select select "9"
select select "2025"
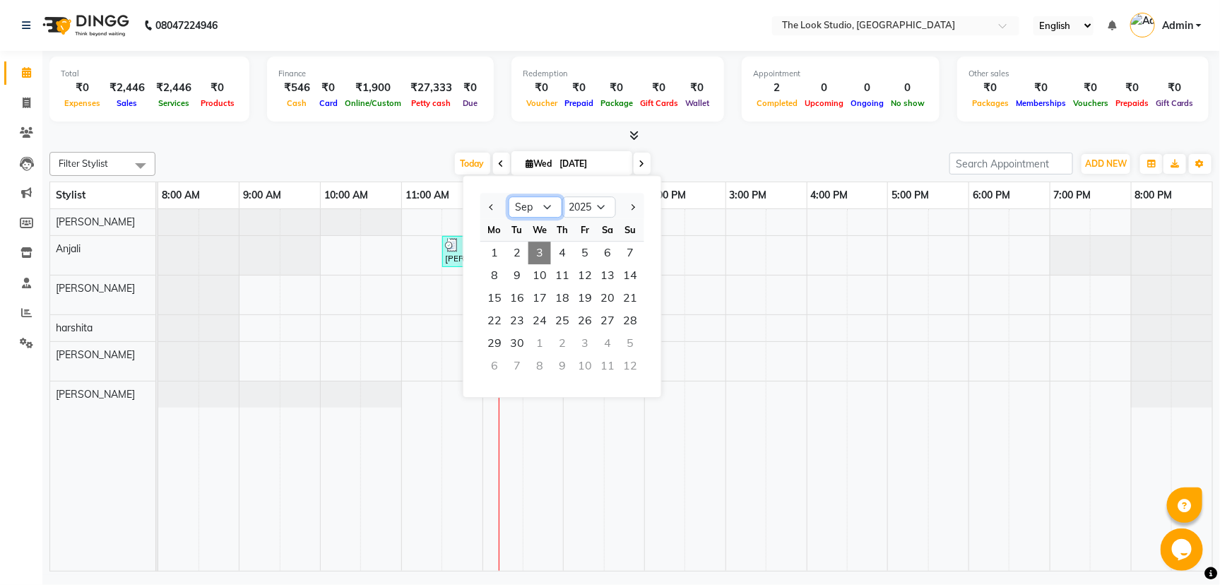
click at [549, 203] on select "Jan Feb Mar Apr May Jun Jul Aug Sep Oct Nov Dec" at bounding box center [536, 206] width 54 height 21
select select "1"
click at [509, 196] on select "Jan Feb Mar Apr May Jun Jul Aug Sep Oct Nov Dec" at bounding box center [536, 206] width 54 height 21
click at [601, 203] on select "2015 2016 2017 2018 2019 2020 2021 2022 2023 2024 2025 2026 2027 2028 2029 2030…" at bounding box center [589, 206] width 54 height 21
click at [562, 196] on select "2015 2016 2017 2018 2019 2020 2021 2022 2023 2024 2025 2026 2027 2028 2029 2030…" at bounding box center [589, 206] width 54 height 21
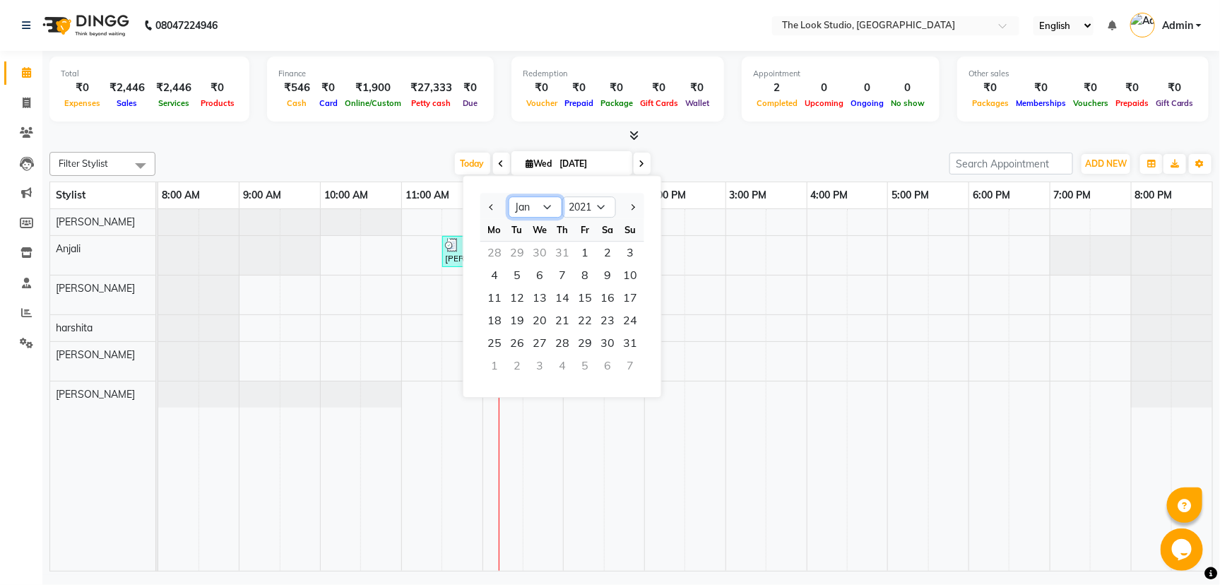
click at [543, 203] on select "Jan Feb Mar Apr May Jun Jul Aug Sep Oct Nov Dec" at bounding box center [536, 206] width 54 height 21
click at [509, 196] on select "Jan Feb Mar Apr May Jun Jul Aug Sep Oct Nov Dec" at bounding box center [536, 206] width 54 height 21
click at [596, 202] on select "2011 2012 2013 2014 2015 2016 2017 2018 2019 2020 2021 2022 2023 2024 2025 2026…" at bounding box center [589, 206] width 54 height 21
select select "2024"
click at [562, 196] on select "2011 2012 2013 2014 2015 2016 2017 2018 2019 2020 2021 2022 2023 2024 2025 2026…" at bounding box center [589, 206] width 54 height 21
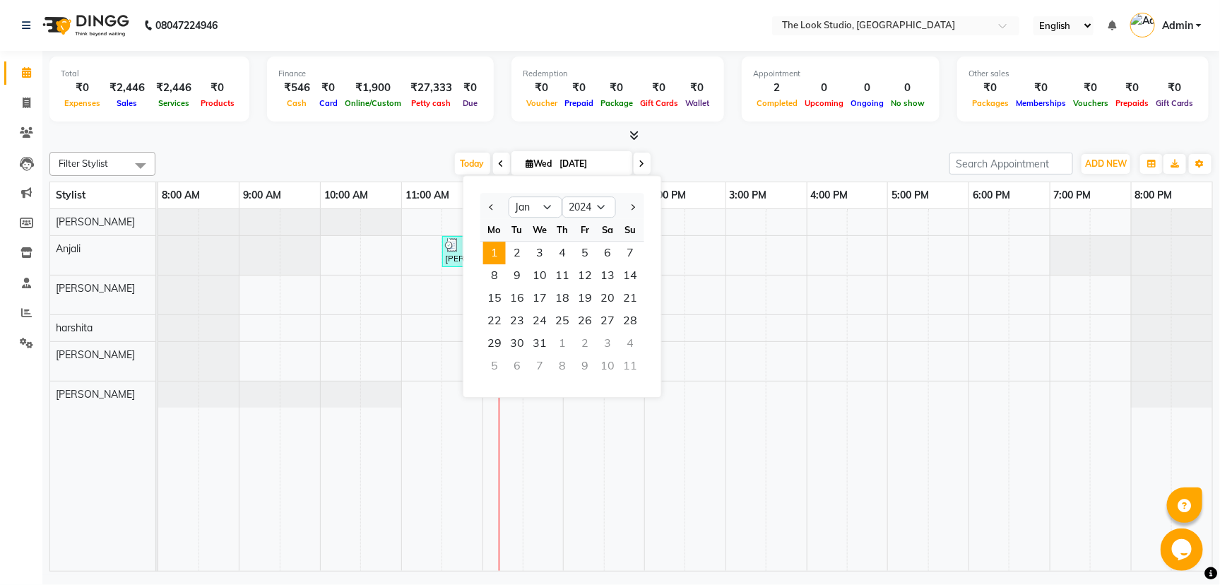
click at [500, 248] on span "1" at bounding box center [494, 253] width 23 height 23
type input "01-01-2024"
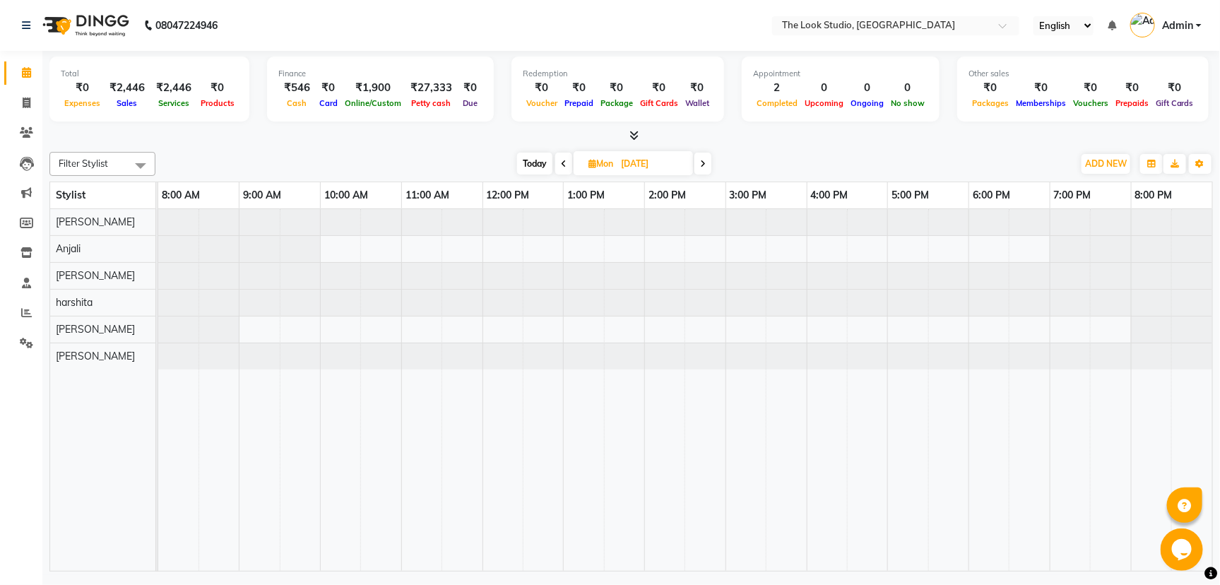
click at [626, 168] on input "01-01-2024" at bounding box center [652, 163] width 71 height 21
select select "2024"
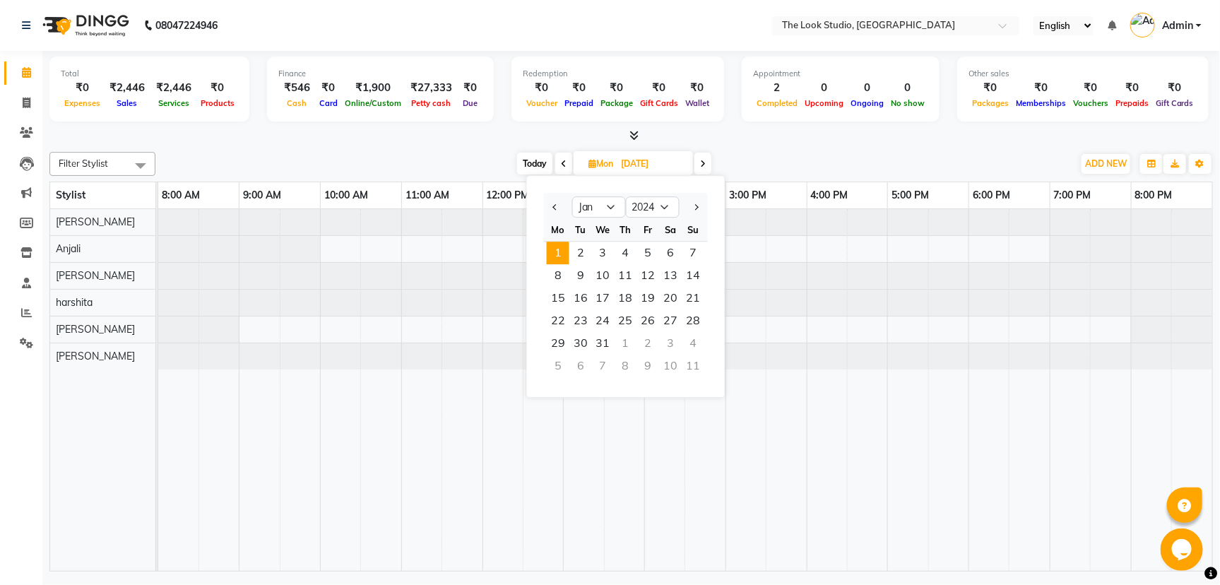
click at [557, 255] on span "1" at bounding box center [558, 253] width 23 height 23
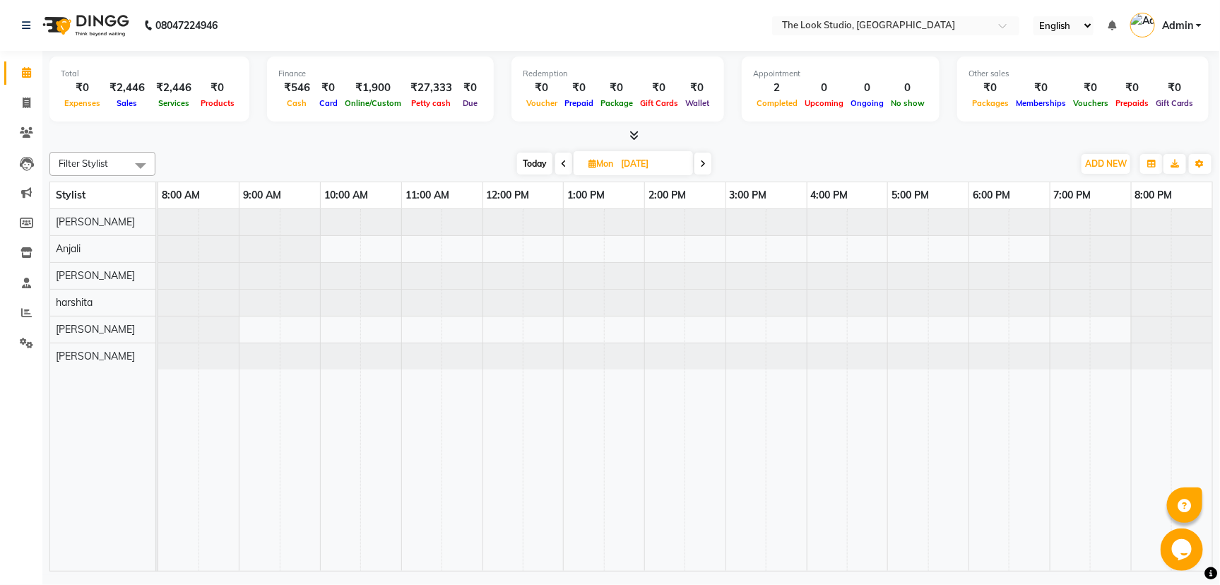
click at [703, 163] on icon at bounding box center [703, 164] width 6 height 8
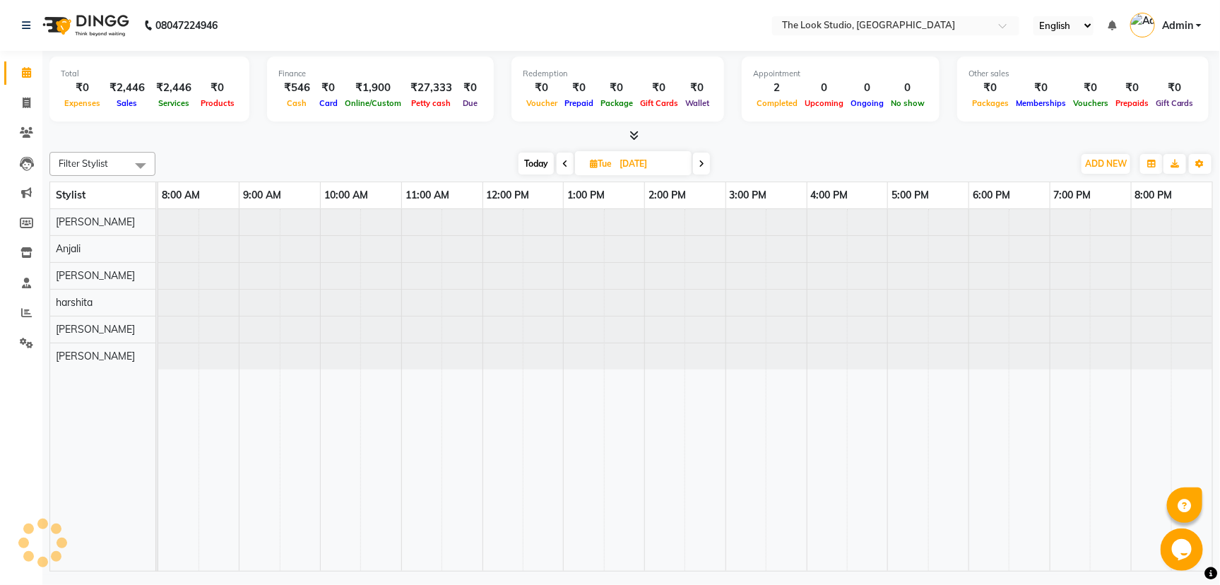
click at [703, 163] on icon at bounding box center [702, 164] width 6 height 8
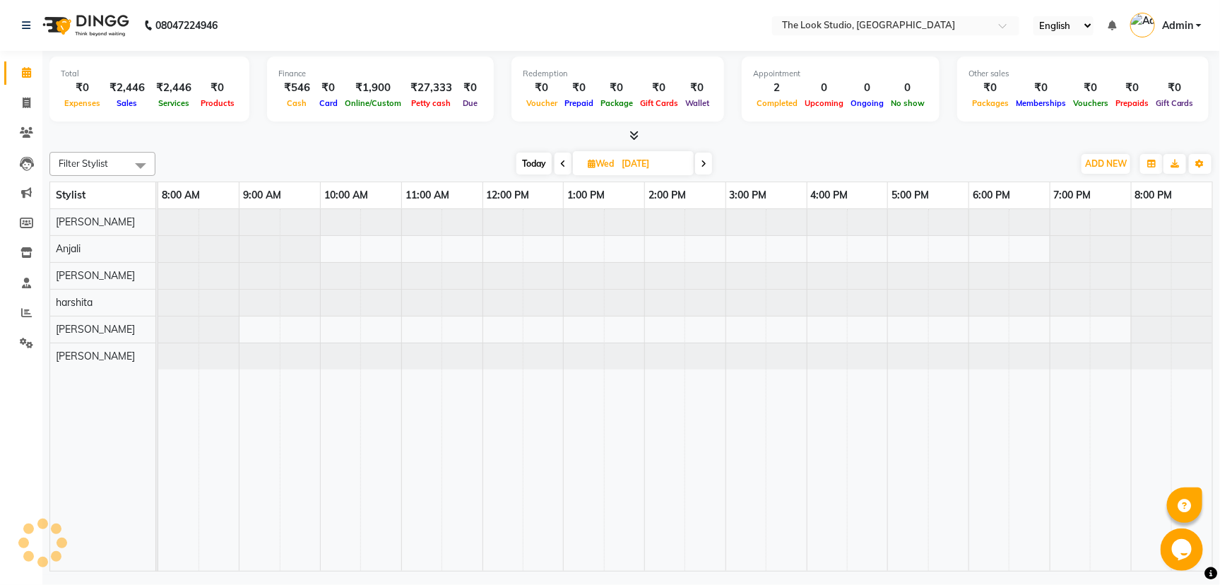
click at [703, 163] on icon at bounding box center [704, 164] width 6 height 8
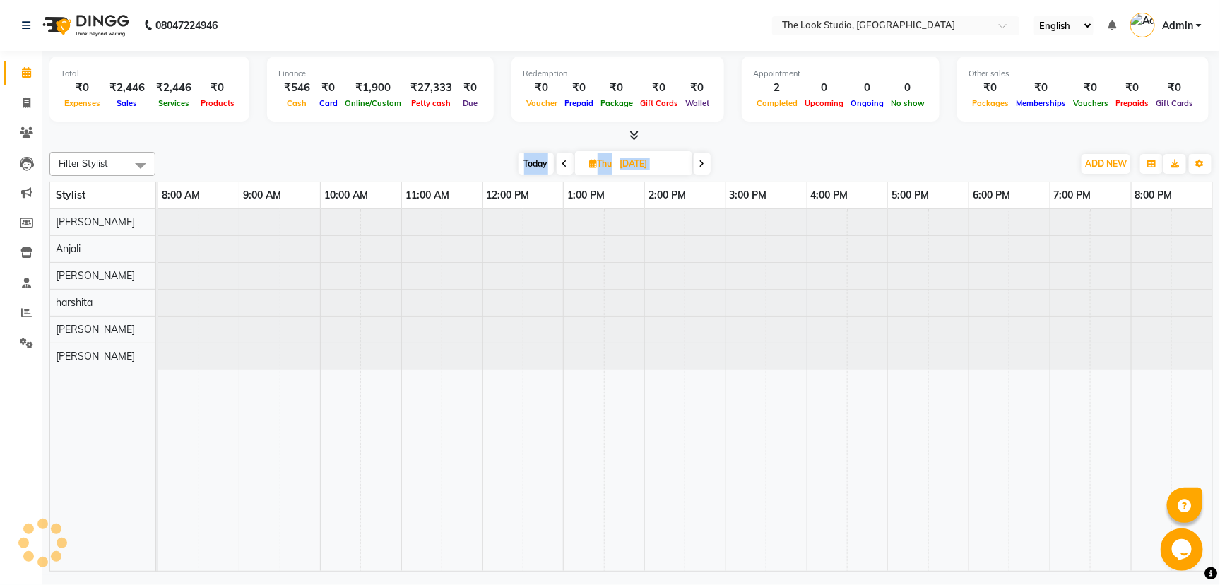
click at [703, 163] on icon at bounding box center [702, 164] width 6 height 8
click at [703, 163] on span at bounding box center [702, 164] width 17 height 22
click at [703, 163] on icon at bounding box center [702, 164] width 6 height 8
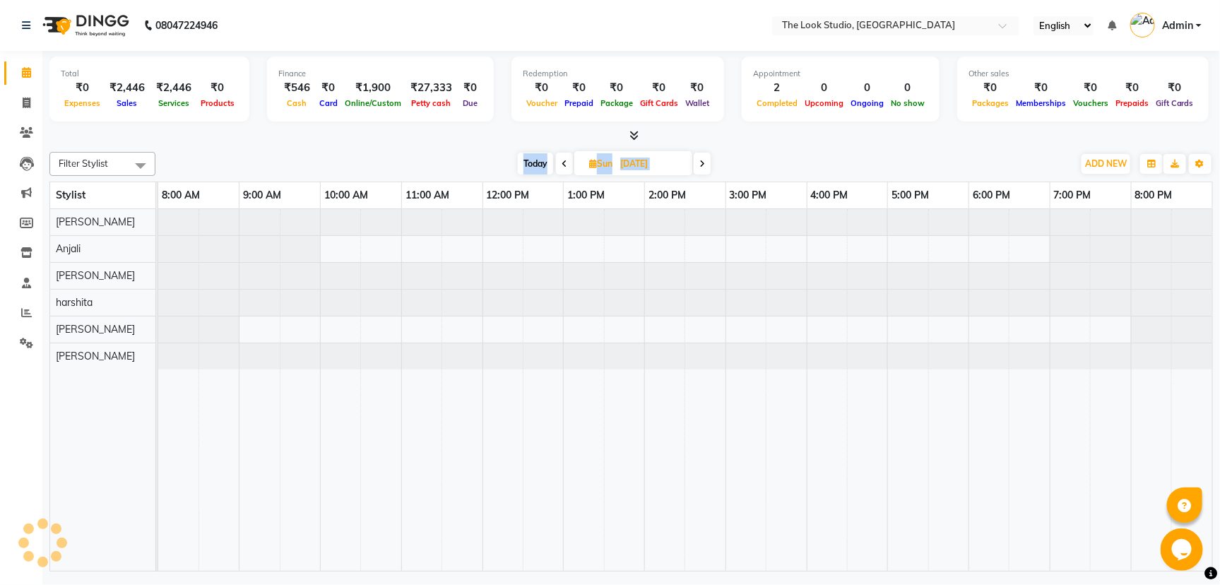
click at [703, 163] on icon at bounding box center [702, 164] width 6 height 8
type input "08-01-2024"
click at [680, 161] on input "08-01-2024" at bounding box center [652, 163] width 71 height 21
select select "2024"
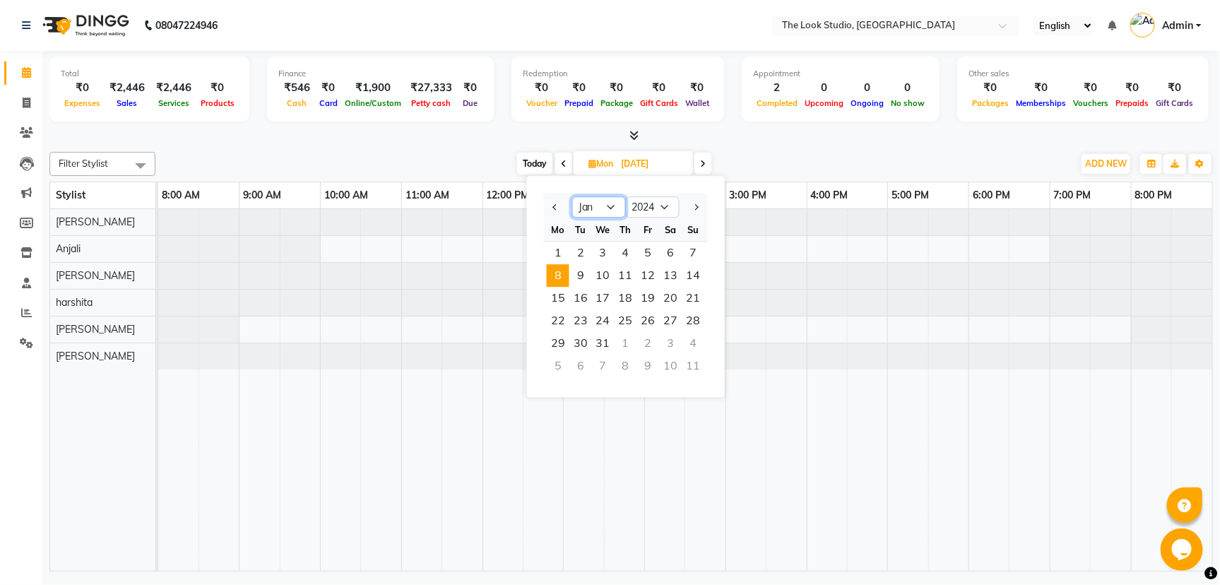
click at [615, 203] on select "Jan Feb Mar Apr May Jun Jul Aug Sep Oct Nov Dec" at bounding box center [599, 206] width 54 height 21
select select "2"
click at [572, 196] on select "Jan Feb Mar Apr May Jun Jul Aug Sep Oct Nov Dec" at bounding box center [599, 206] width 54 height 21
click at [626, 252] on span "1" at bounding box center [626, 253] width 23 height 23
type input "01-02-2024"
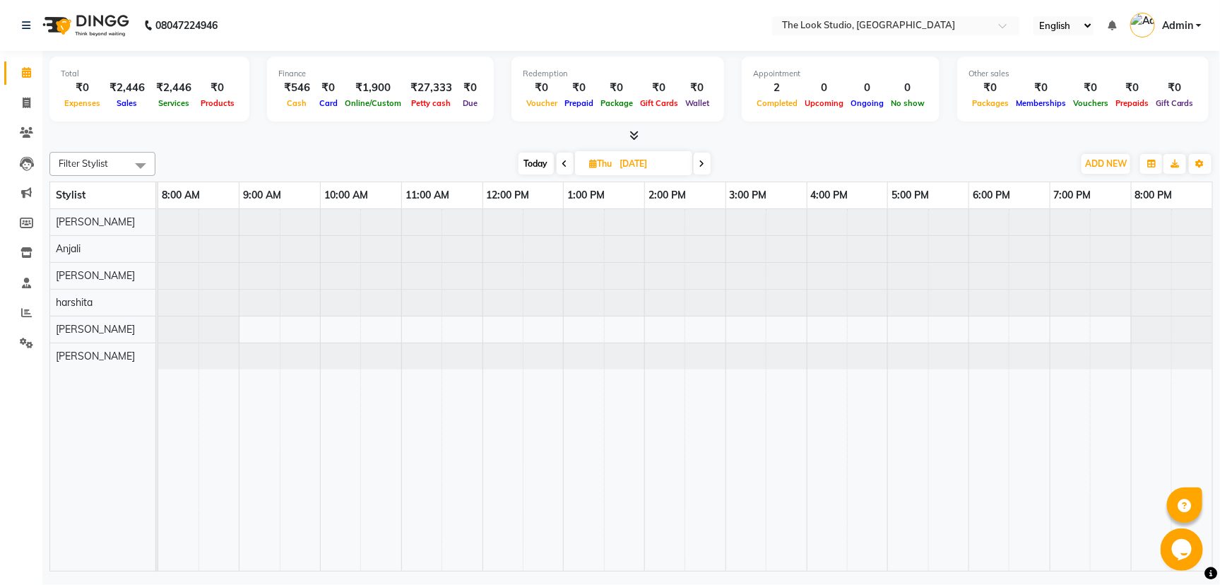
click at [651, 167] on input "01-02-2024" at bounding box center [651, 163] width 71 height 21
select select "2"
select select "2024"
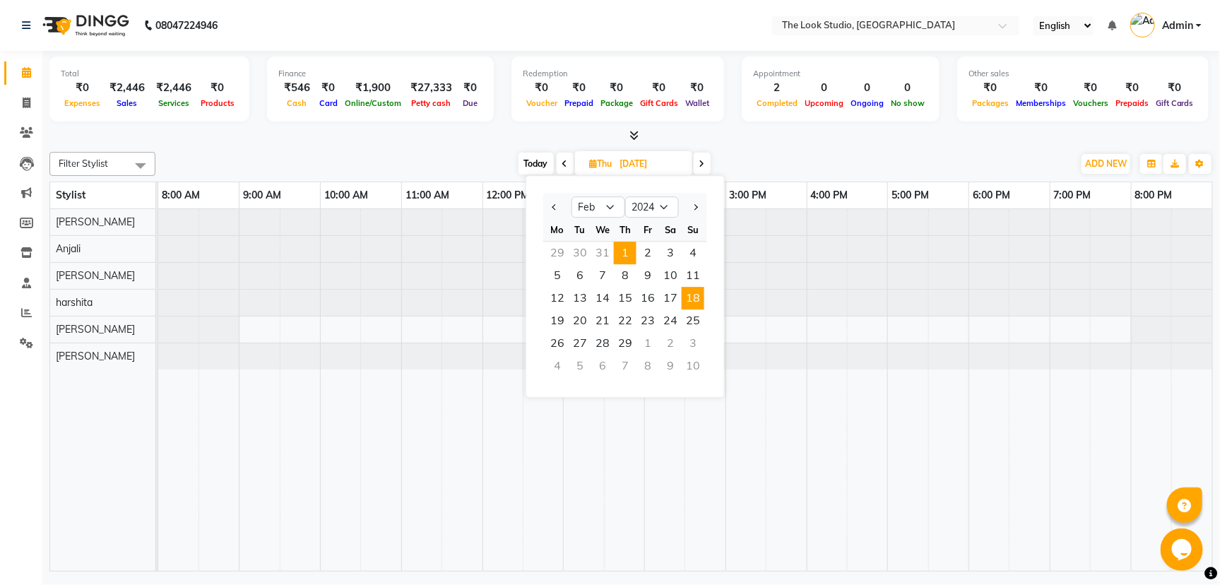
click at [687, 290] on span "18" at bounding box center [693, 298] width 23 height 23
type input "18-02-2024"
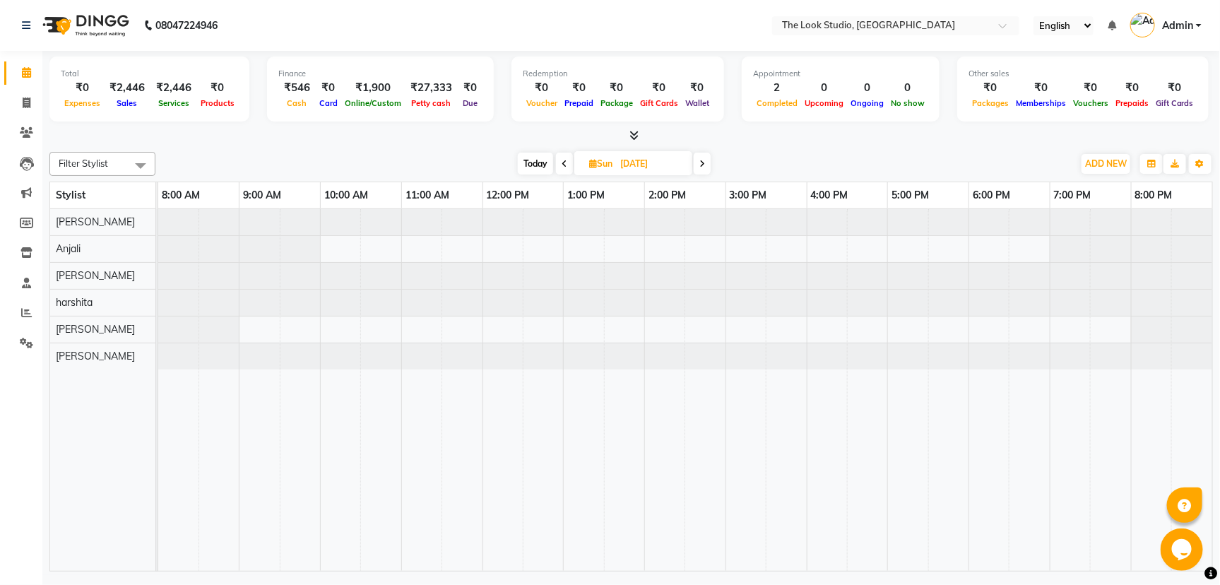
click at [655, 167] on input "18-02-2024" at bounding box center [651, 163] width 71 height 21
select select "2"
select select "2024"
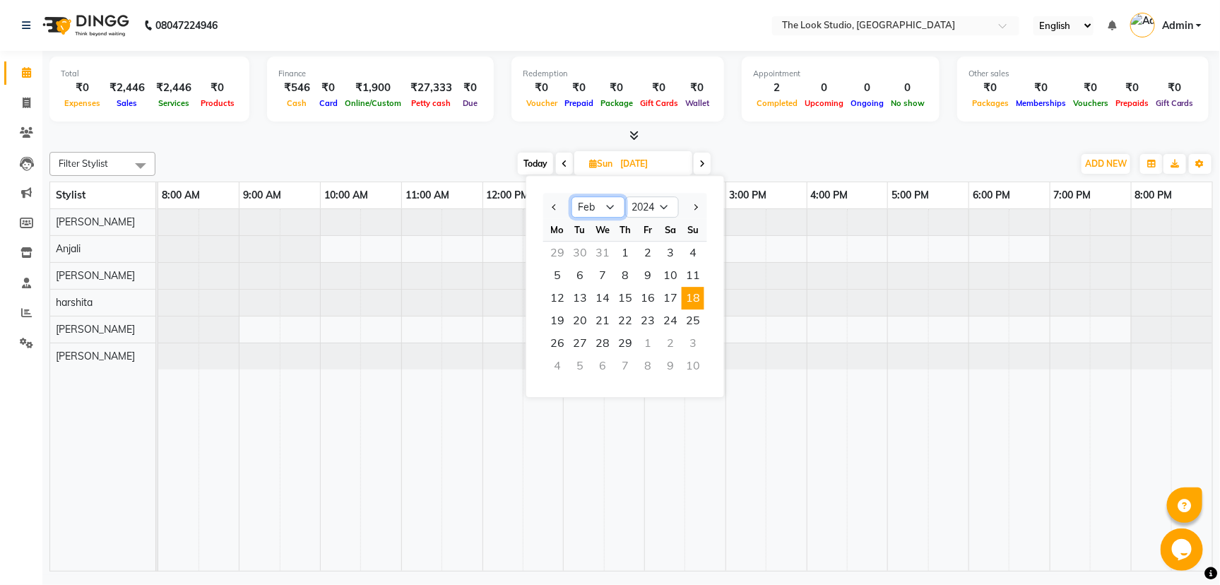
click at [614, 202] on select "Jan Feb Mar Apr May Jun Jul Aug Sep Oct Nov Dec" at bounding box center [599, 206] width 54 height 21
select select "3"
click at [572, 196] on select "Jan Feb Mar Apr May Jun Jul Aug Sep Oct Nov Dec" at bounding box center [599, 206] width 54 height 21
click at [622, 301] on span "14" at bounding box center [625, 298] width 23 height 23
type input "14-03-2024"
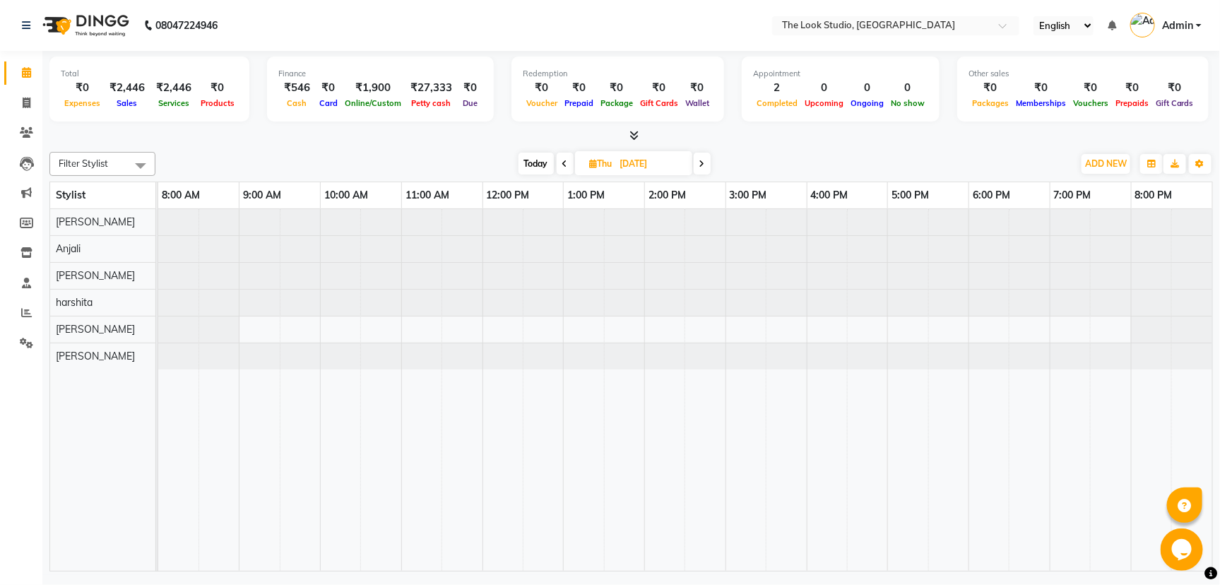
click at [656, 160] on input "14-03-2024" at bounding box center [651, 163] width 71 height 21
select select "3"
select select "2024"
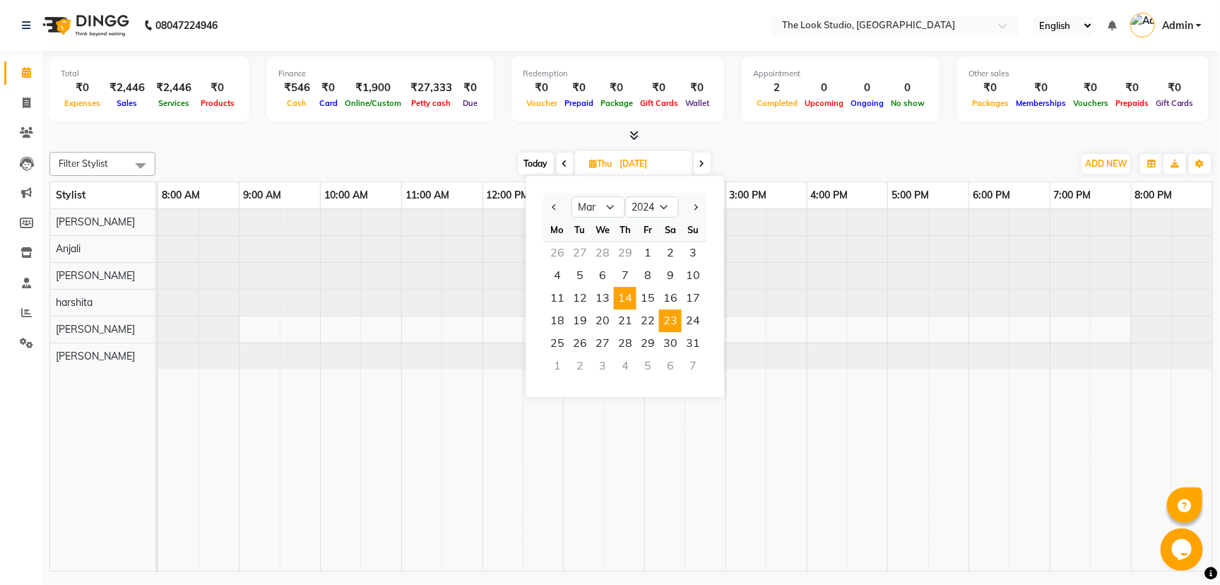
click at [660, 314] on span "23" at bounding box center [670, 320] width 23 height 23
type input "23-03-2024"
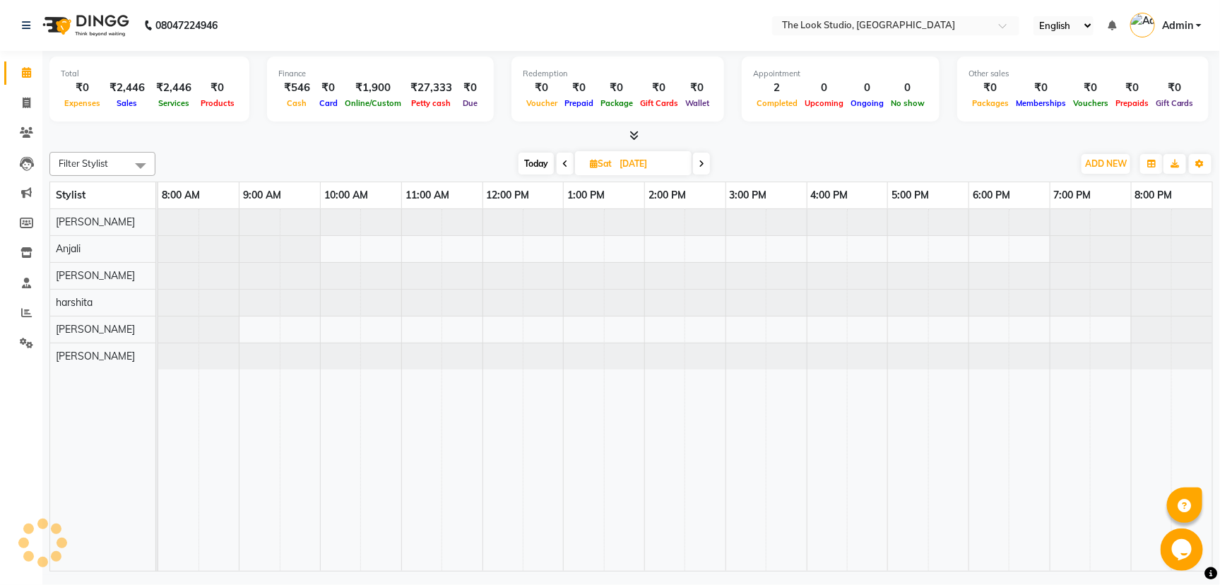
click at [652, 163] on input "23-03-2024" at bounding box center [650, 163] width 71 height 21
select select "3"
select select "2024"
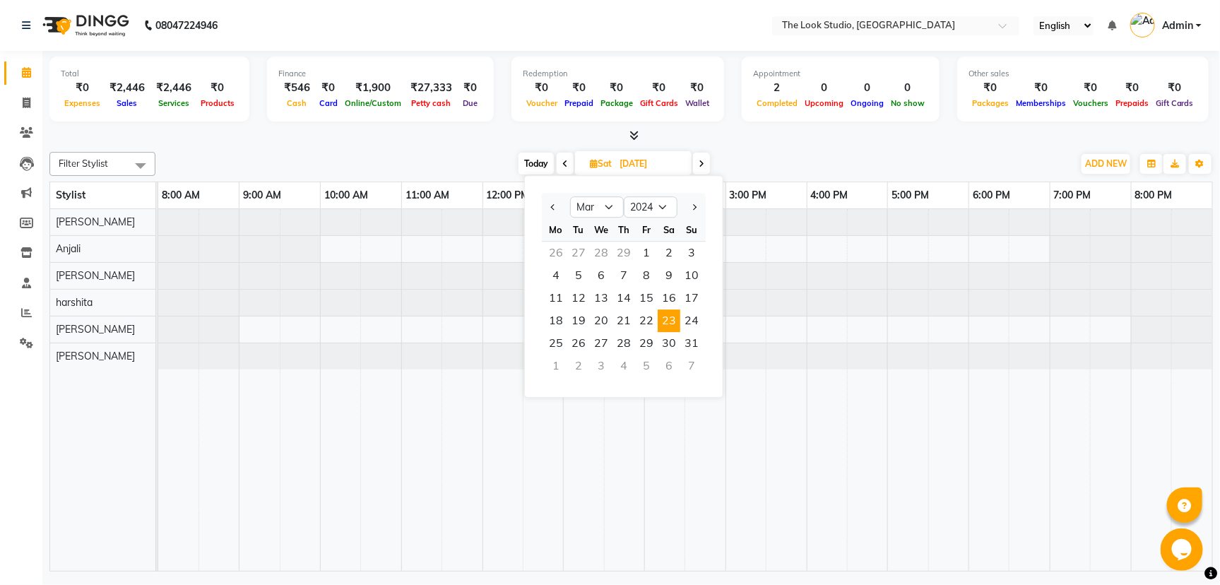
click at [656, 165] on input "23-03-2024" at bounding box center [650, 163] width 71 height 21
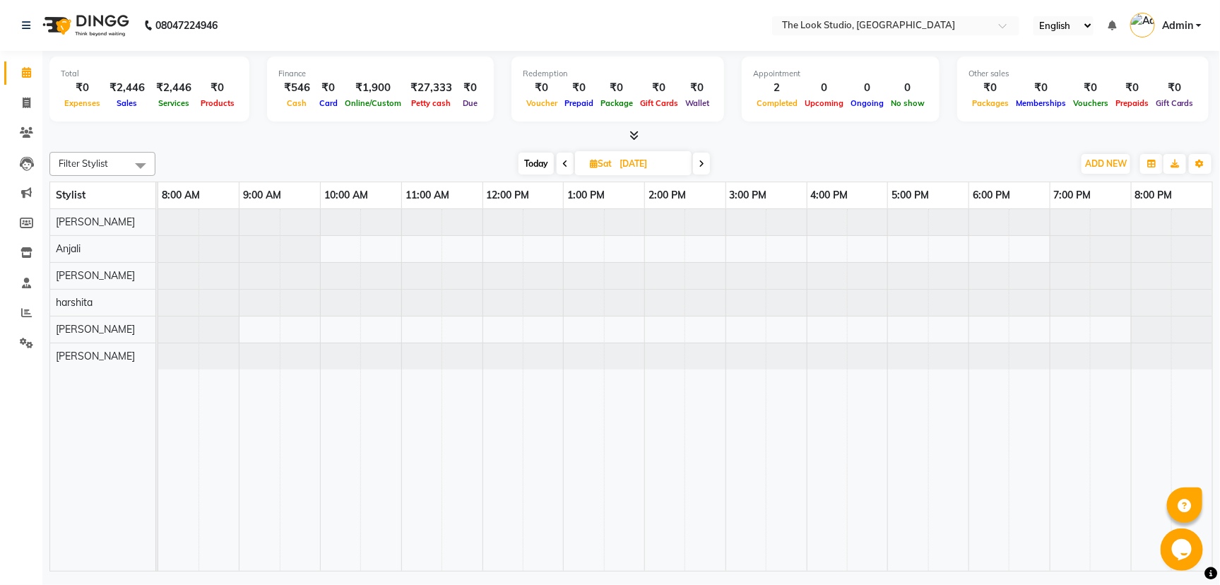
click at [626, 161] on input "23-03-2024" at bounding box center [650, 163] width 71 height 21
select select "3"
select select "2024"
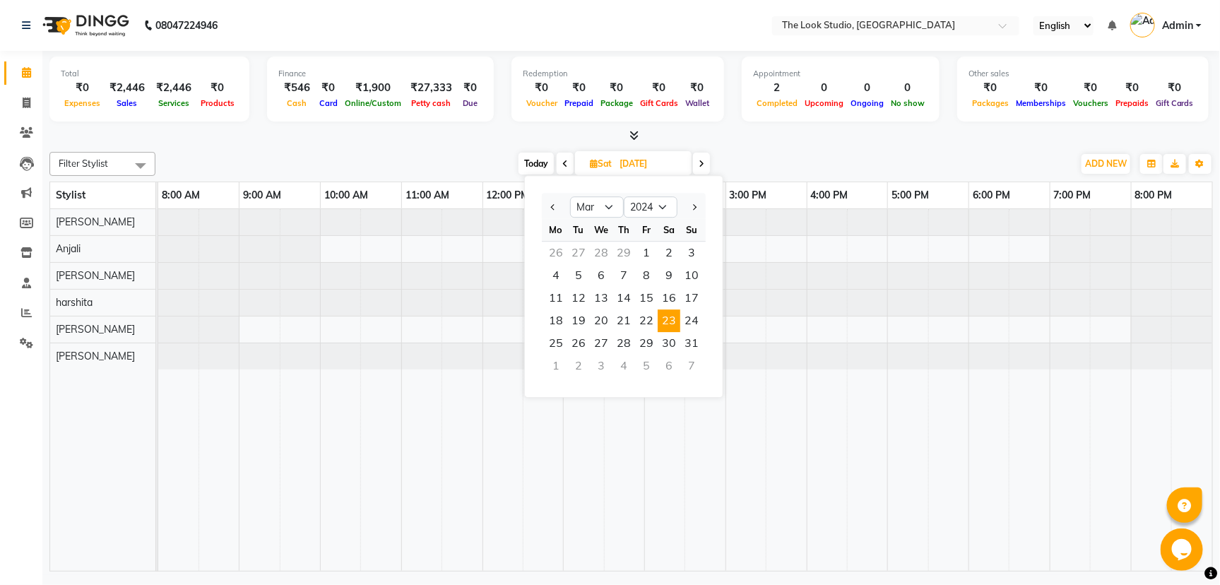
click at [599, 194] on div "Jan Feb Mar Apr May Jun Jul Aug Sep Oct Nov Dec 2014 2015 2016 2017 2018 2019 2…" at bounding box center [624, 205] width 164 height 25
click at [599, 208] on select "Jan Feb Mar Apr May Jun Jul Aug Sep Oct Nov Dec" at bounding box center [597, 206] width 54 height 21
select select "4"
click at [570, 196] on select "Jan Feb Mar Apr May Jun Jul Aug Sep Oct Nov Dec" at bounding box center [597, 206] width 54 height 21
click at [644, 338] on div "3" at bounding box center [646, 343] width 23 height 23
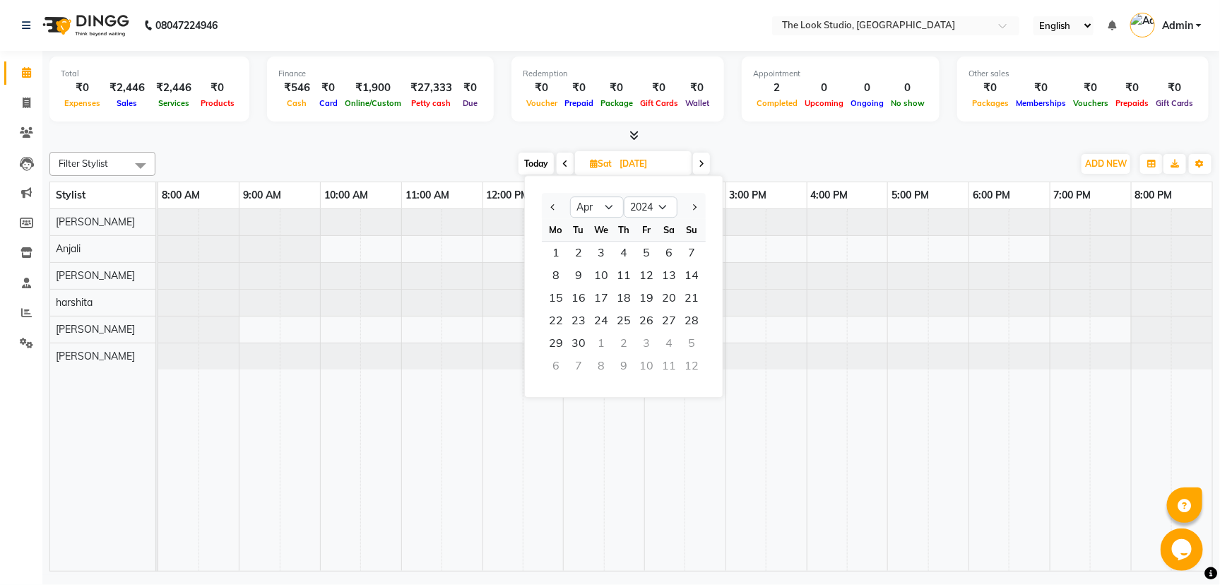
type input "03-05-2024"
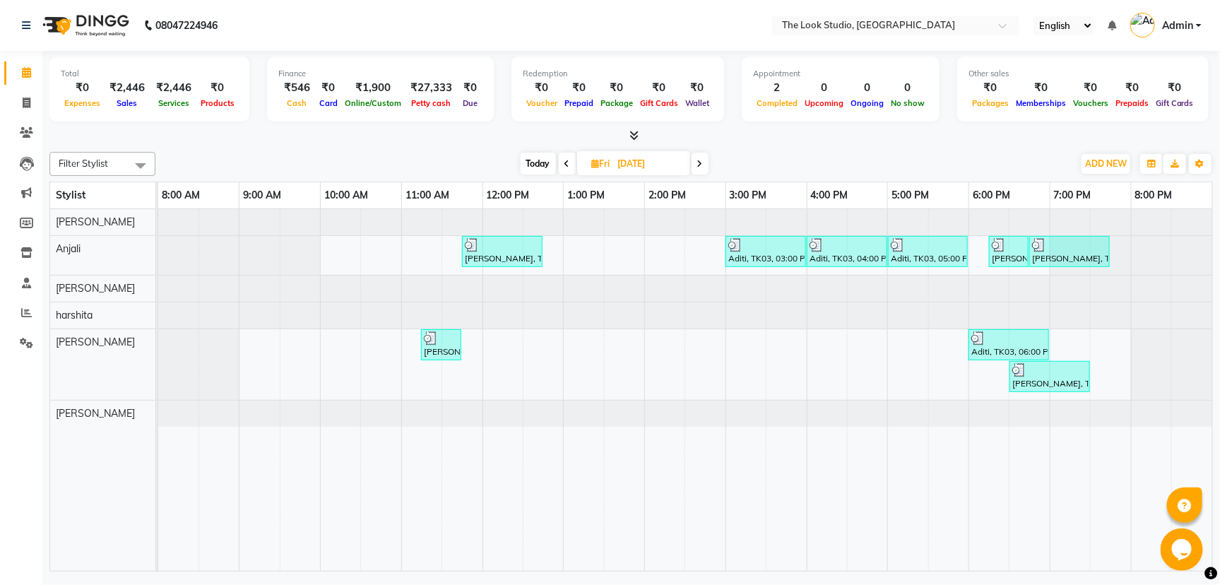
click at [642, 170] on input "03-05-2024" at bounding box center [649, 163] width 71 height 21
select select "5"
select select "2024"
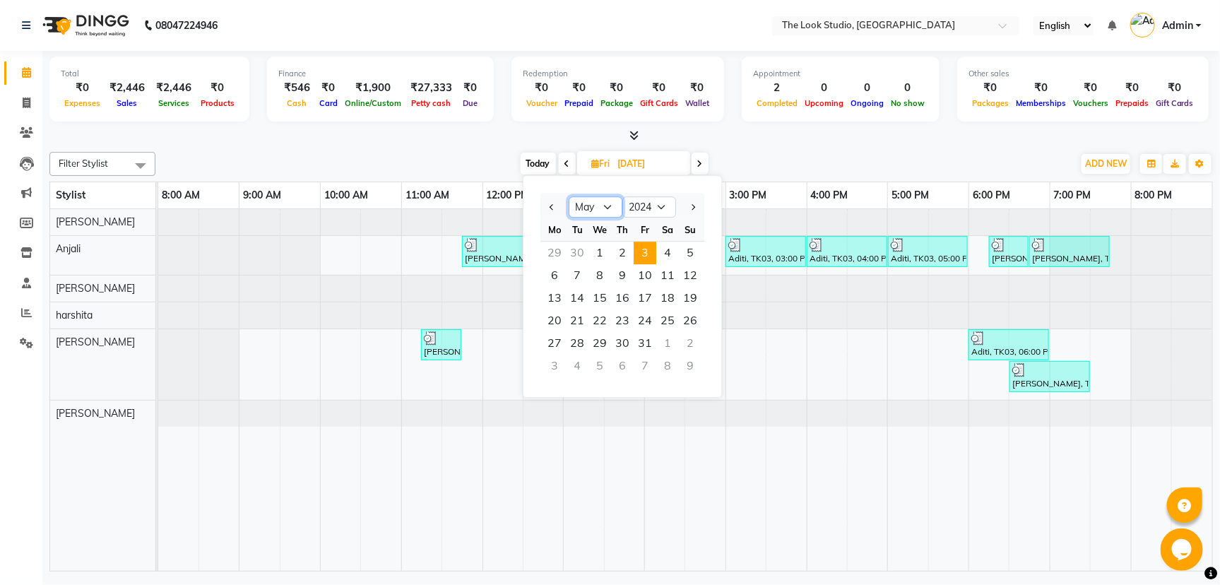
click at [612, 203] on select "Jan Feb Mar Apr May Jun Jul Aug Sep Oct Nov Dec" at bounding box center [596, 206] width 54 height 21
select select "4"
click at [569, 196] on select "Jan Feb Mar Apr May Jun Jul Aug Sep Oct Nov Dec" at bounding box center [596, 206] width 54 height 21
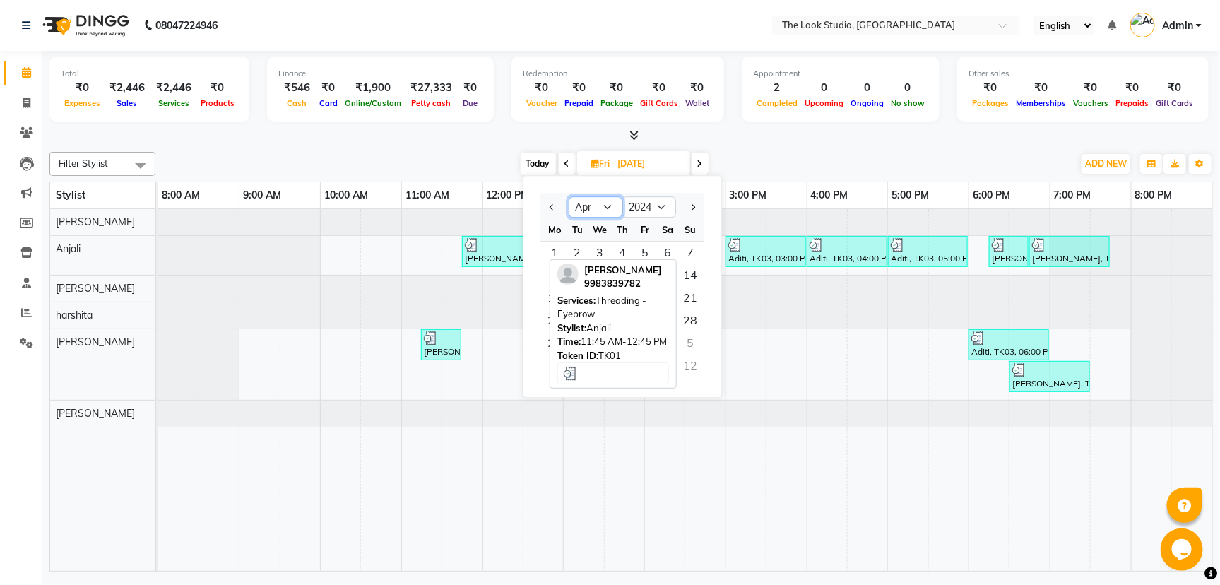
click at [513, 242] on div at bounding box center [502, 245] width 75 height 14
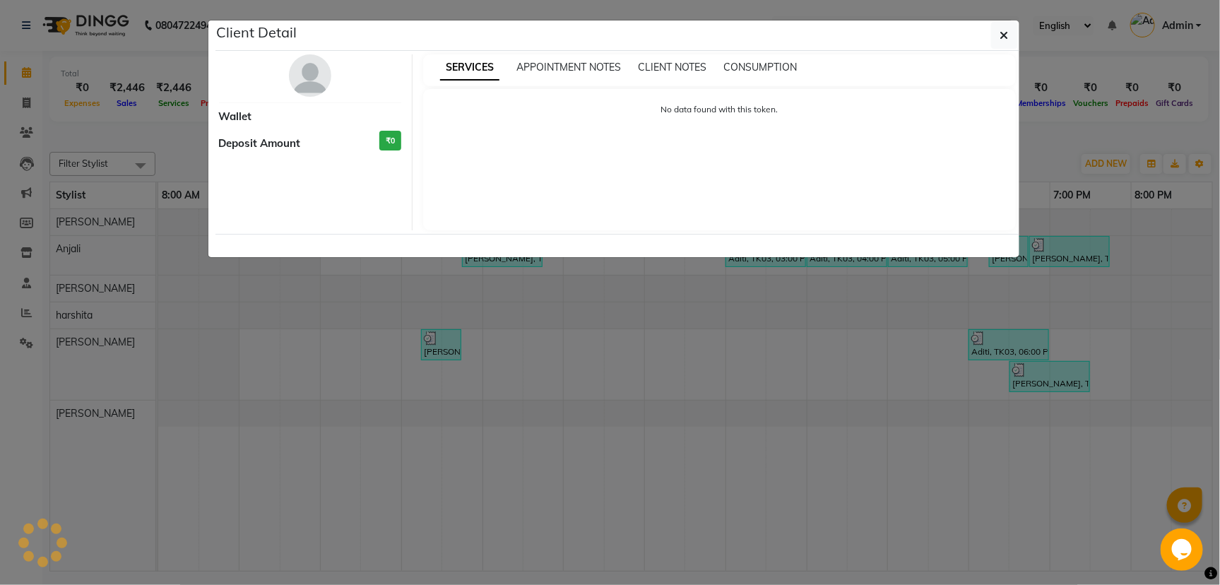
select select "3"
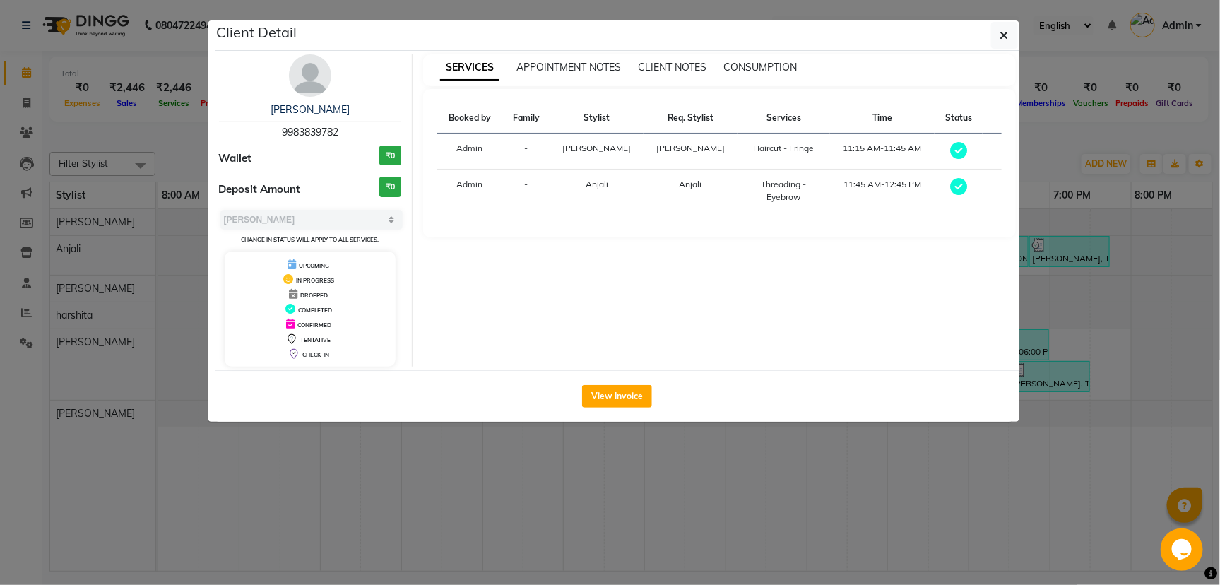
click at [661, 330] on div "SERVICES APPOINTMENT NOTES CLIENT NOTES CONSUMPTION Booked by Family Stylist Re…" at bounding box center [720, 210] width 614 height 312
click at [827, 416] on div "View Invoice" at bounding box center [617, 396] width 804 height 52
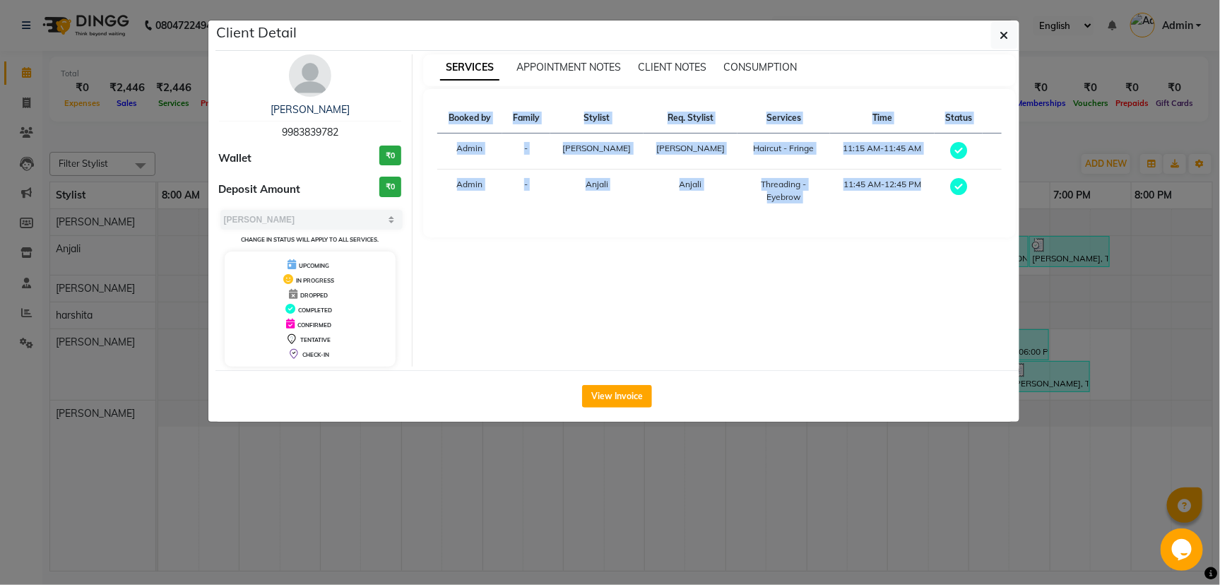
click at [827, 416] on div "View Invoice" at bounding box center [617, 396] width 804 height 52
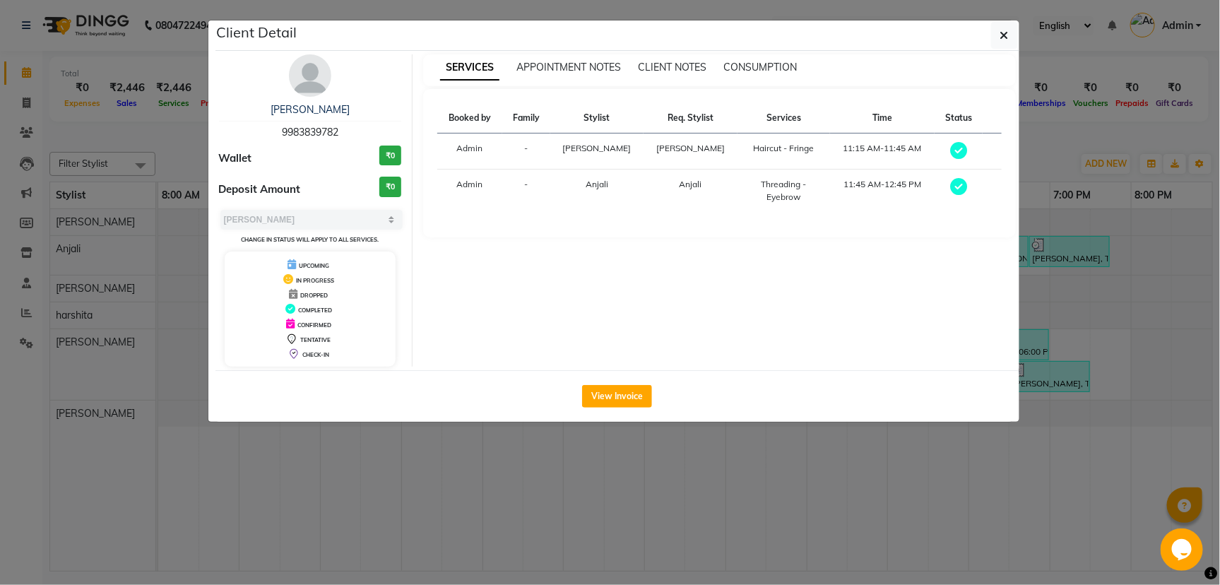
click at [827, 416] on div "View Invoice" at bounding box center [617, 396] width 804 height 52
click at [837, 456] on ngb-modal-window "Client Detail purnima arora 9983839782 Wallet ₹0 Deposit Amount ₹0 Select MARK …" at bounding box center [610, 292] width 1220 height 585
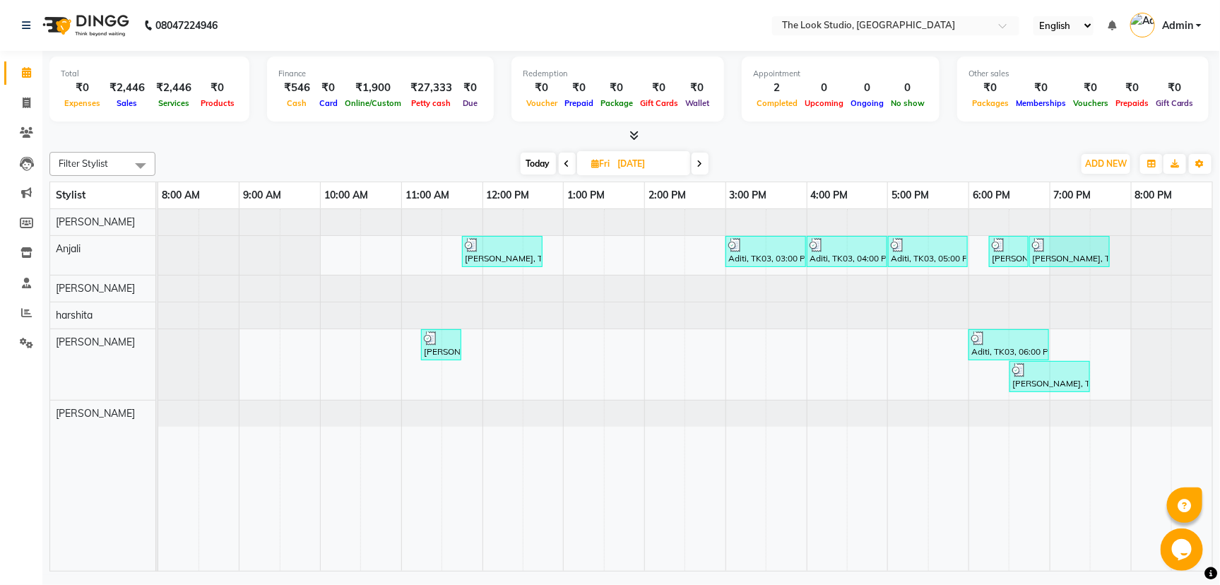
click at [635, 167] on input "03-05-2024" at bounding box center [649, 163] width 71 height 21
select select "5"
select select "2024"
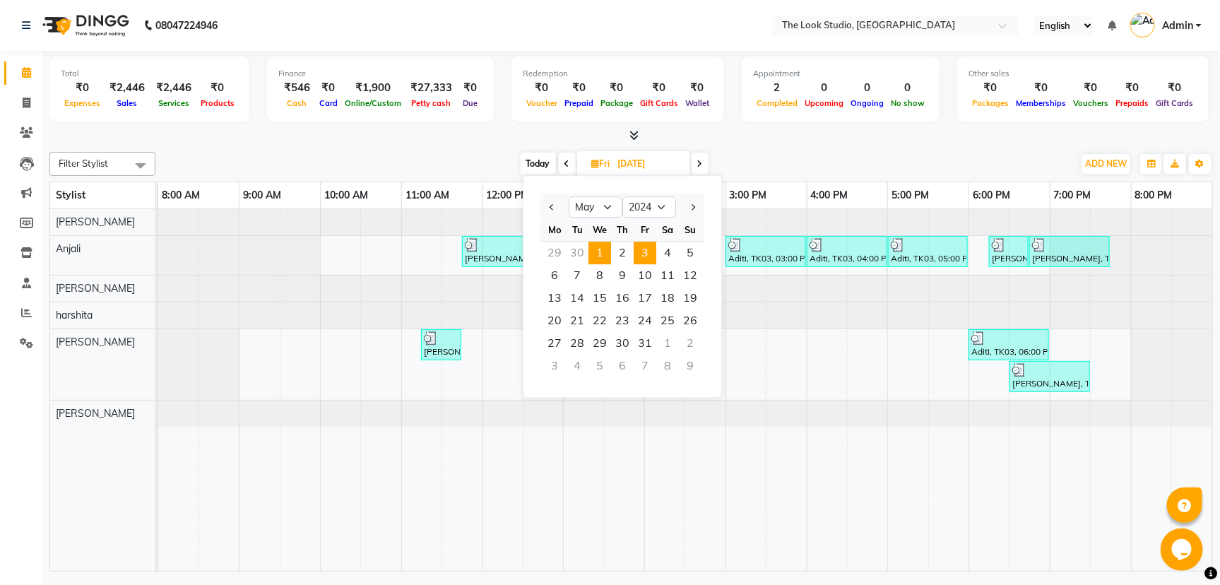
click at [601, 256] on span "1" at bounding box center [600, 253] width 23 height 23
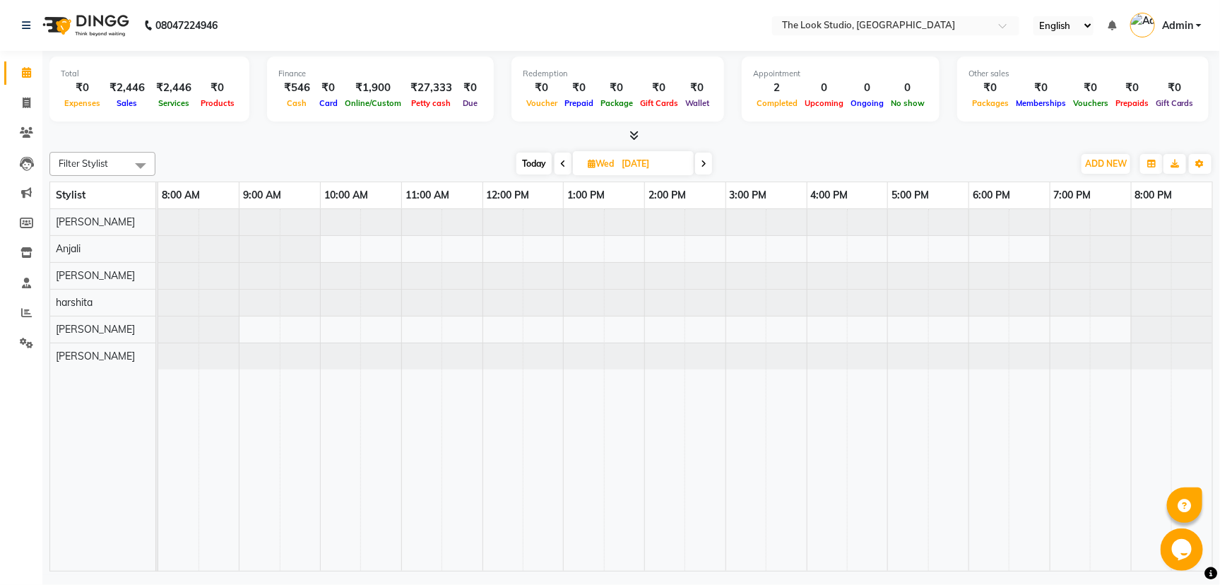
click at [705, 168] on span at bounding box center [703, 164] width 17 height 22
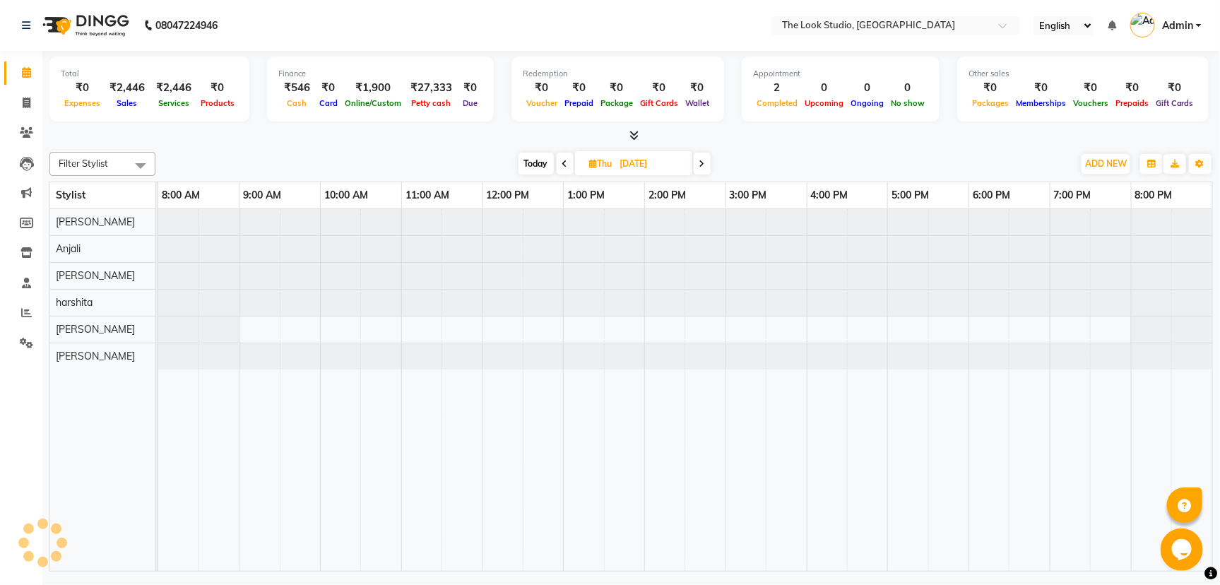
click at [705, 168] on span at bounding box center [702, 164] width 17 height 22
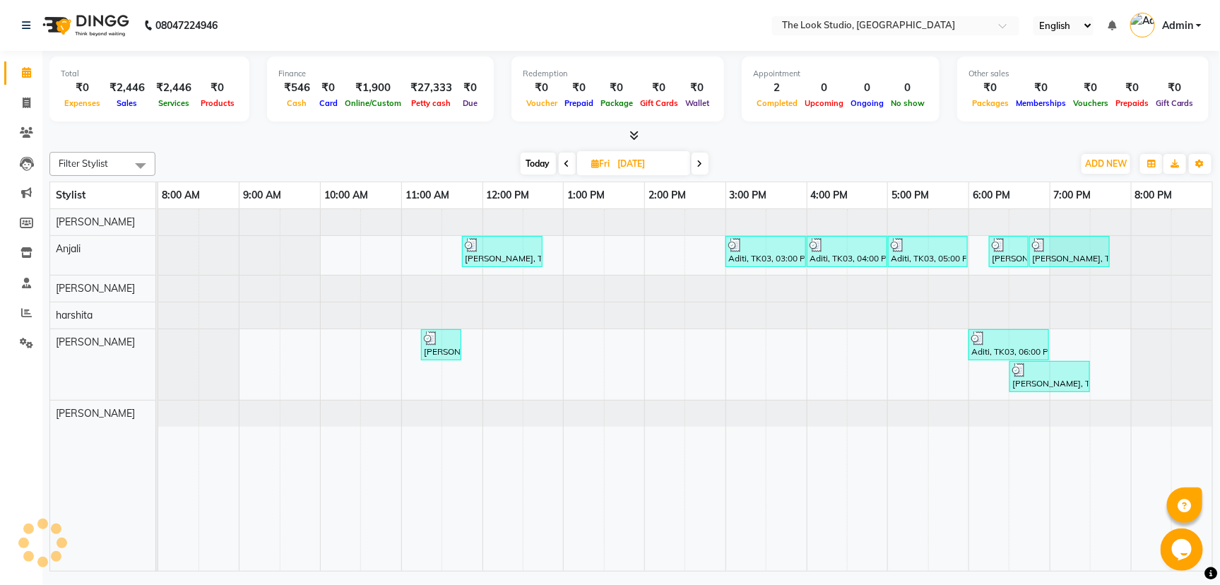
click at [705, 168] on span at bounding box center [700, 164] width 17 height 22
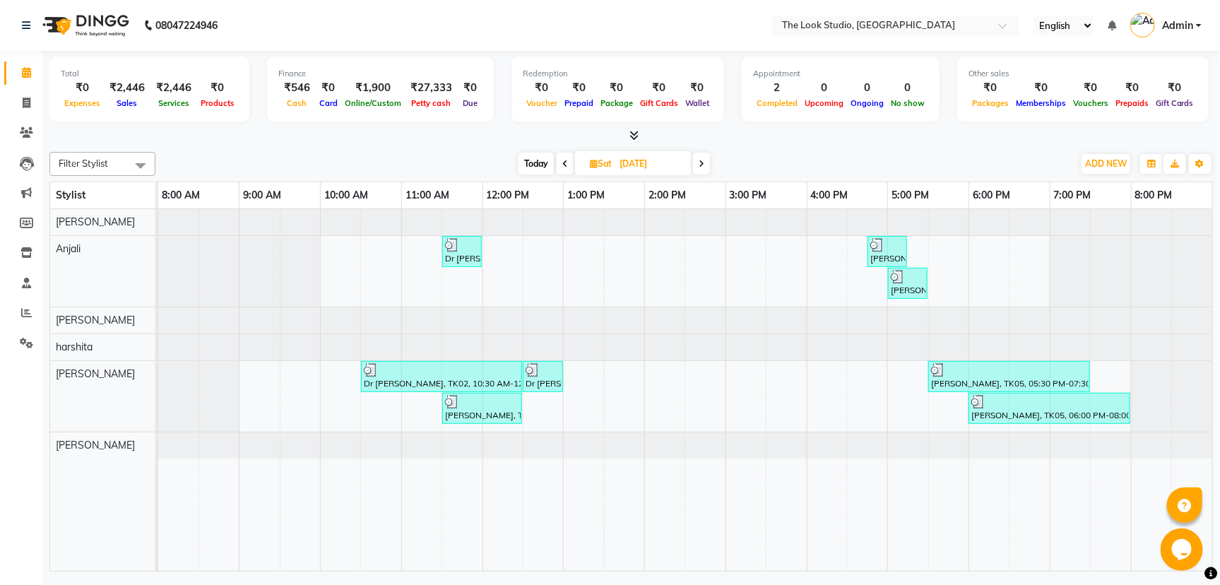
click at [571, 164] on span at bounding box center [565, 164] width 17 height 22
type input "03-05-2024"
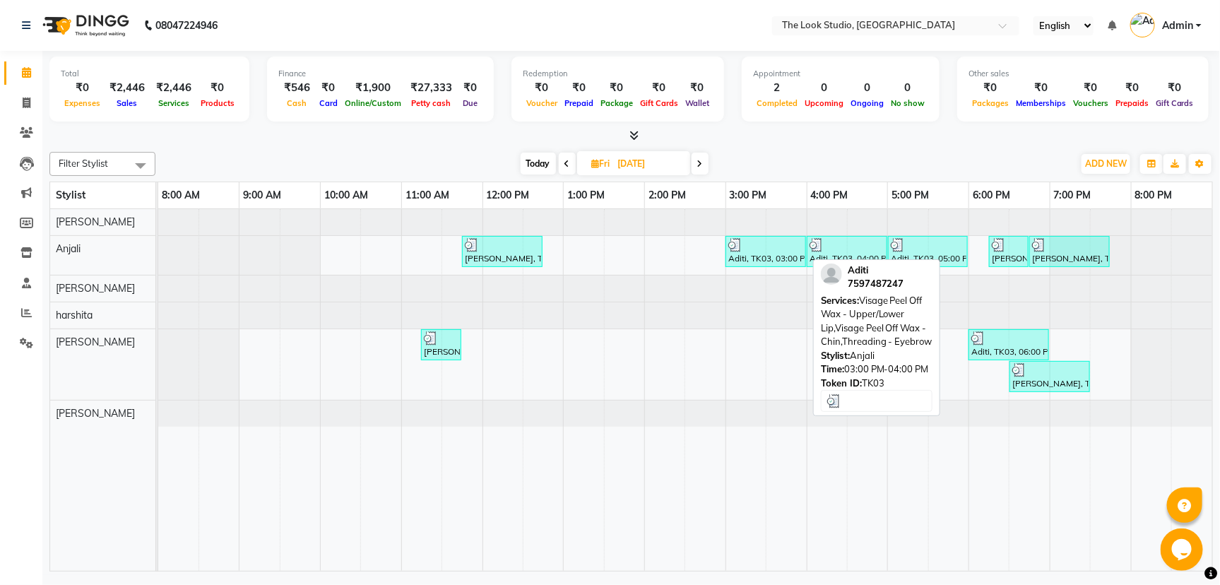
click at [756, 259] on div "Aditi, TK03, 03:00 PM-04:00 PM, Visage Peel Off Wax - Upper/Lower Lip,Visage Pe…" at bounding box center [766, 251] width 78 height 27
select select "3"
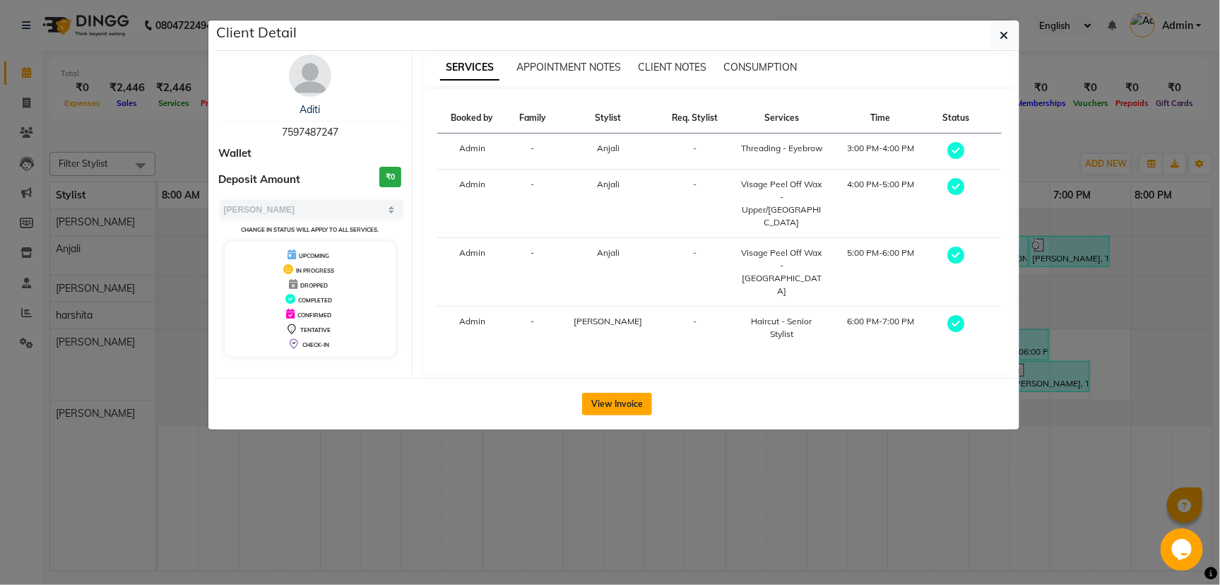
click at [646, 393] on button "View Invoice" at bounding box center [617, 404] width 70 height 23
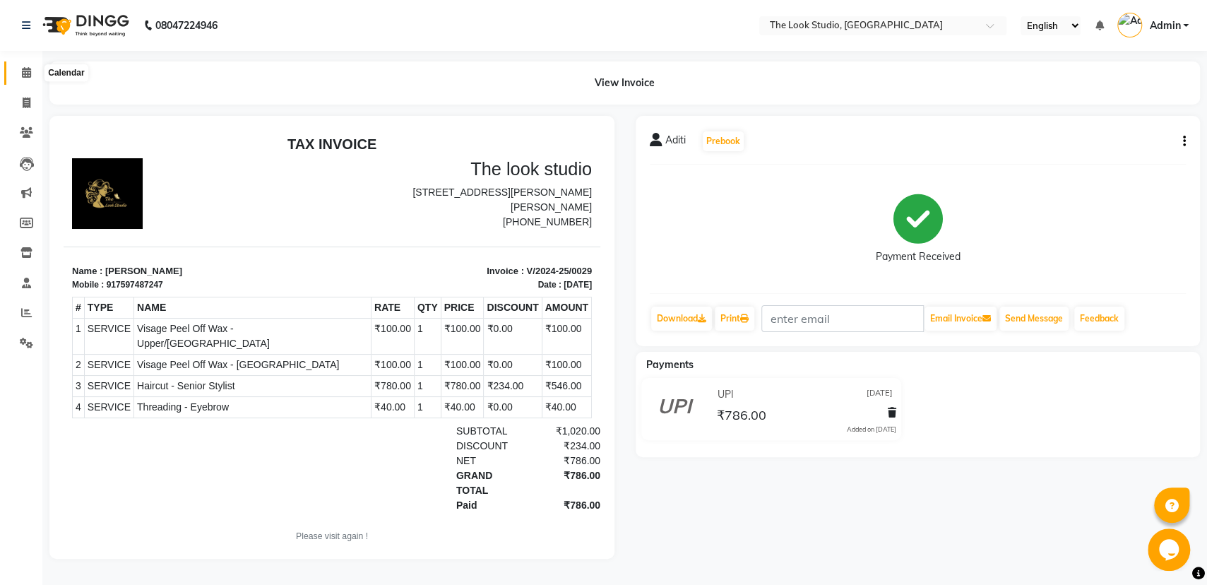
click at [33, 71] on span at bounding box center [26, 73] width 25 height 16
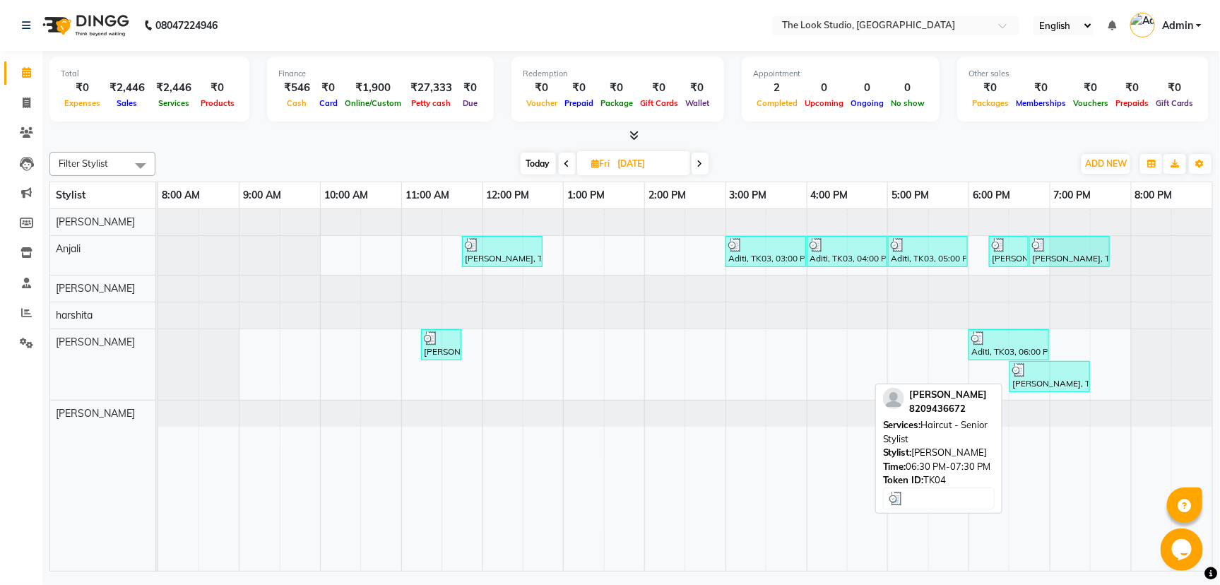
click at [1035, 386] on div "Taniya Singh, TK04, 06:30 PM-07:30 PM, Haircut - Senior Stylist" at bounding box center [1050, 376] width 78 height 27
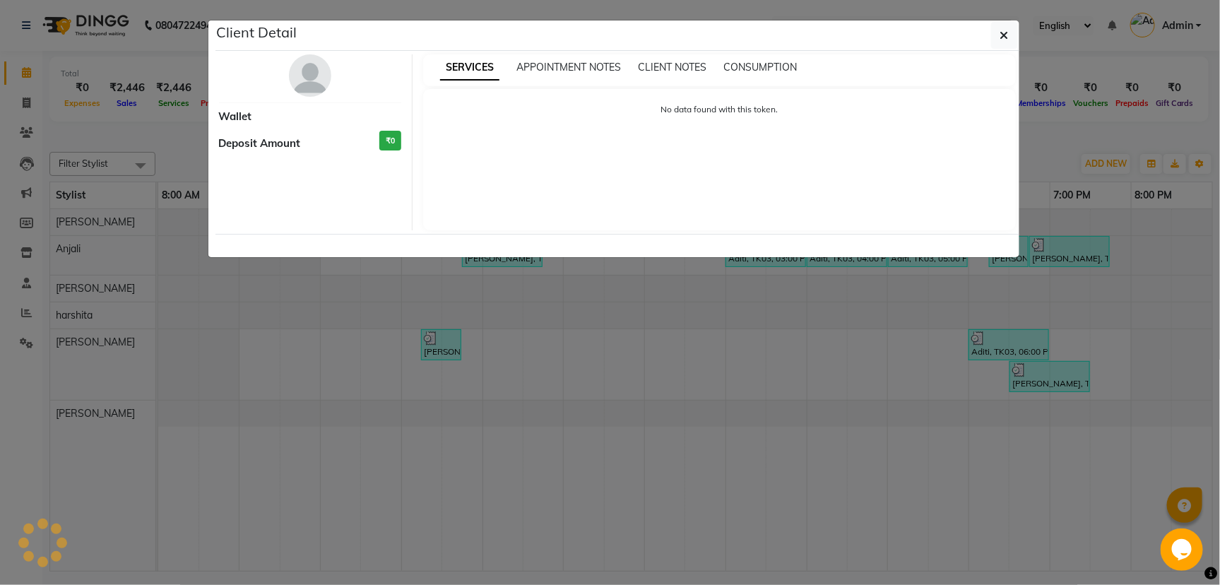
select select "3"
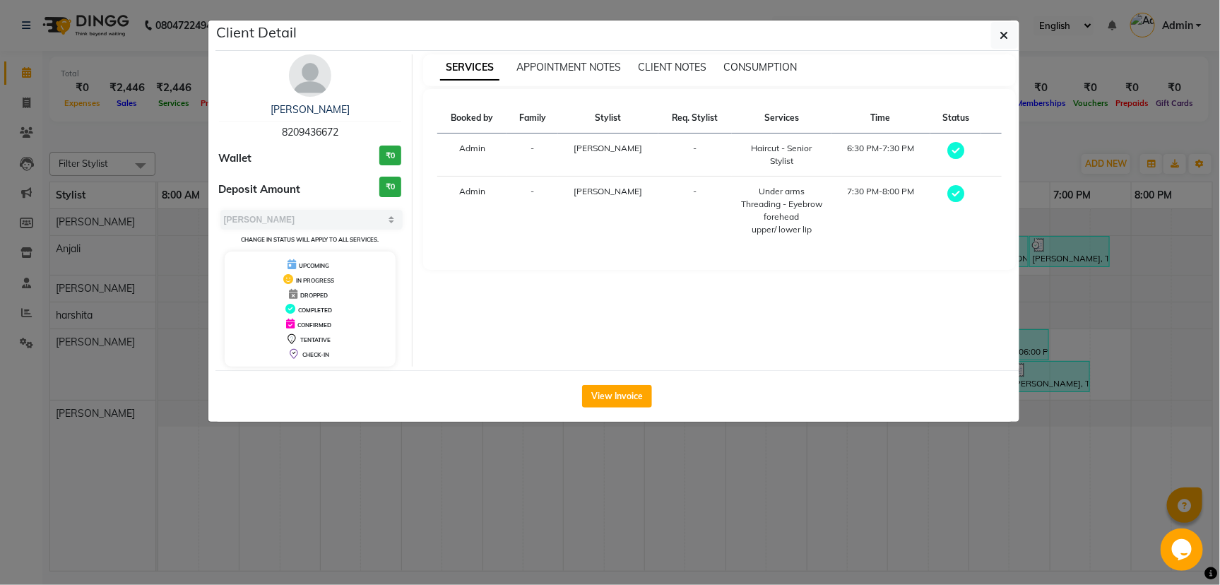
click at [1035, 385] on ngb-modal-window "Client Detail Taniya Singh 8209436672 Wallet ₹0 Deposit Amount ₹0 Select MARK D…" at bounding box center [610, 292] width 1220 height 585
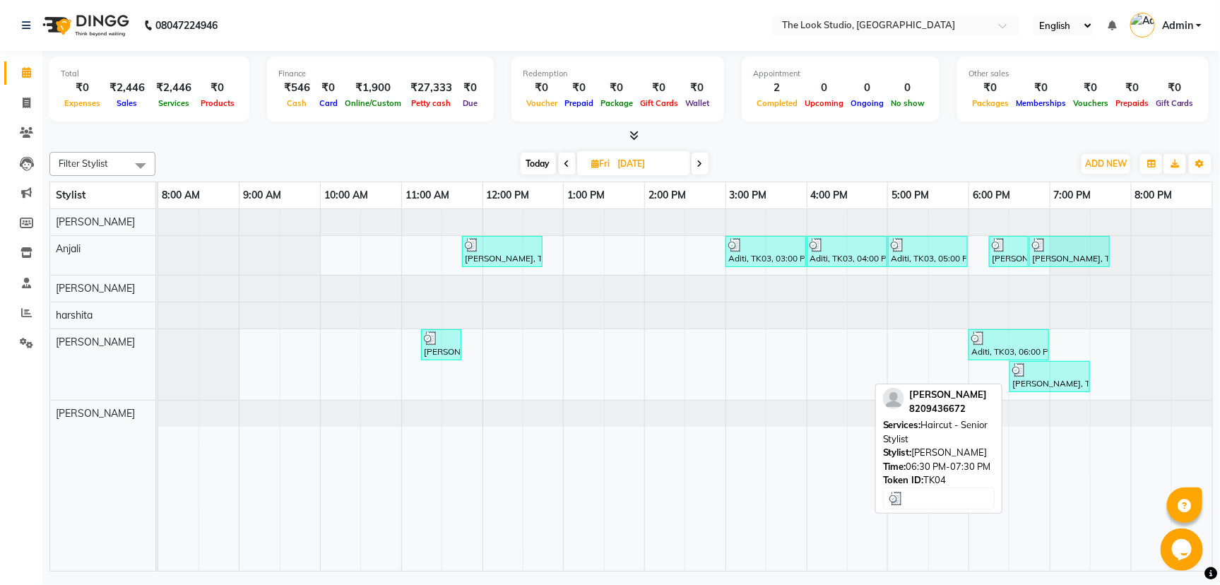
click at [1041, 379] on div "Taniya Singh, TK04, 06:30 PM-07:30 PM, Haircut - Senior Stylist" at bounding box center [1050, 376] width 78 height 27
select select "3"
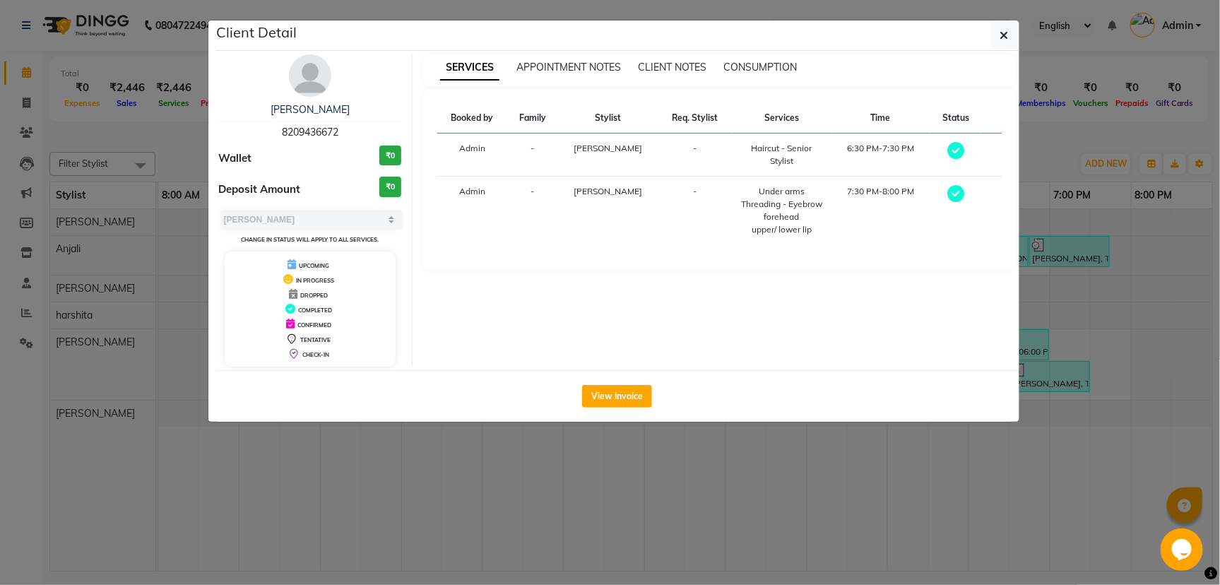
click at [699, 561] on ngb-modal-window "Client Detail Taniya Singh 8209436672 Wallet ₹0 Deposit Amount ₹0 Select MARK D…" at bounding box center [610, 292] width 1220 height 585
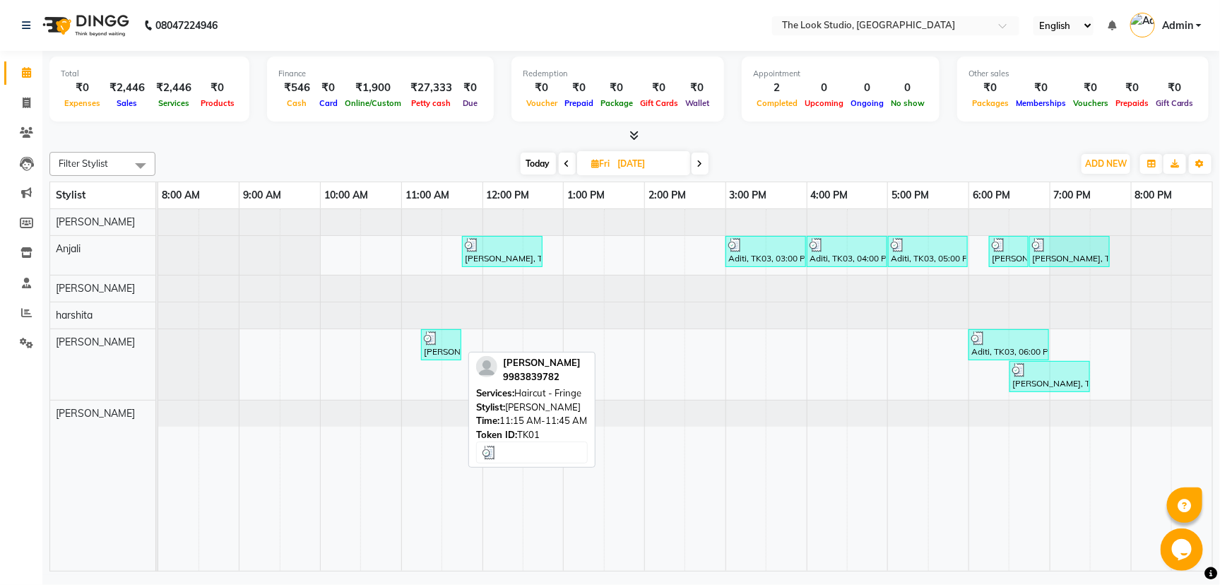
click at [449, 355] on div "purnima arora, TK01, 11:15 AM-11:45 AM, Haircut - Fringe" at bounding box center [441, 344] width 37 height 27
select select "3"
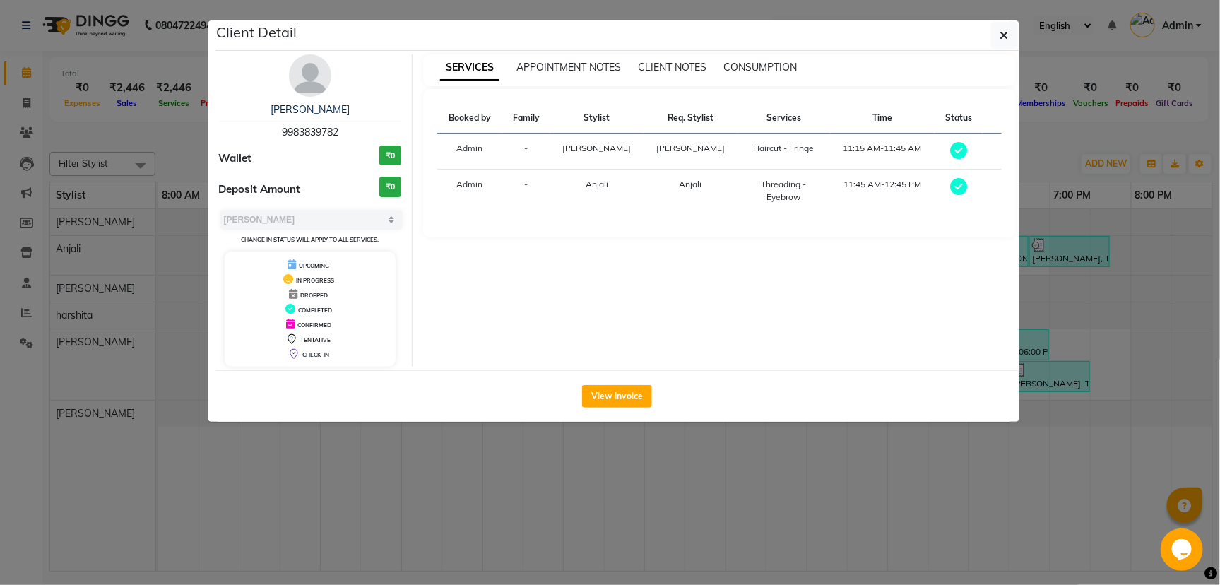
drag, startPoint x: 734, startPoint y: 581, endPoint x: 782, endPoint y: 530, distance: 70.0
click at [735, 577] on ngb-modal-window "Client Detail purnima arora 9983839782 Wallet ₹0 Deposit Amount ₹0 Select MARK …" at bounding box center [610, 292] width 1220 height 585
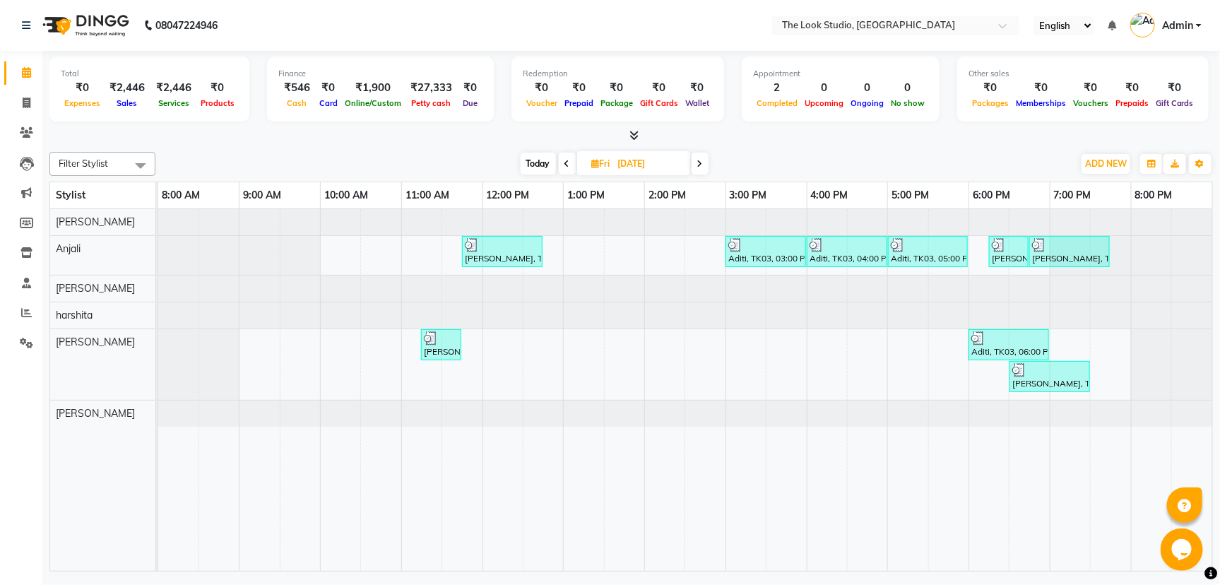
click at [703, 153] on span at bounding box center [700, 164] width 17 height 22
type input "04-05-2024"
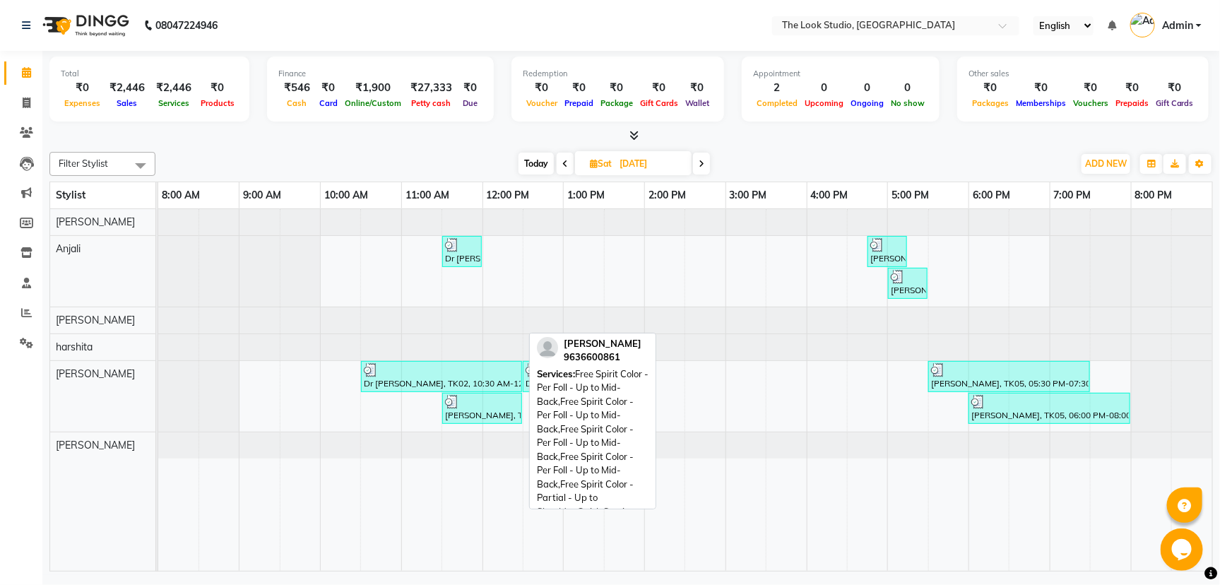
click at [514, 419] on div "Shaima Khan, TK01, 11:30 AM-12:30 PM, Free Spirit Color - Per Foll - Up to Mid-…" at bounding box center [482, 408] width 77 height 27
select select "3"
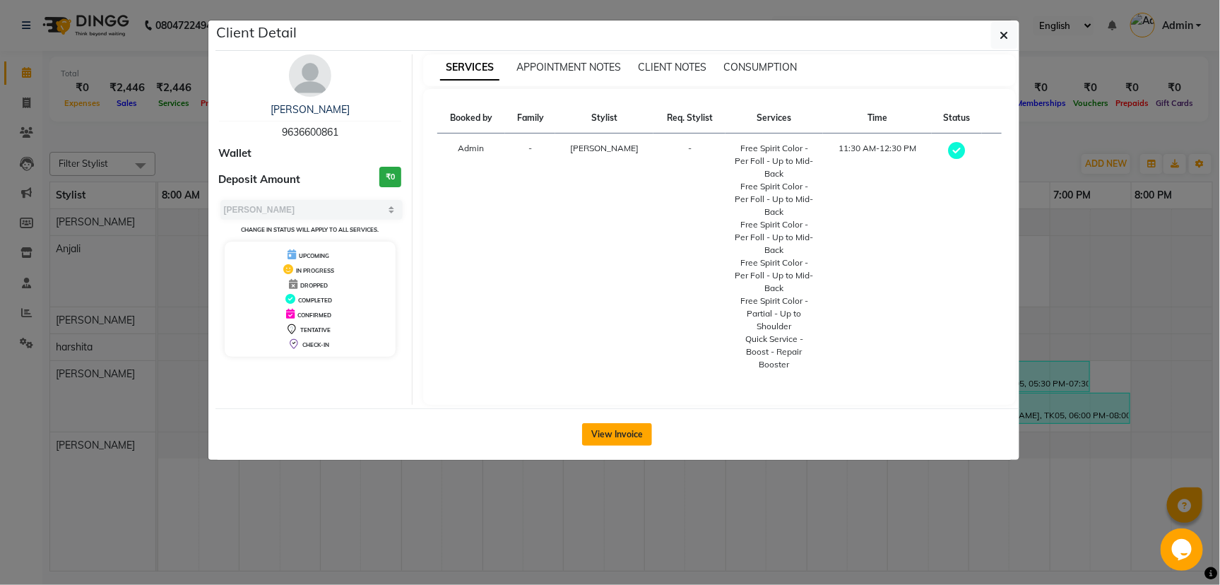
click at [589, 433] on button "View Invoice" at bounding box center [617, 434] width 70 height 23
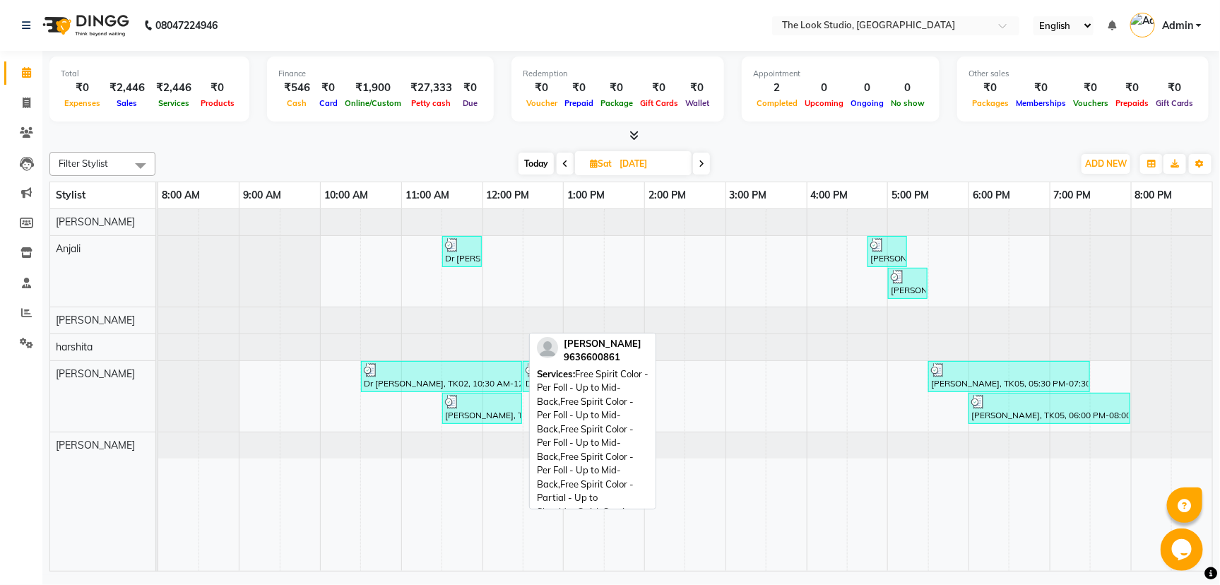
click at [487, 420] on div "Shaima Khan, TK01, 11:30 AM-12:30 PM, Free Spirit Color - Per Foll - Up to Mid-…" at bounding box center [482, 408] width 77 height 27
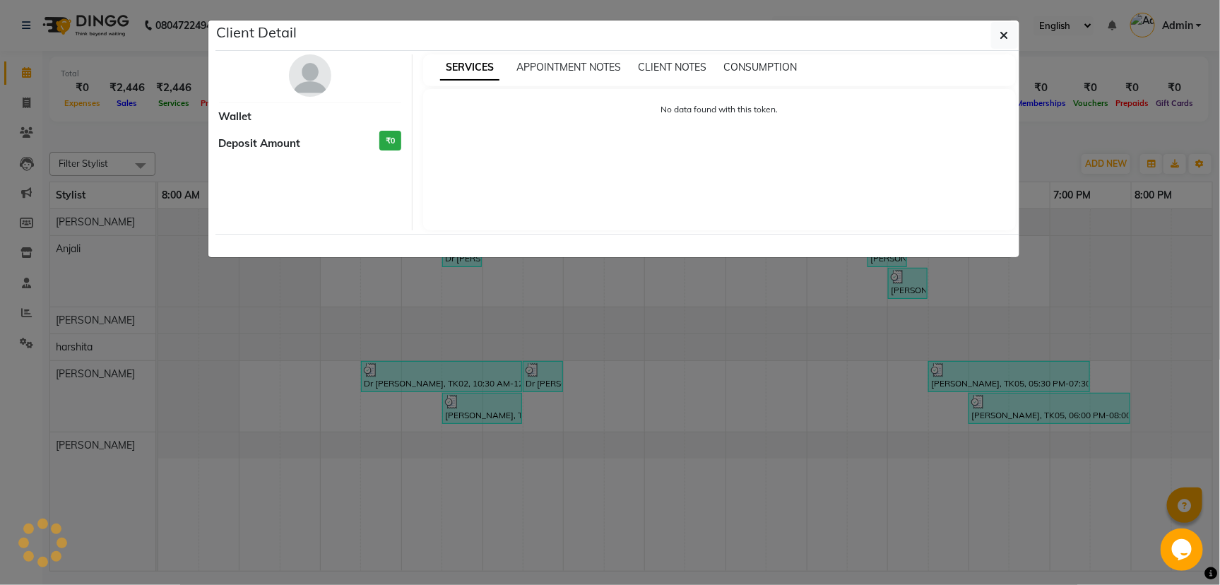
select select "3"
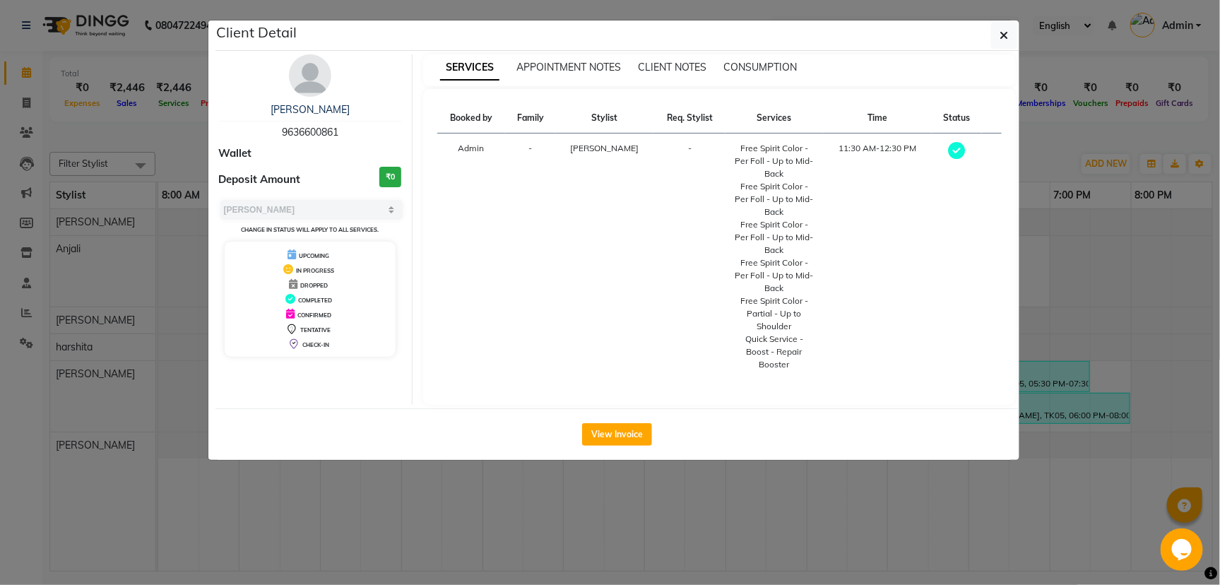
click at [445, 408] on div "View Invoice" at bounding box center [617, 434] width 804 height 52
click at [1009, 39] on button "button" at bounding box center [1004, 35] width 27 height 27
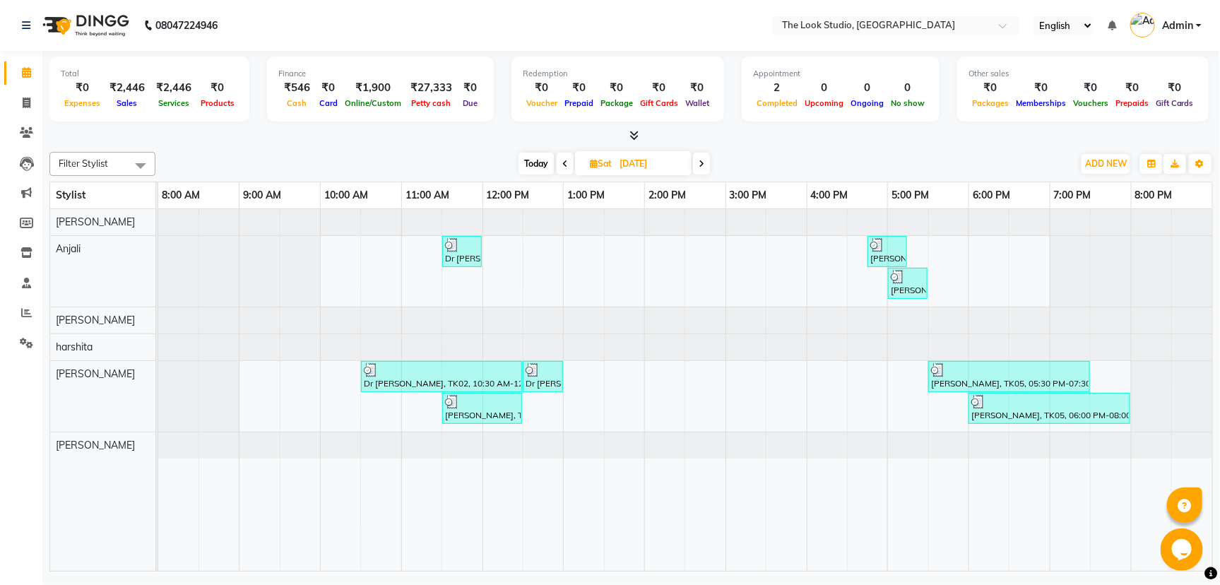
click at [703, 160] on icon at bounding box center [702, 164] width 6 height 8
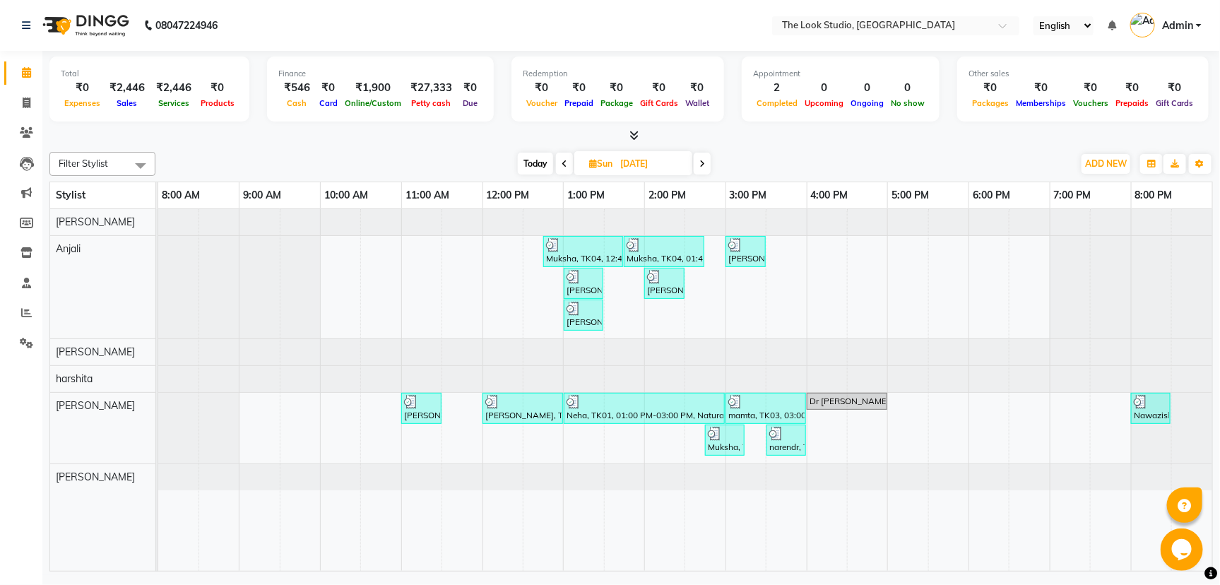
click at [707, 164] on span at bounding box center [702, 164] width 17 height 22
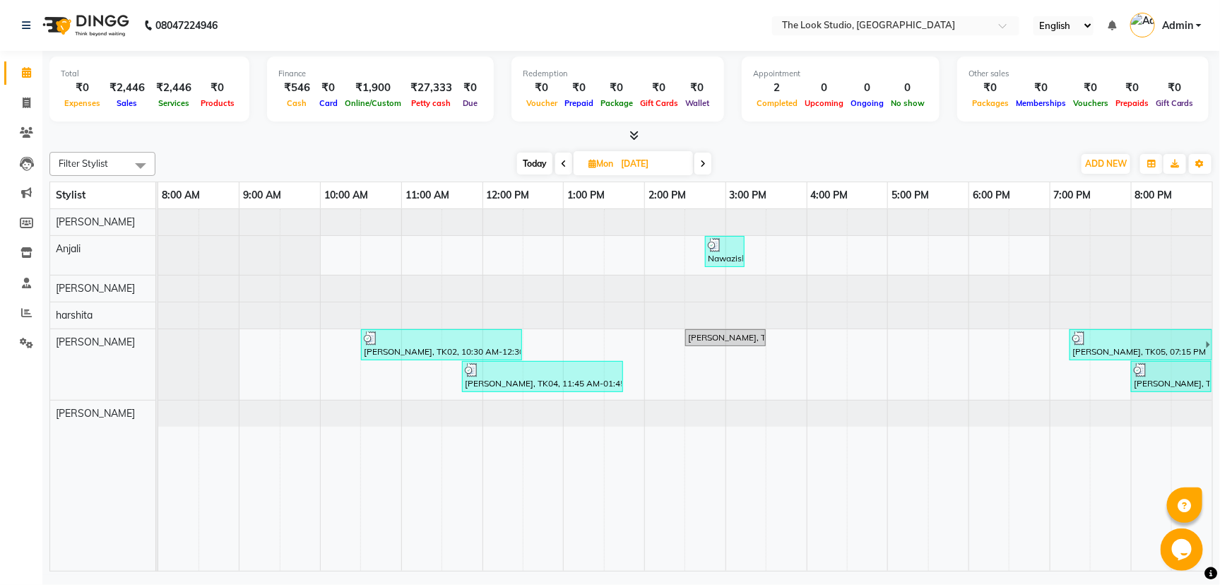
click at [699, 167] on span at bounding box center [703, 164] width 17 height 22
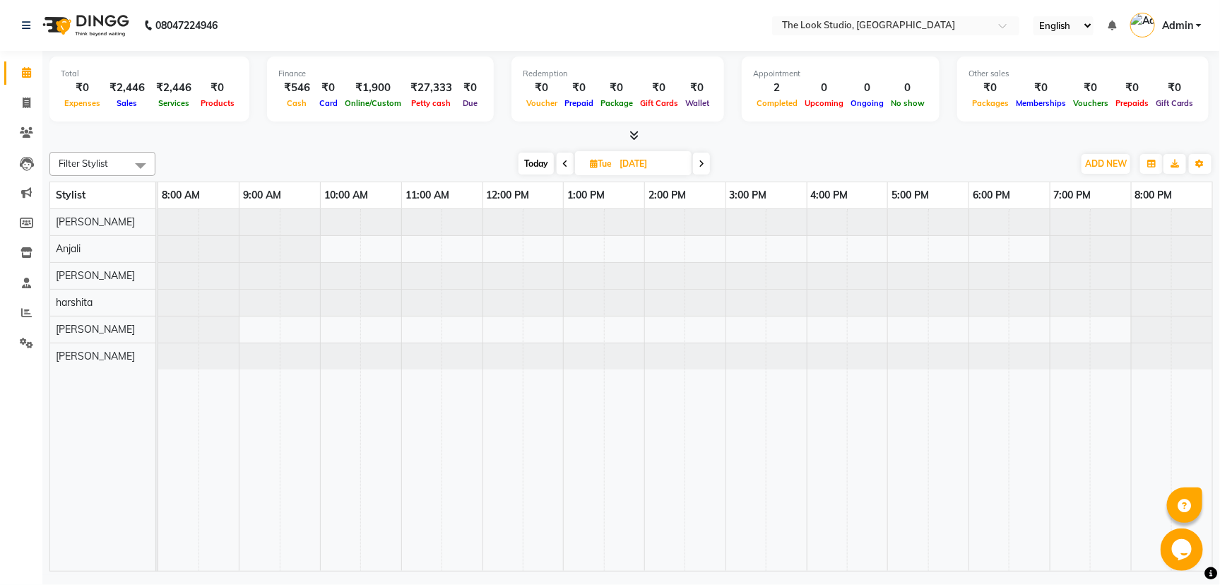
click at [698, 168] on span at bounding box center [701, 164] width 17 height 22
click at [690, 158] on span "Wed 08-05-2024" at bounding box center [633, 163] width 121 height 24
click at [697, 160] on span at bounding box center [703, 164] width 17 height 22
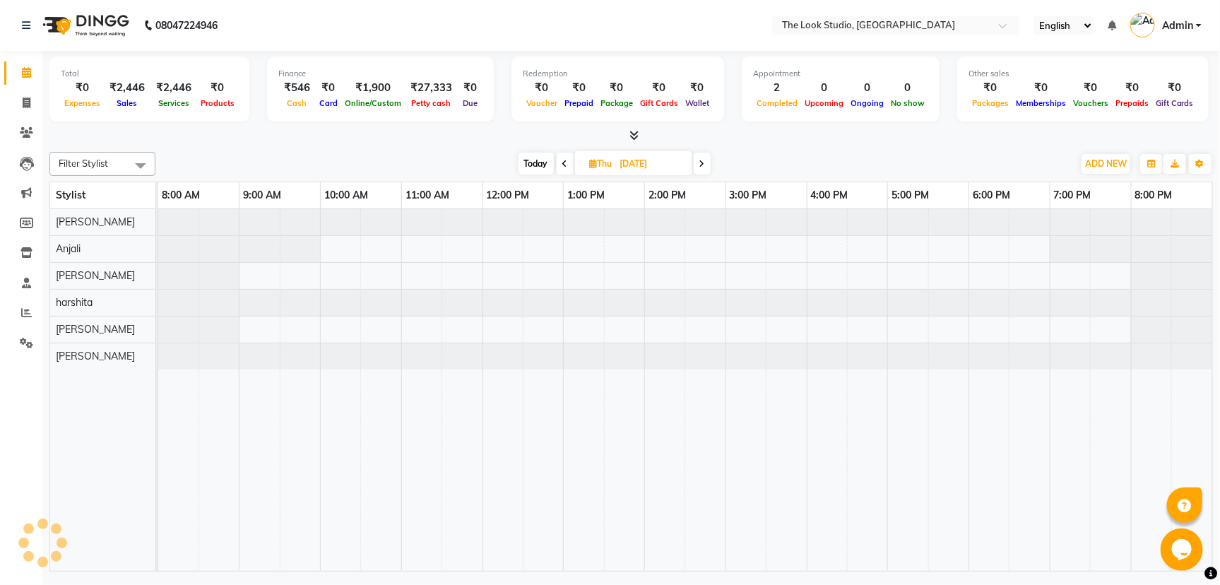
click at [704, 165] on icon at bounding box center [702, 164] width 6 height 8
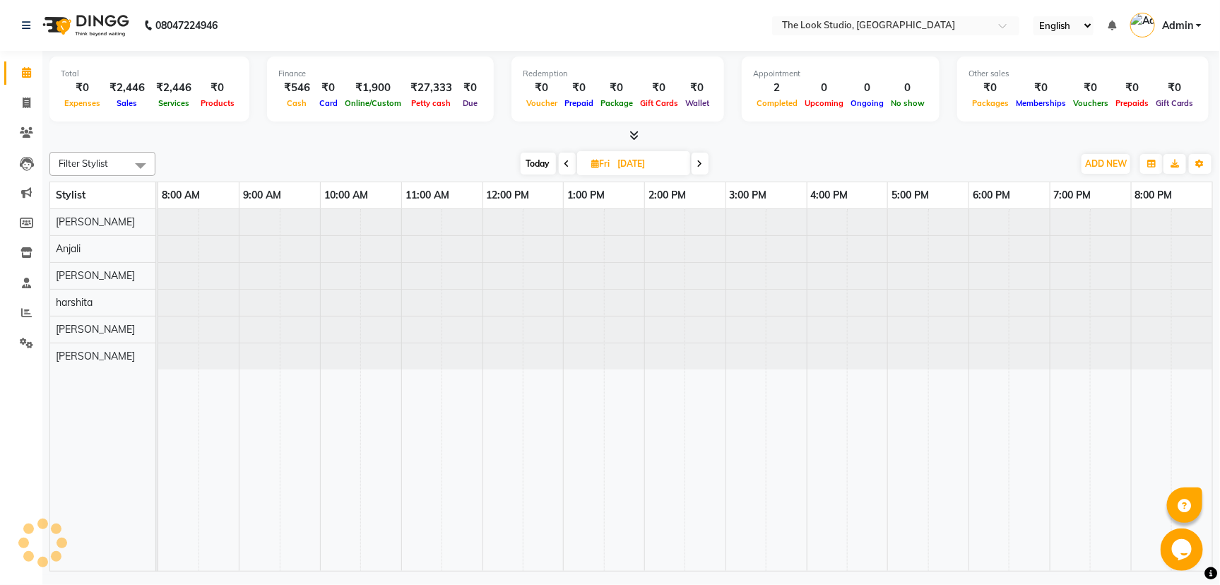
click at [704, 165] on span at bounding box center [700, 164] width 17 height 22
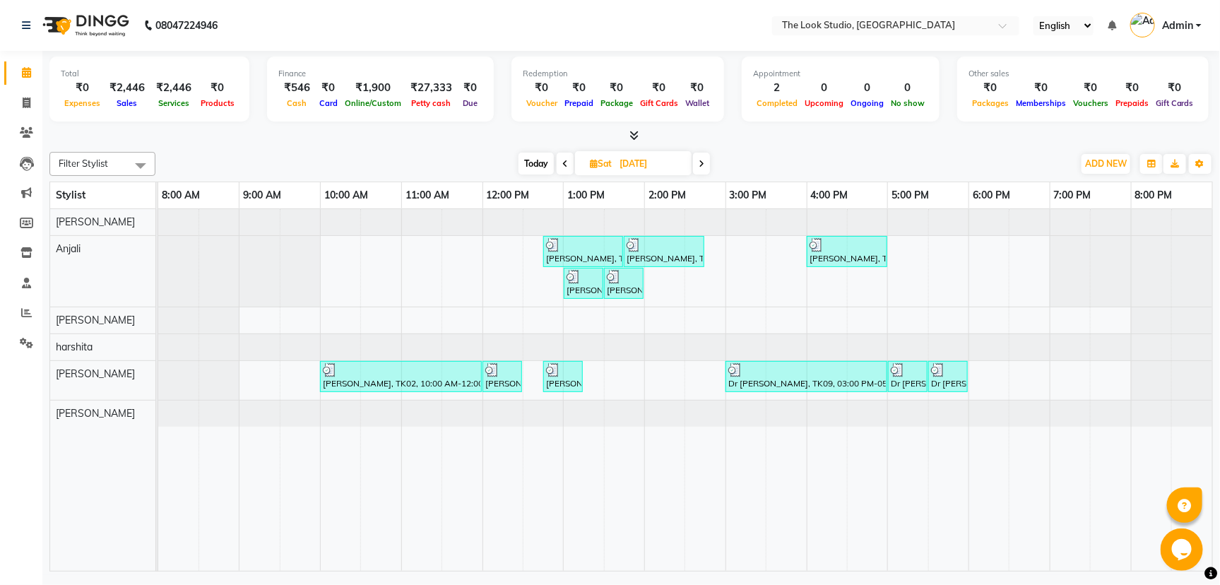
click at [567, 163] on span at bounding box center [565, 164] width 17 height 22
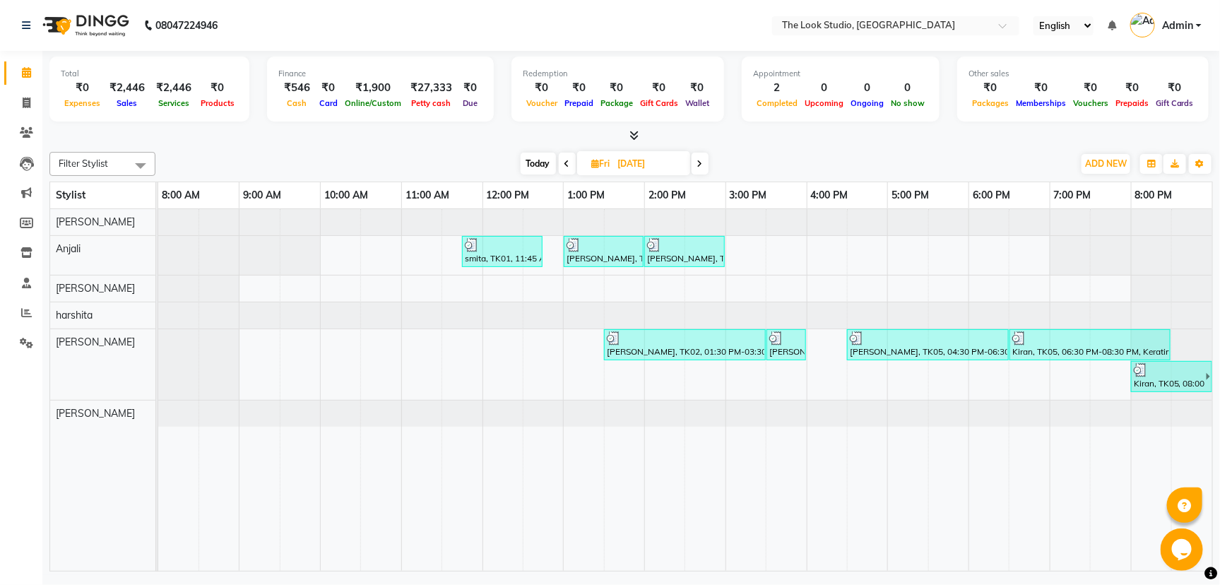
click at [567, 165] on icon at bounding box center [568, 164] width 6 height 8
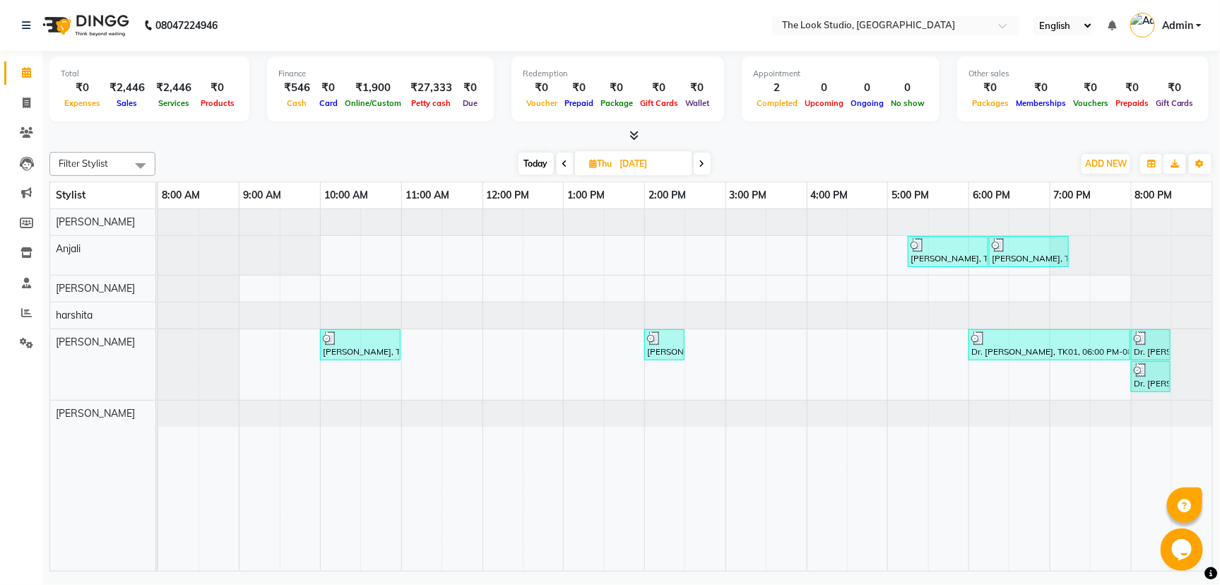
click at [702, 152] on div "Filter Stylist Select All aashi rajput Anjali ekta sharma harshita Navajish Ahm…" at bounding box center [631, 164] width 1164 height 24
click at [704, 166] on icon at bounding box center [702, 164] width 6 height 8
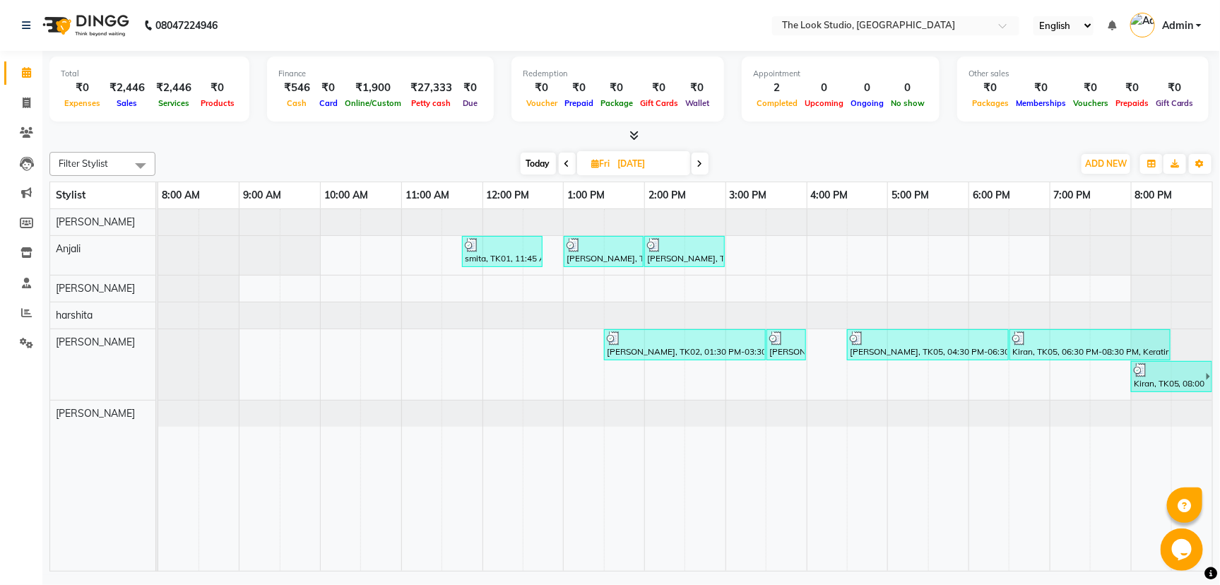
click at [699, 170] on span at bounding box center [700, 164] width 17 height 22
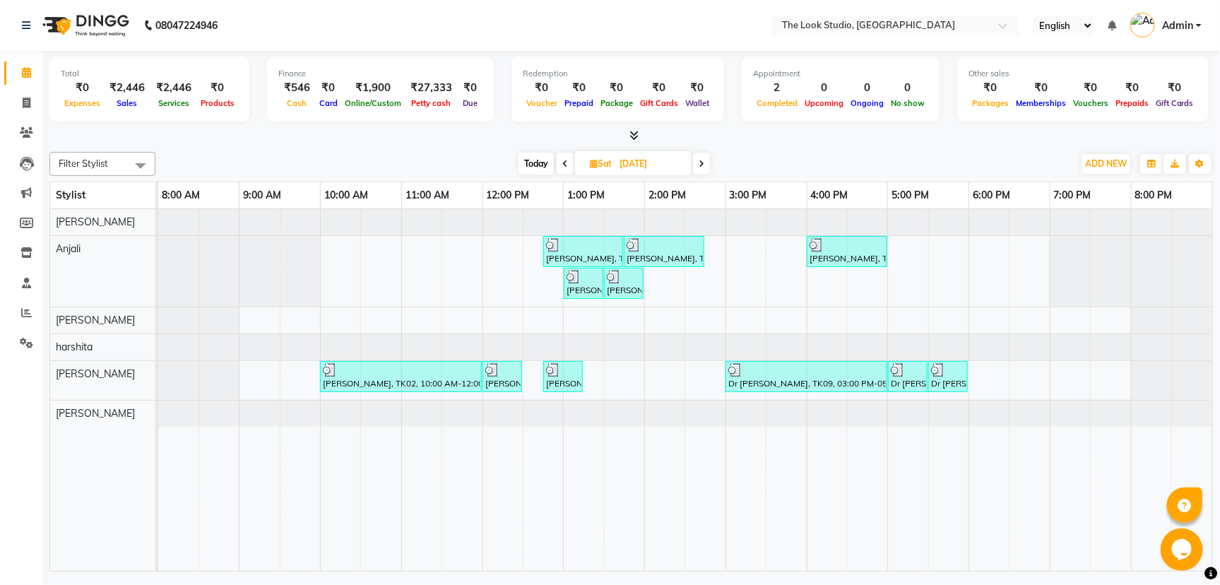
click at [707, 165] on span at bounding box center [701, 164] width 17 height 22
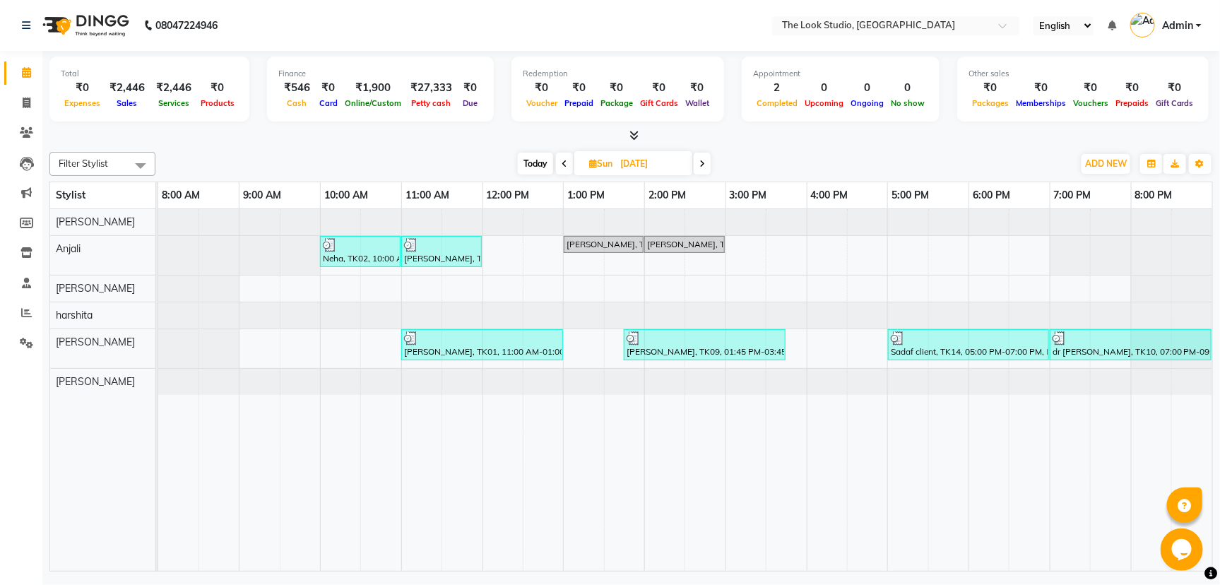
click at [706, 164] on span at bounding box center [702, 164] width 17 height 22
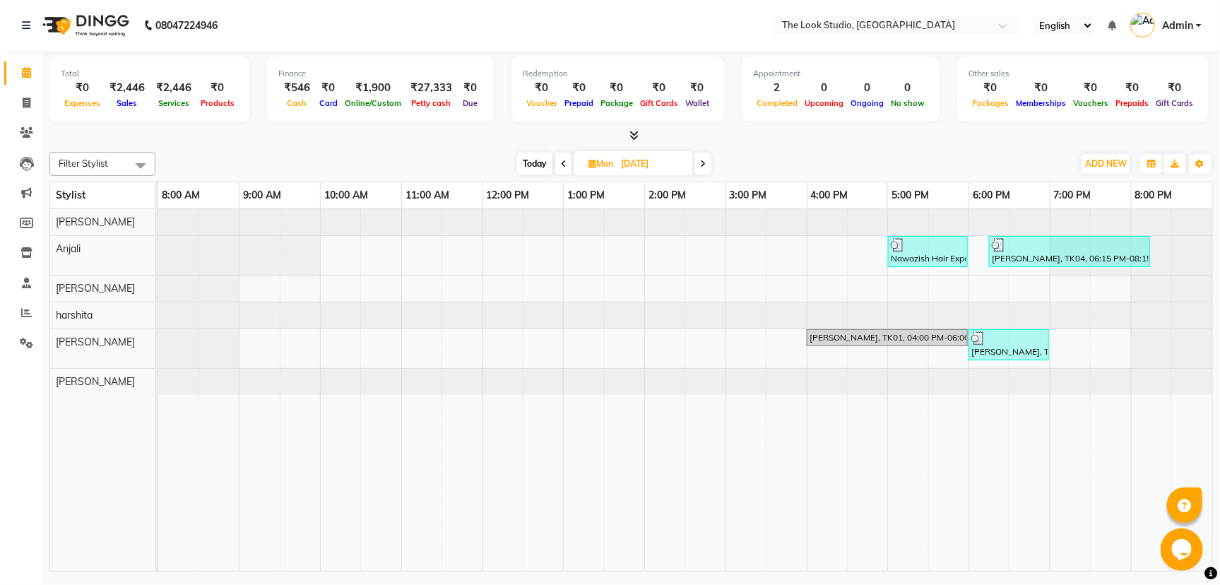
click at [697, 162] on span at bounding box center [703, 164] width 17 height 22
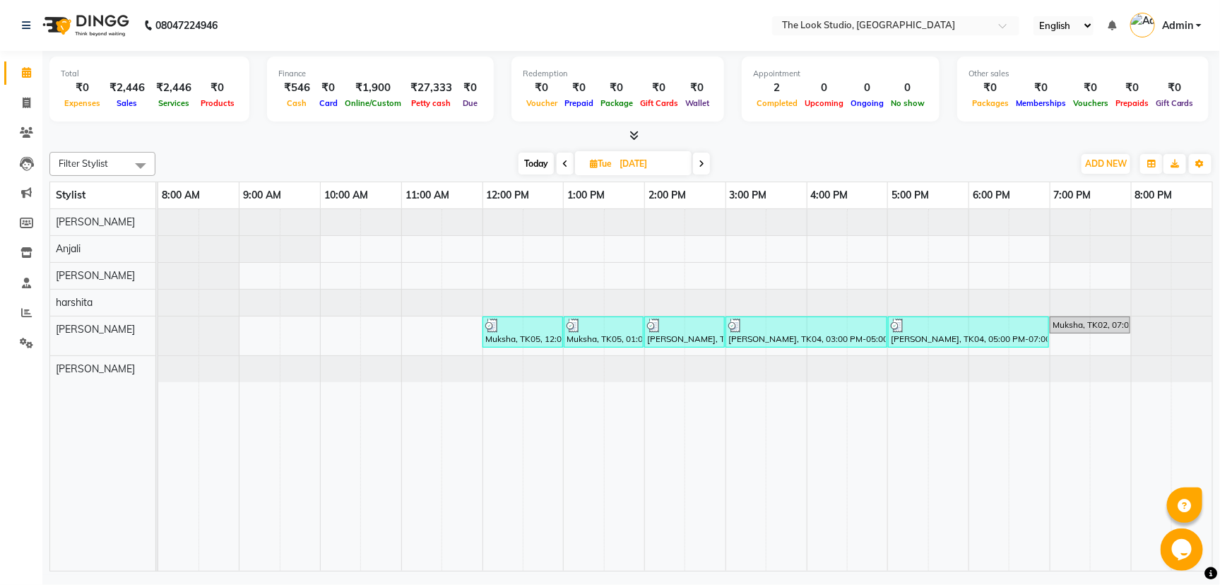
click at [709, 161] on span at bounding box center [701, 164] width 17 height 22
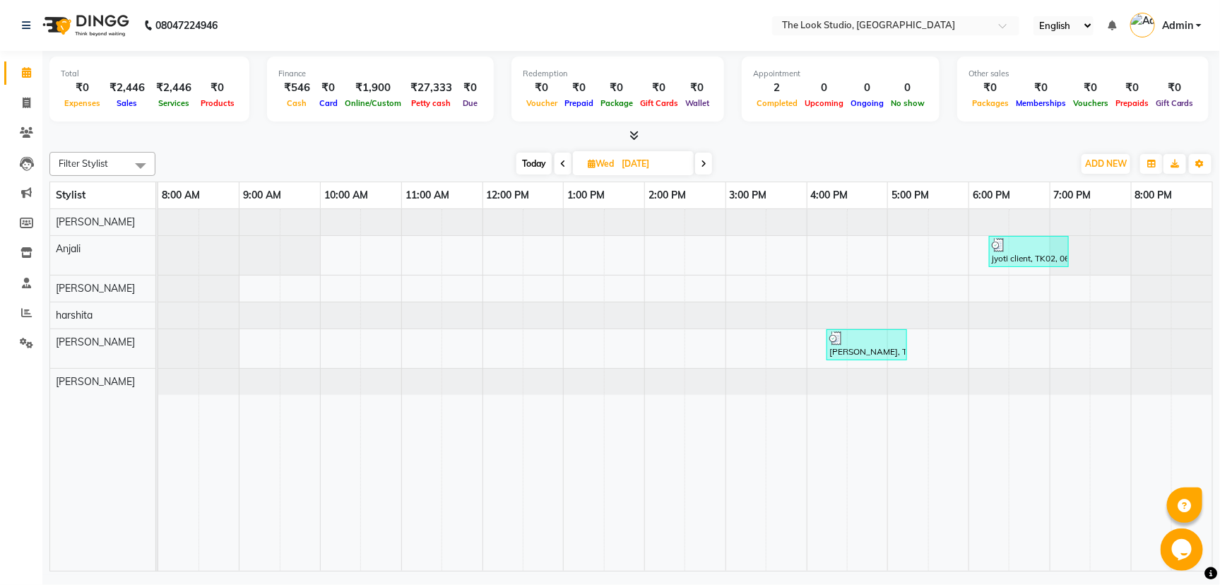
click at [702, 163] on icon at bounding box center [704, 164] width 6 height 8
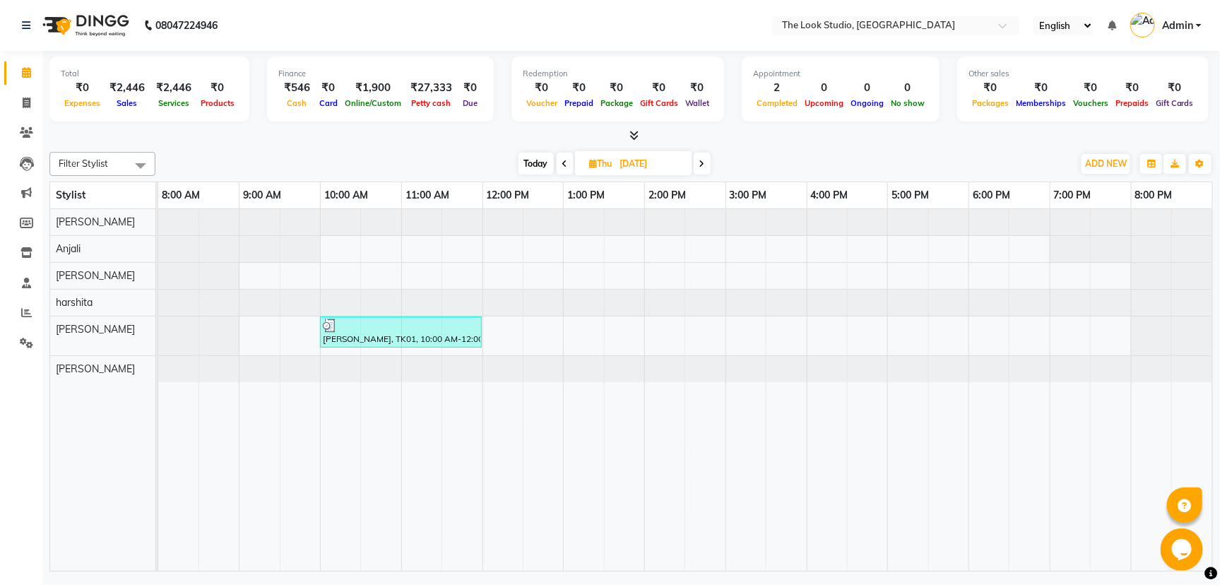
click at [699, 160] on span at bounding box center [702, 164] width 17 height 22
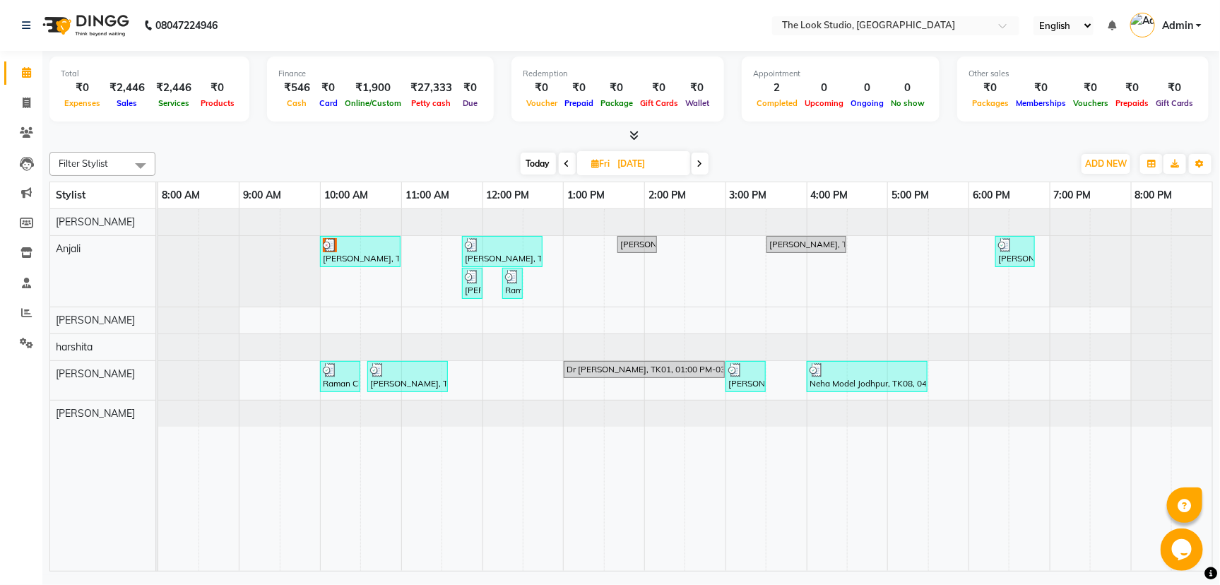
click at [700, 160] on icon at bounding box center [700, 164] width 6 height 8
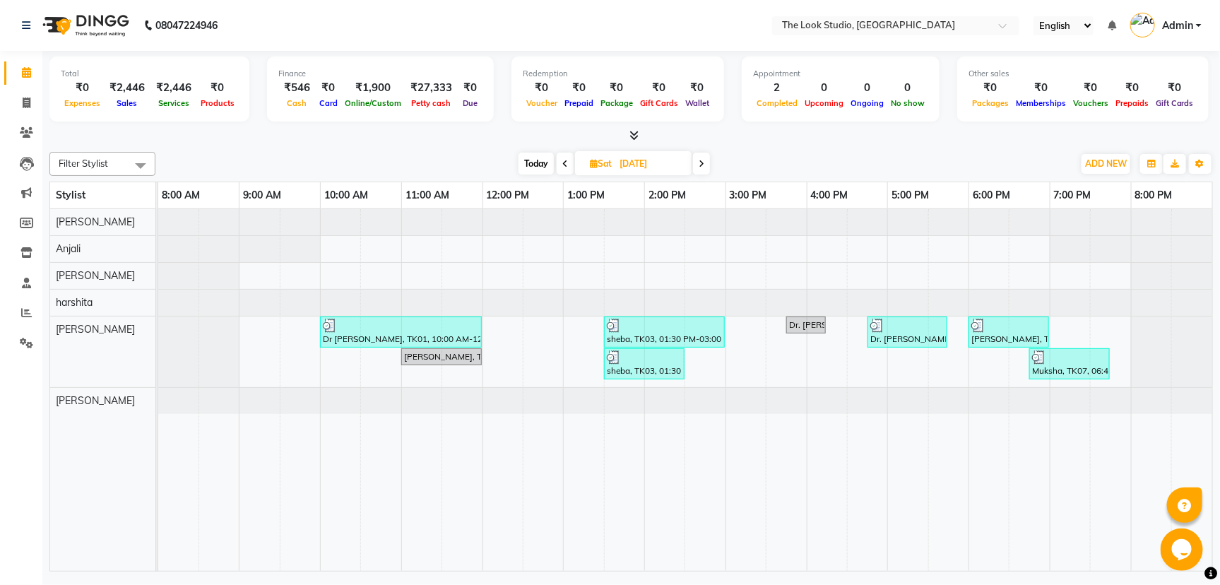
click at [693, 162] on div "Today Sat 18-05-2024" at bounding box center [614, 163] width 194 height 21
click at [707, 165] on span at bounding box center [701, 164] width 17 height 22
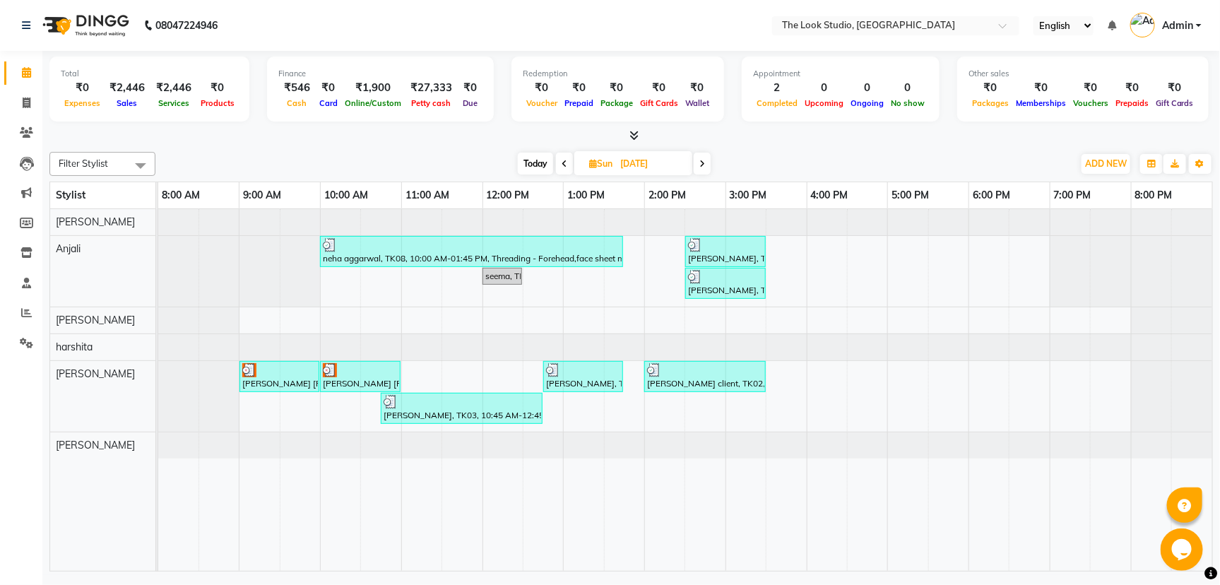
click at [699, 153] on span at bounding box center [702, 164] width 17 height 22
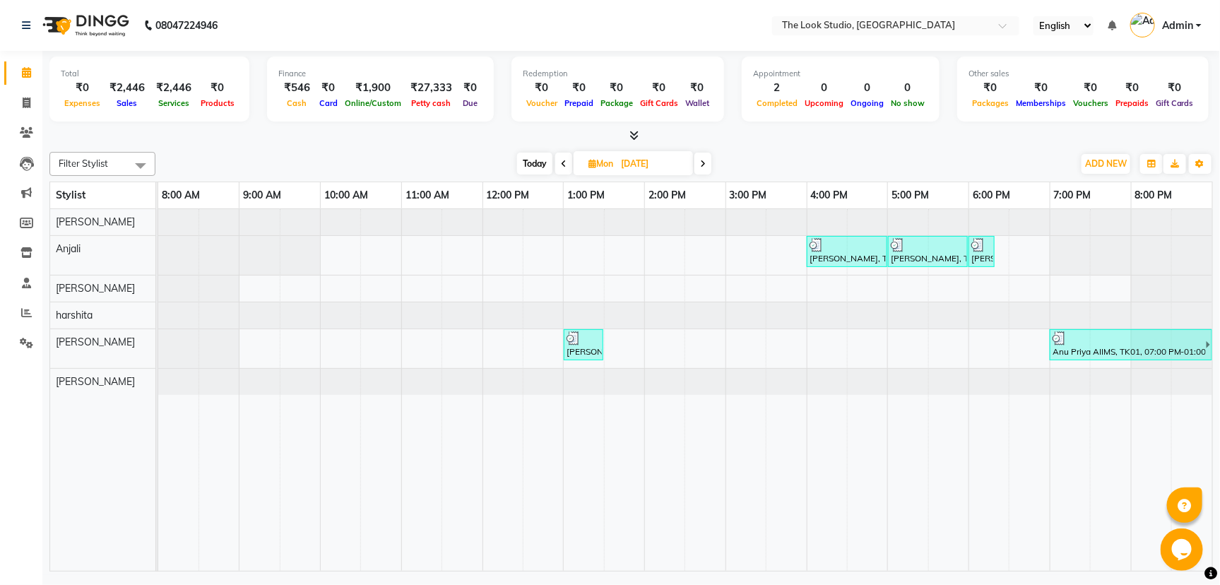
click at [702, 167] on icon at bounding box center [703, 164] width 6 height 8
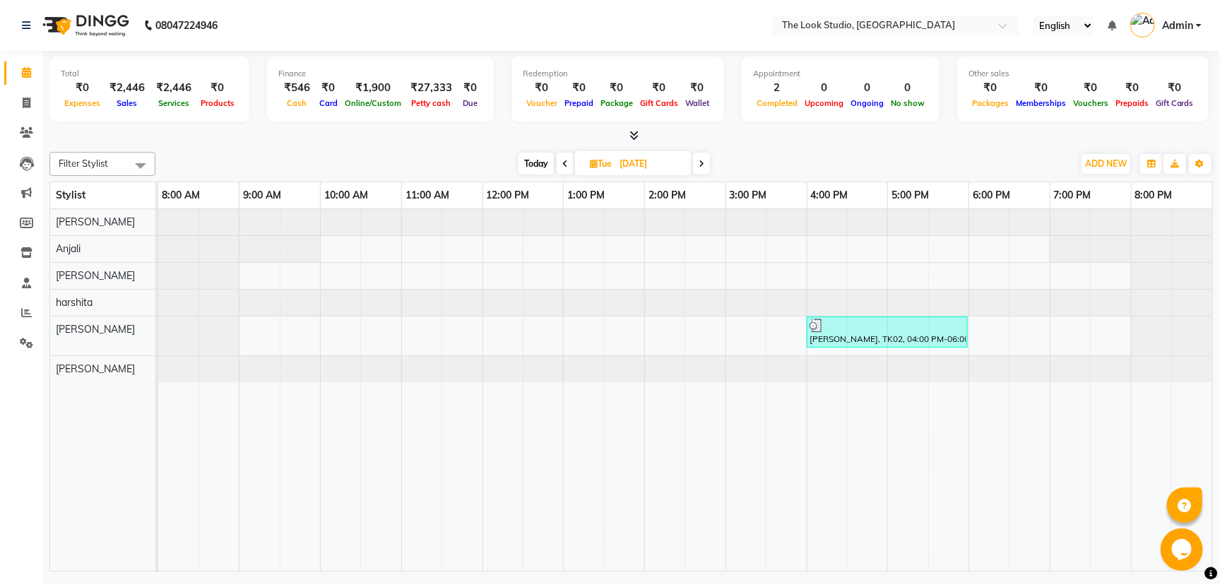
click at [707, 157] on span at bounding box center [701, 164] width 17 height 22
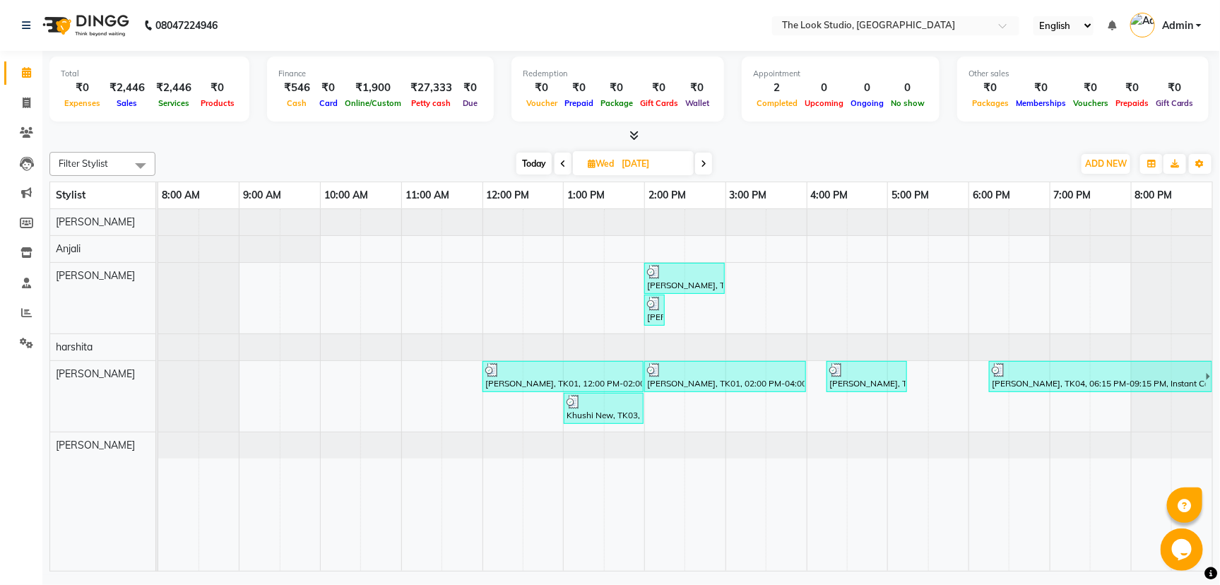
click at [709, 164] on span at bounding box center [703, 164] width 17 height 22
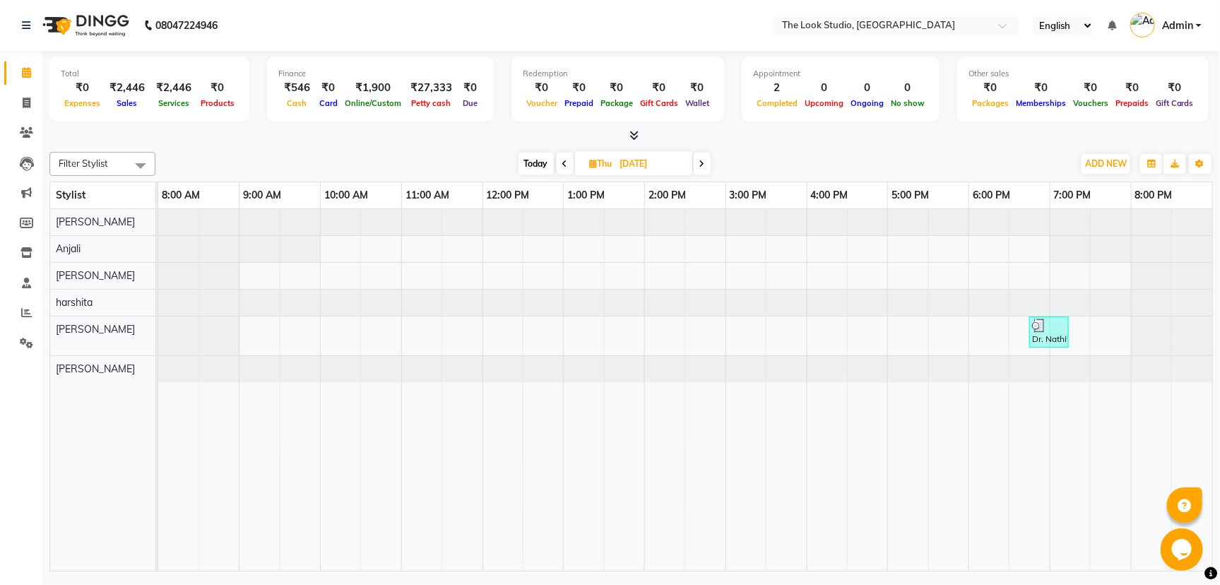
click at [707, 164] on span at bounding box center [702, 164] width 17 height 22
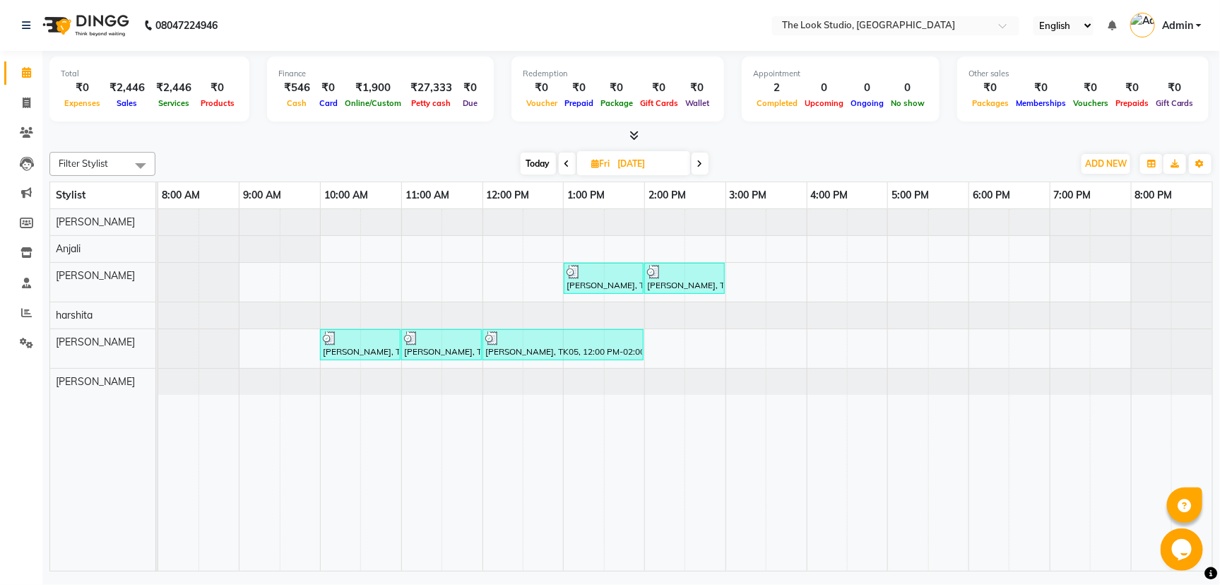
click at [695, 170] on span at bounding box center [700, 164] width 17 height 22
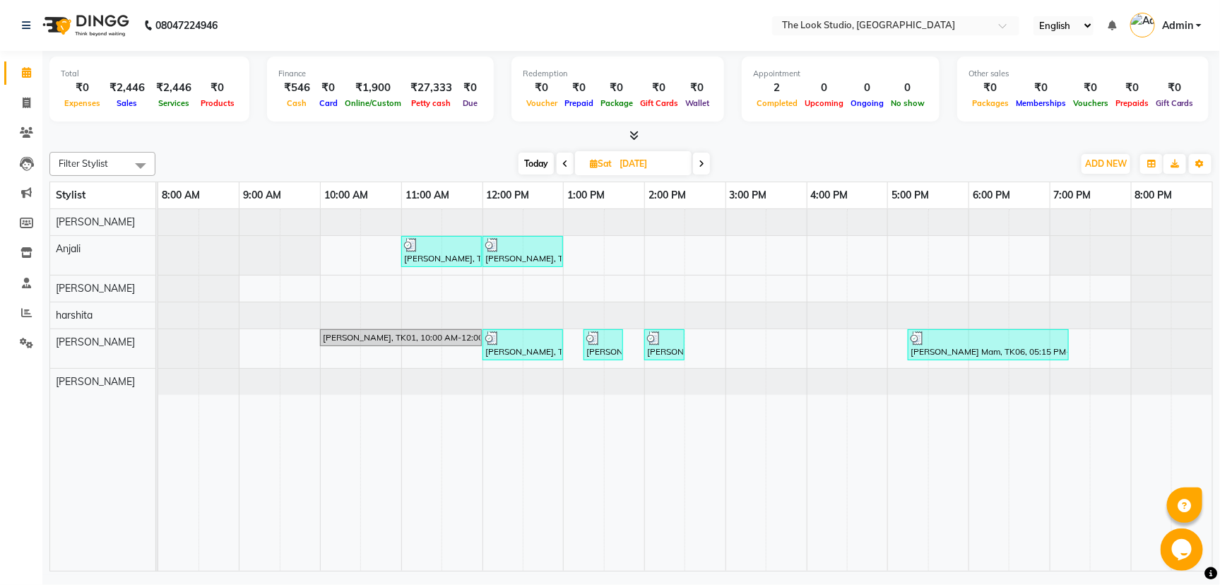
click at [700, 169] on span at bounding box center [701, 164] width 17 height 22
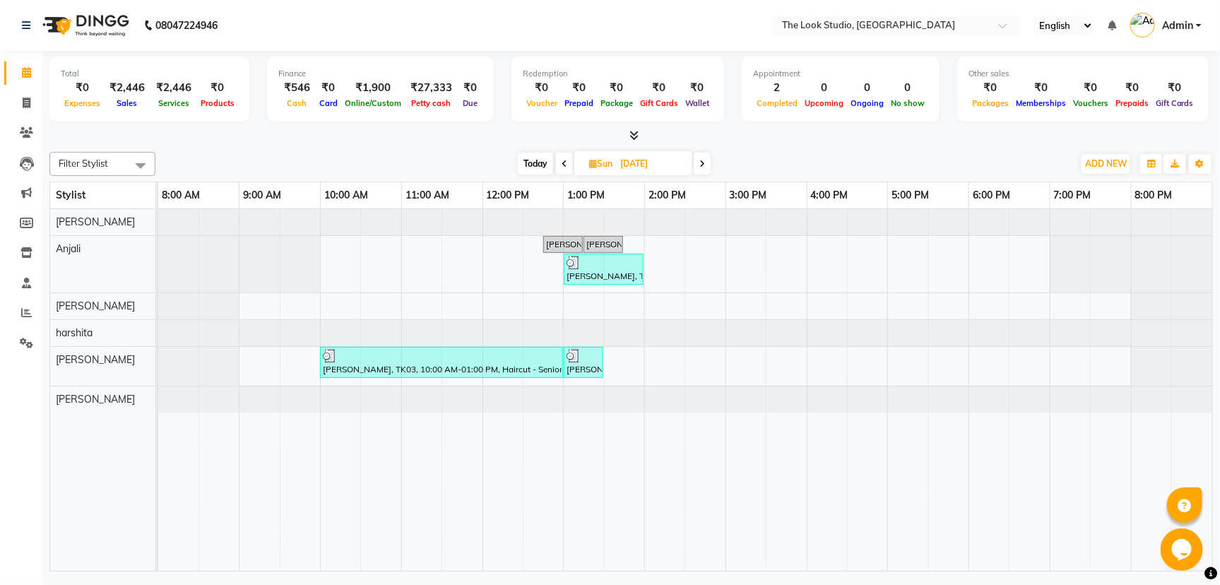
click at [706, 168] on span at bounding box center [702, 164] width 17 height 22
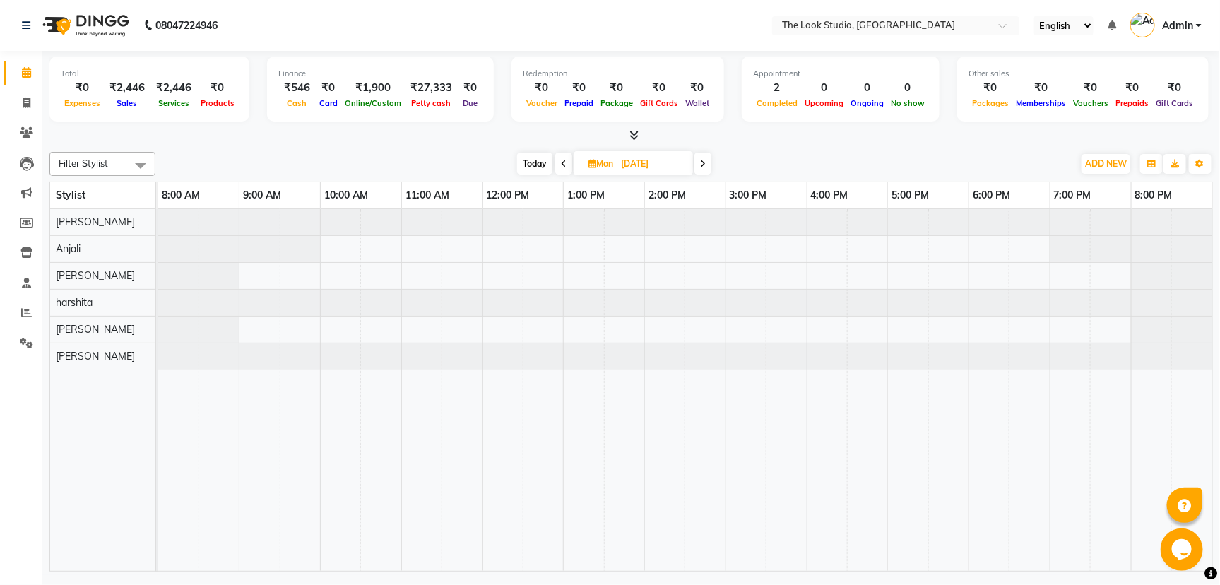
click at [702, 163] on icon at bounding box center [703, 164] width 6 height 8
click at [704, 163] on icon at bounding box center [702, 164] width 6 height 8
type input "29-05-2024"
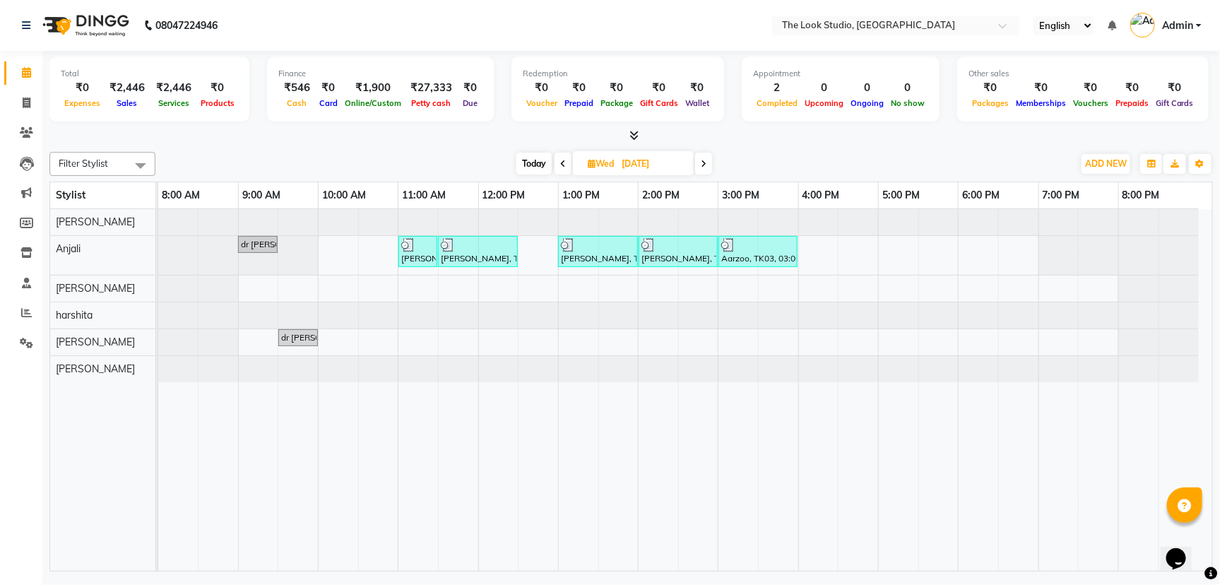
click at [639, 296] on div "dr sarita, TK05, 09:00 AM-09:30 AM, Flavoured Waxing - Full Waxing (Hands, Legs…" at bounding box center [685, 390] width 1054 height 362
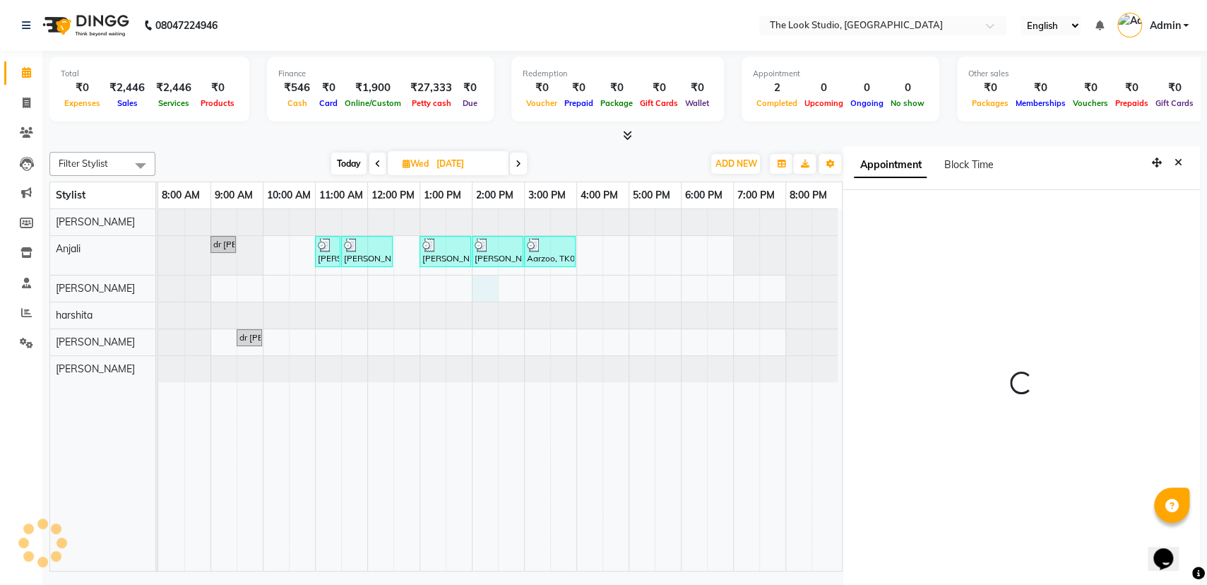
select select "840"
select select "45935"
select select "tentative"
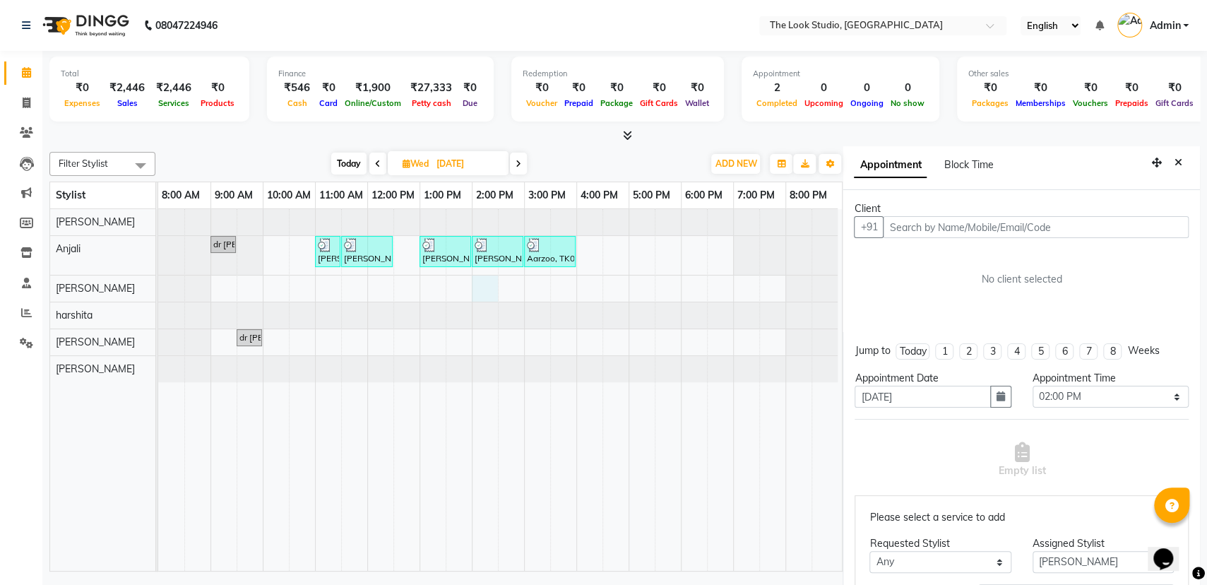
click at [526, 164] on span at bounding box center [518, 164] width 17 height 22
click at [516, 167] on icon at bounding box center [519, 164] width 6 height 8
type input "31-05-2024"
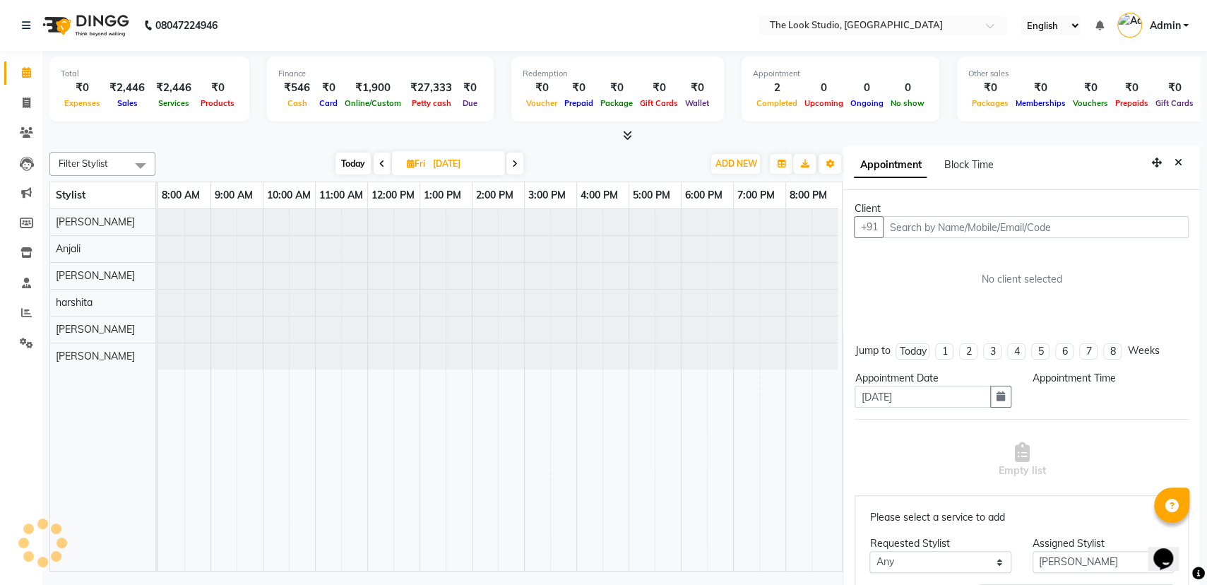
select select "840"
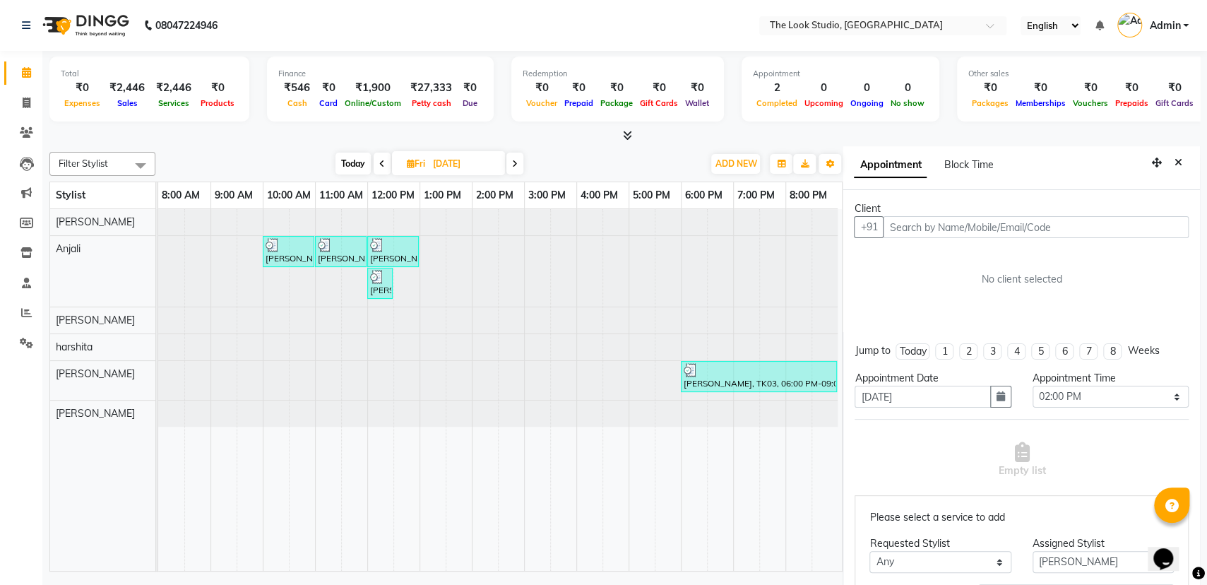
click at [376, 170] on span at bounding box center [382, 164] width 17 height 22
type input "30-05-2024"
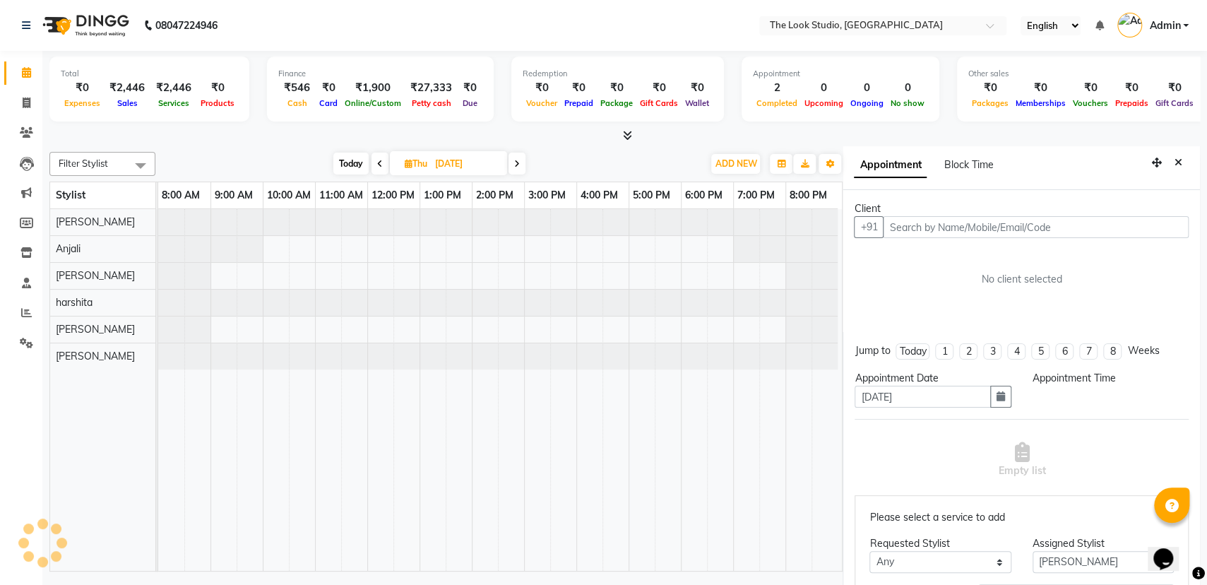
select select "840"
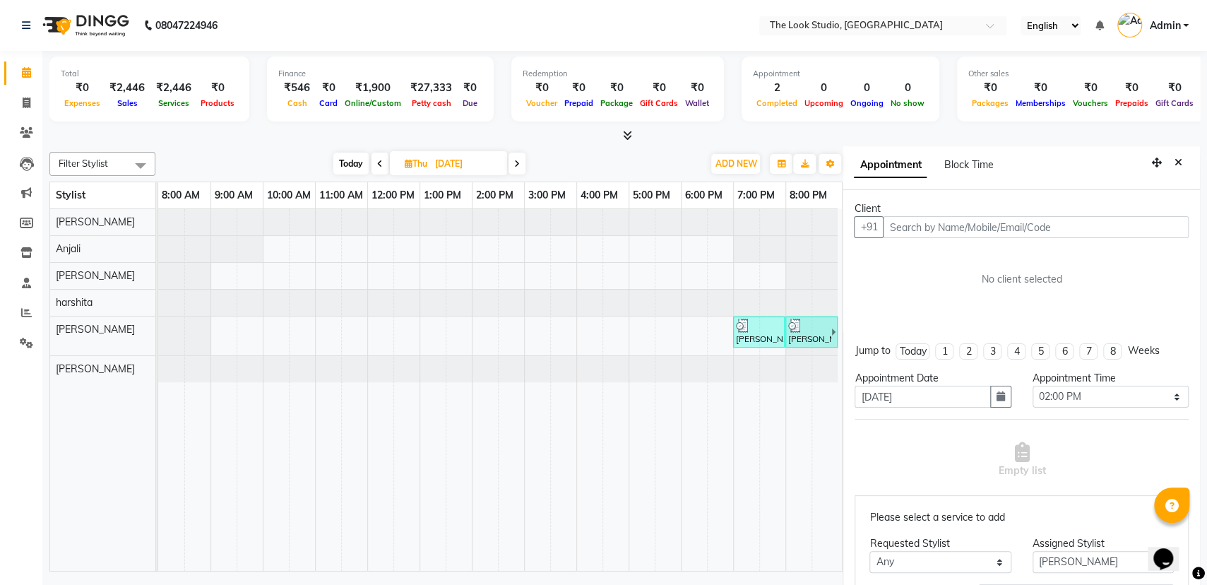
click at [518, 161] on icon at bounding box center [517, 164] width 6 height 8
type input "31-05-2024"
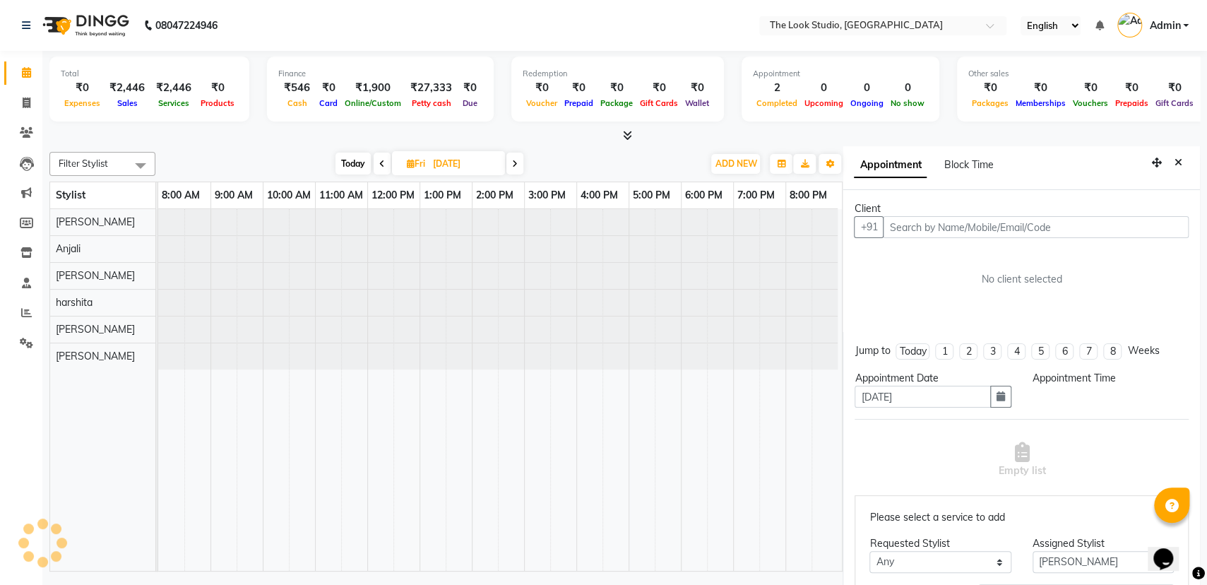
scroll to position [0, 0]
select select "840"
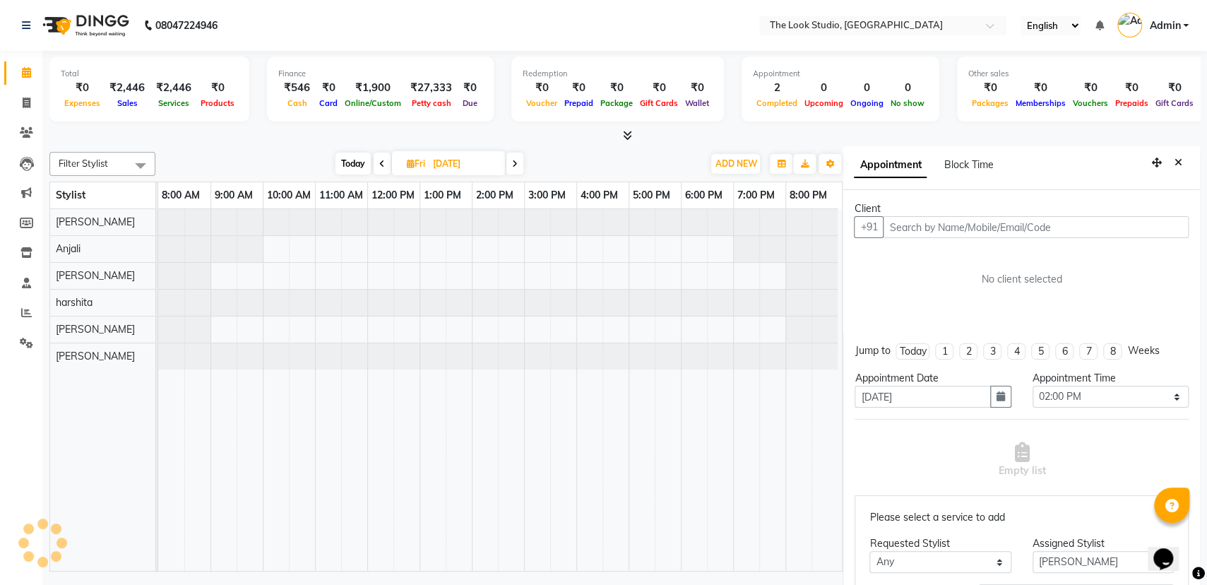
scroll to position [0, 8]
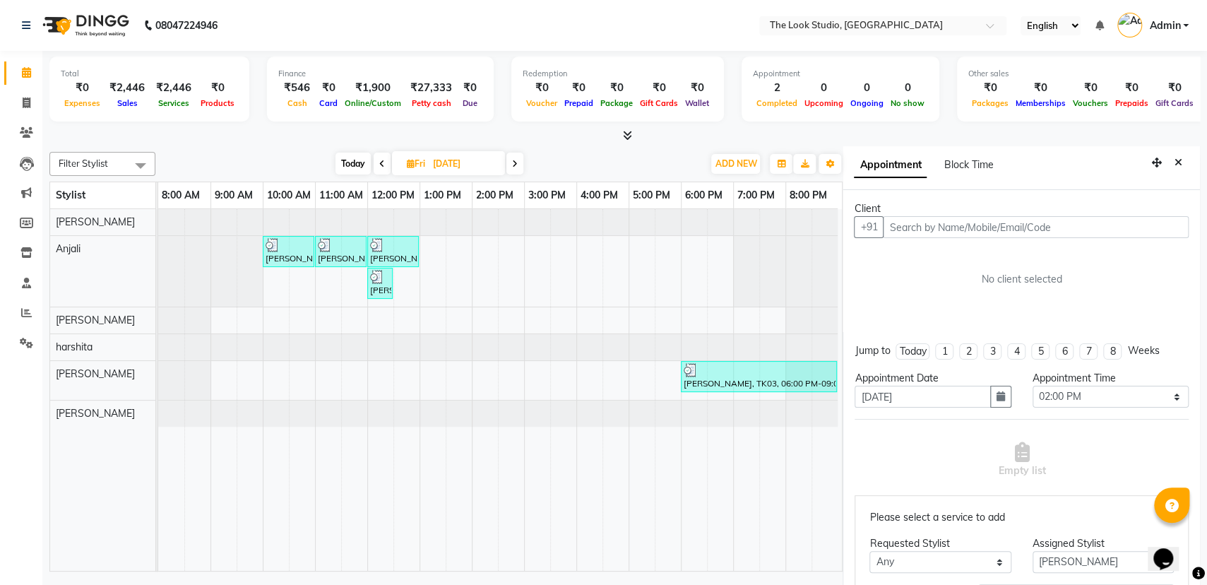
click at [516, 168] on span at bounding box center [515, 164] width 17 height 22
type input "01-06-2024"
select select "840"
